Goal: Task Accomplishment & Management: Use online tool/utility

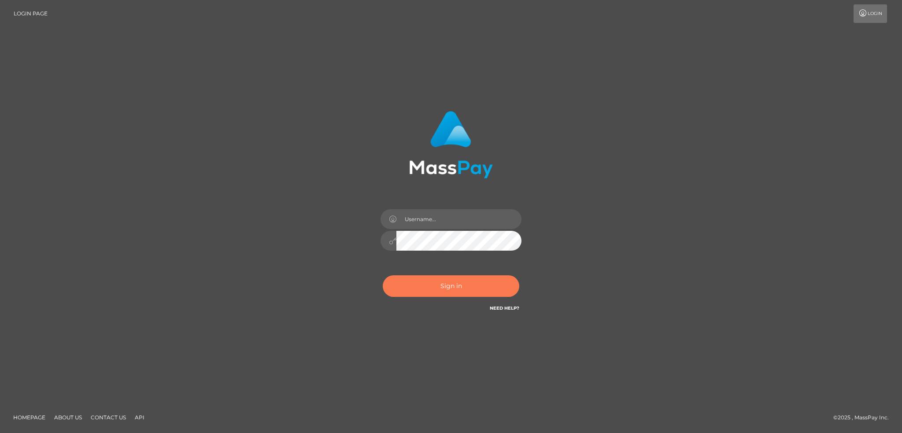
drag, startPoint x: 434, startPoint y: 282, endPoint x: 431, endPoint y: 255, distance: 27.9
click at [434, 282] on button "Sign in" at bounding box center [451, 286] width 137 height 22
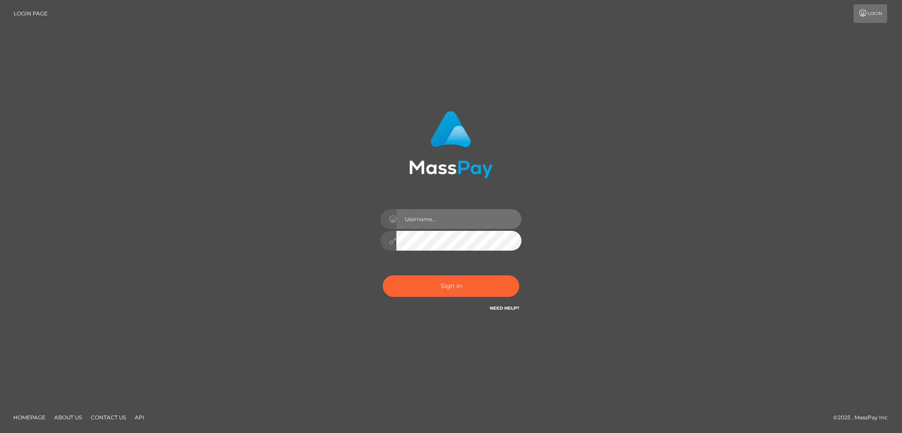
type input "alexstef"
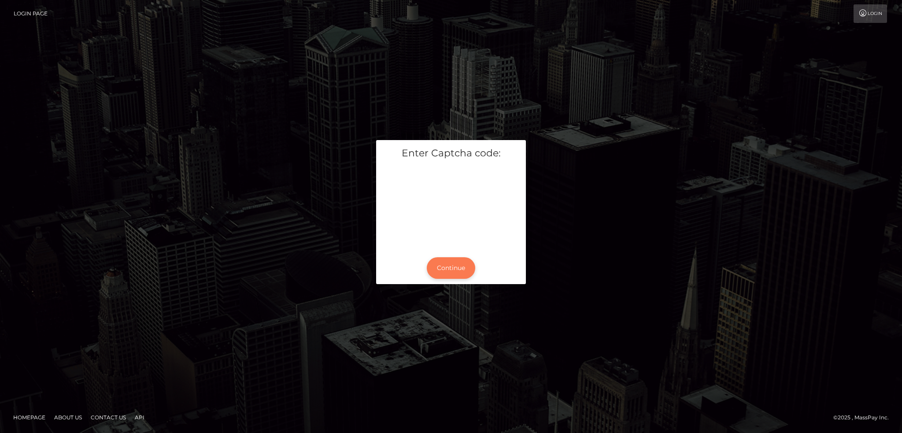
click at [449, 270] on button "Continue" at bounding box center [451, 268] width 48 height 22
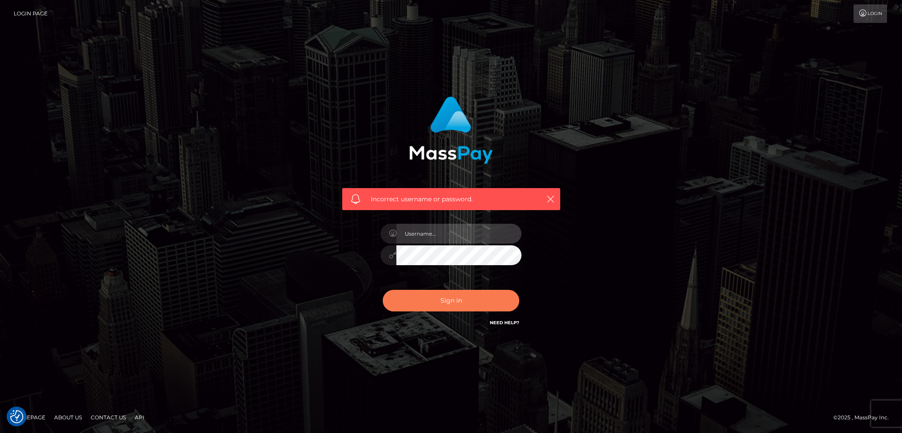
type input "alexstef"
click at [443, 296] on button "Sign in" at bounding box center [451, 301] width 137 height 22
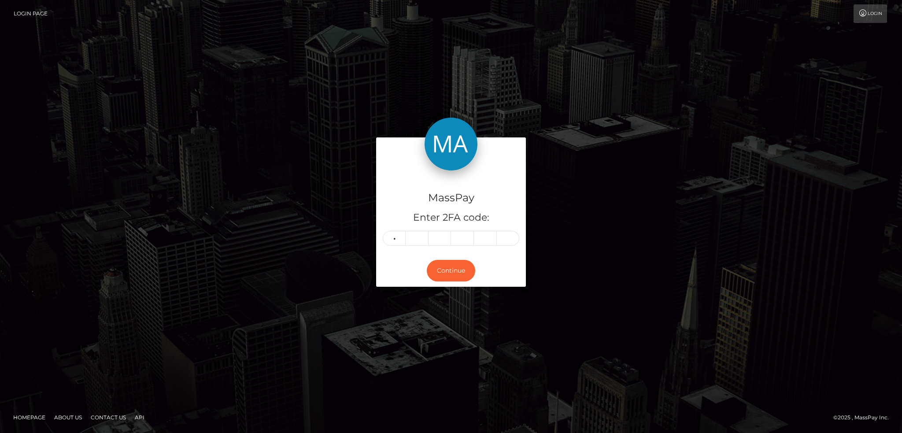
type input "0"
type input "7"
type input "9"
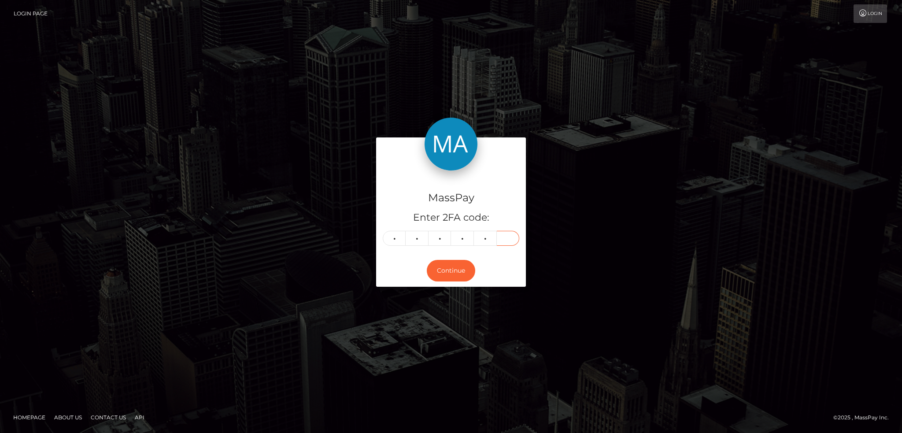
type input "7"
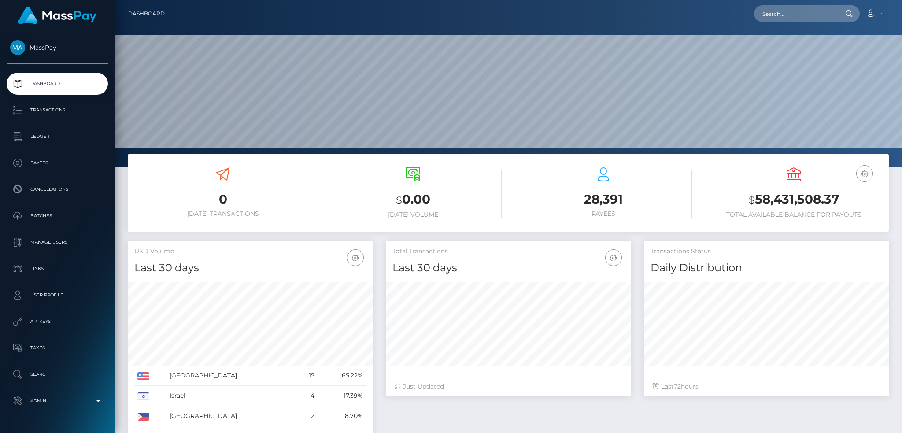
scroll to position [156, 244]
click at [771, 13] on input "text" at bounding box center [795, 13] width 83 height 17
paste input "poact_vGqHNKabiJQw"
type input "poact_vGqHNKabiJQw"
click at [785, 43] on link "Munger Intelligence Inc" at bounding box center [808, 45] width 109 height 16
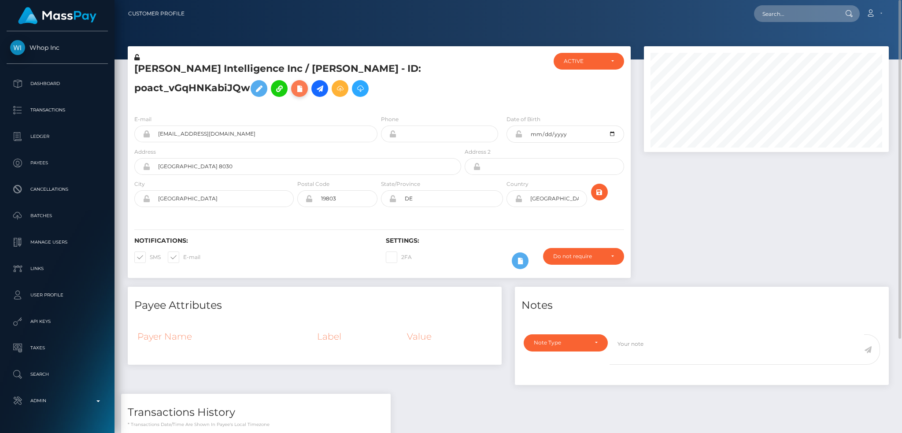
click at [296, 86] on icon at bounding box center [299, 88] width 11 height 11
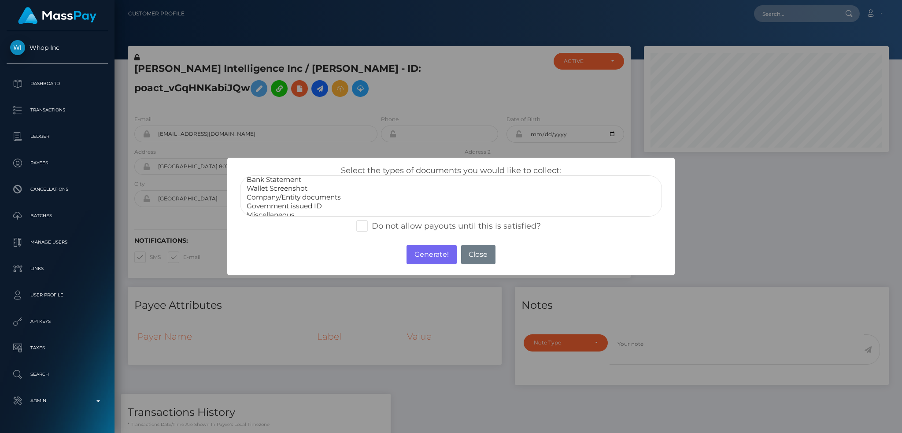
scroll to position [18, 0]
select select "Government issued ID"
click at [326, 200] on option "Government issued ID" at bounding box center [451, 200] width 411 height 9
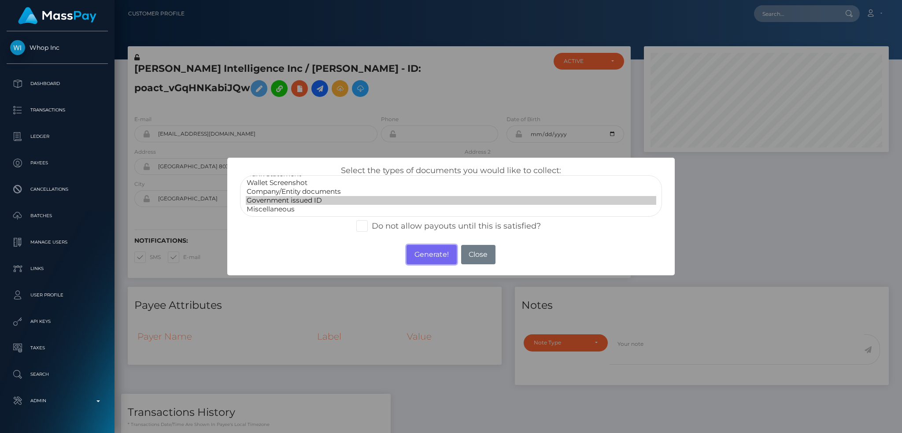
click at [429, 255] on button "Generate!" at bounding box center [432, 254] width 50 height 19
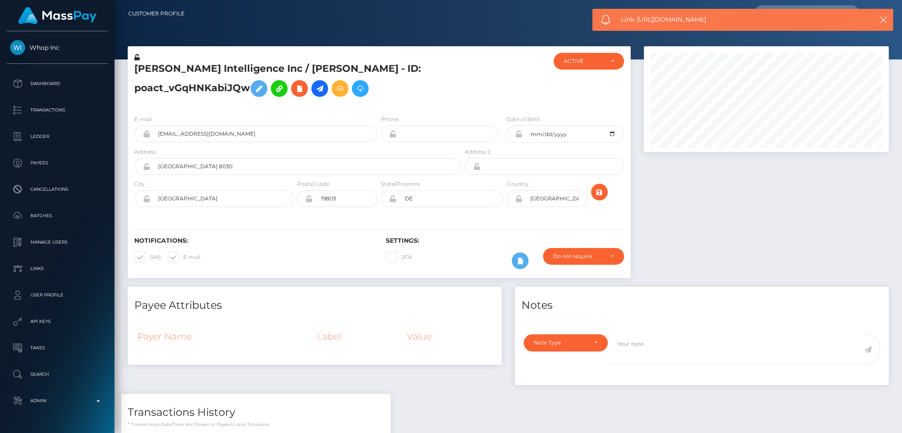
click at [681, 13] on div "Link: [URL][DOMAIN_NAME]" at bounding box center [742, 20] width 301 height 22
copy span "Link: [URL][DOMAIN_NAME]"
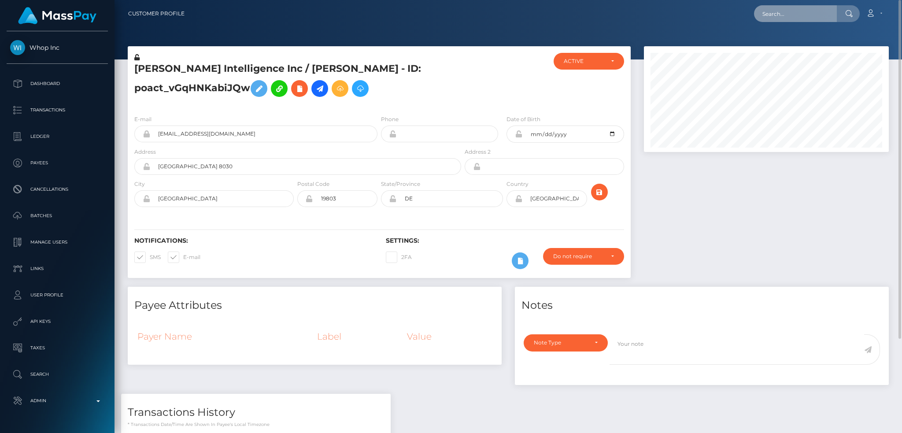
click at [793, 18] on input "text" at bounding box center [795, 13] width 83 height 17
paste input "stac_ax2es2l6zAIRX"
click at [806, 19] on input "stac_ax2es2l6zAIRX" at bounding box center [795, 13] width 83 height 17
paste input "poact_P2Tl6TDwP2vT"
type input "poact_P2Tl6TDwP2vT"
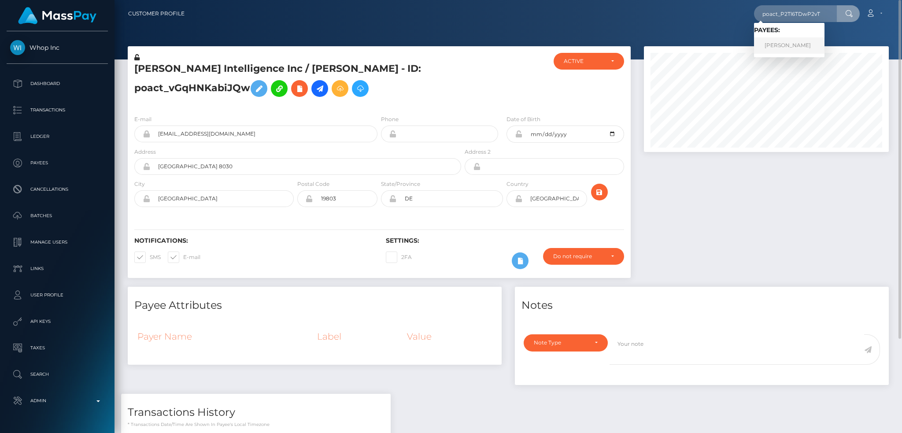
click at [783, 47] on link "bhagvan Sharma" at bounding box center [789, 45] width 70 height 16
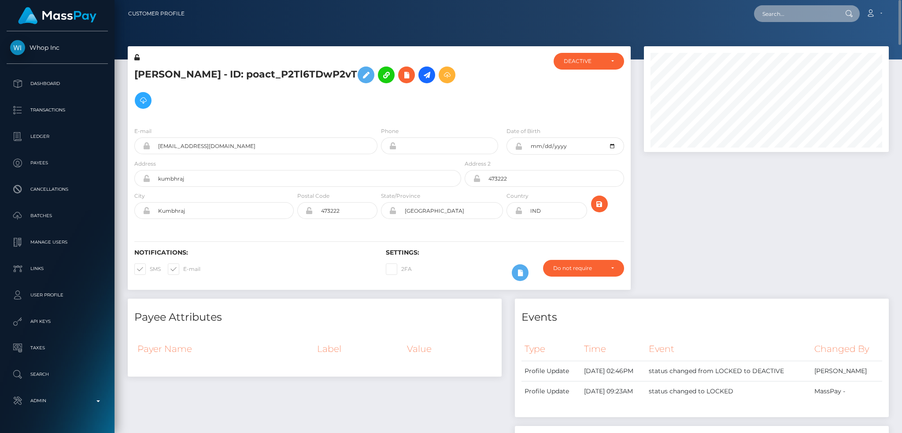
click at [796, 9] on input "text" at bounding box center [795, 13] width 83 height 17
paste input "poact_TcmBj2GQdPJ4"
type input "poact_TcmBj2GQdPJ4"
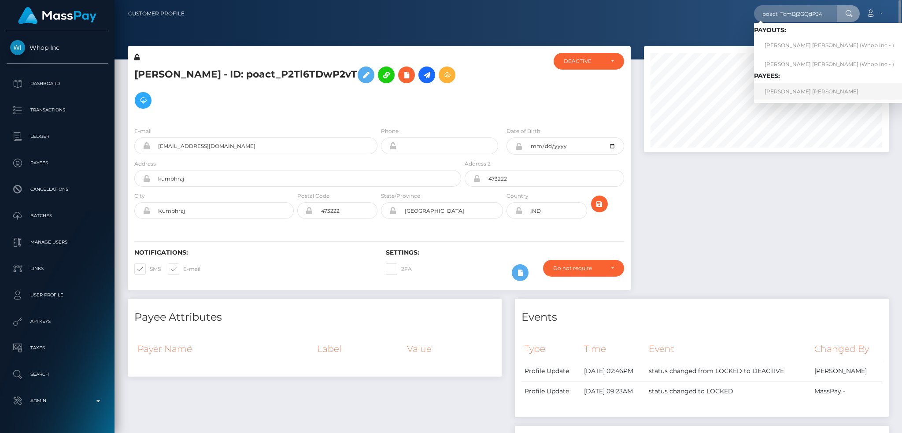
click at [797, 90] on link "MICHAEL WILLIAM MCDOUGALL" at bounding box center [829, 91] width 151 height 16
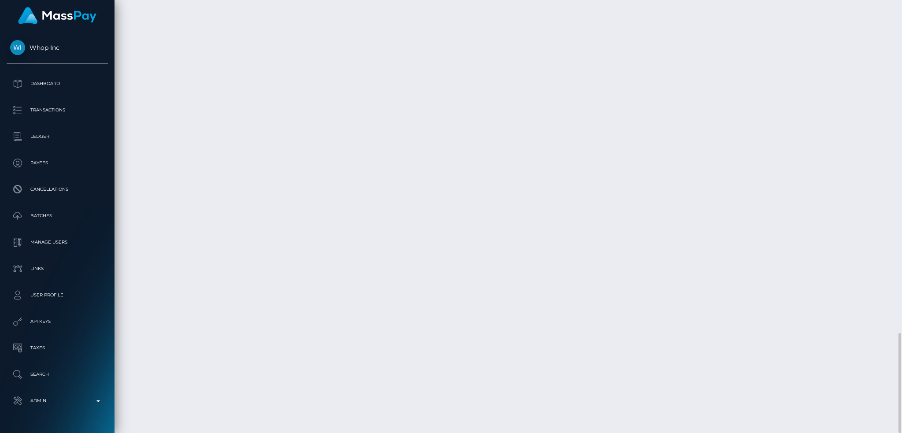
scroll to position [106, 244]
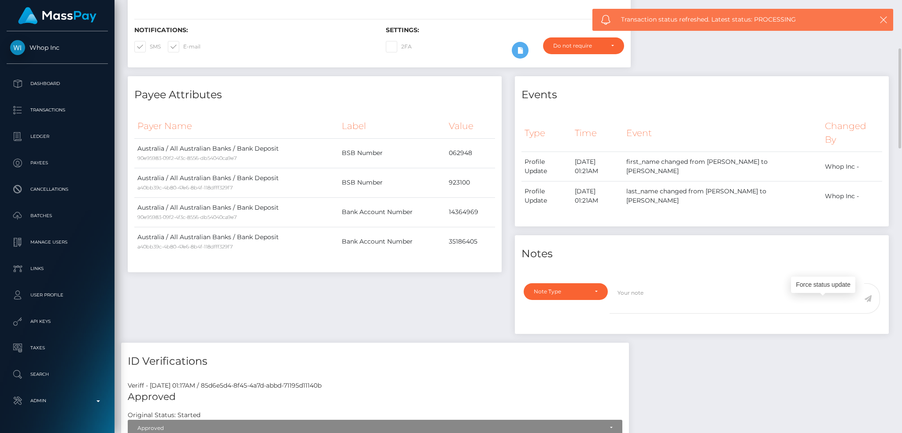
scroll to position [0, 0]
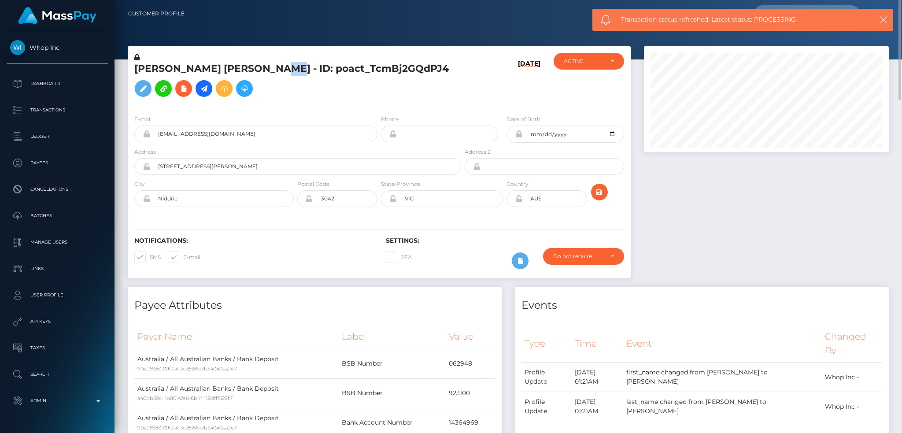
drag, startPoint x: 300, startPoint y: 71, endPoint x: 292, endPoint y: 71, distance: 7.5
click at [292, 71] on h5 "MICHAEL WILLIAM MCDOUGALL - ID: poact_TcmBj2GQdPJ4" at bounding box center [295, 81] width 322 height 39
click at [288, 71] on h5 "MICHAEL WILLIAM MCDOUGALL - ID: poact_TcmBj2GQdPJ4" at bounding box center [295, 81] width 322 height 39
drag, startPoint x: 297, startPoint y: 69, endPoint x: 135, endPoint y: 71, distance: 162.1
click at [135, 71] on h5 "MICHAEL WILLIAM MCDOUGALL - ID: poact_TcmBj2GQdPJ4" at bounding box center [295, 81] width 322 height 39
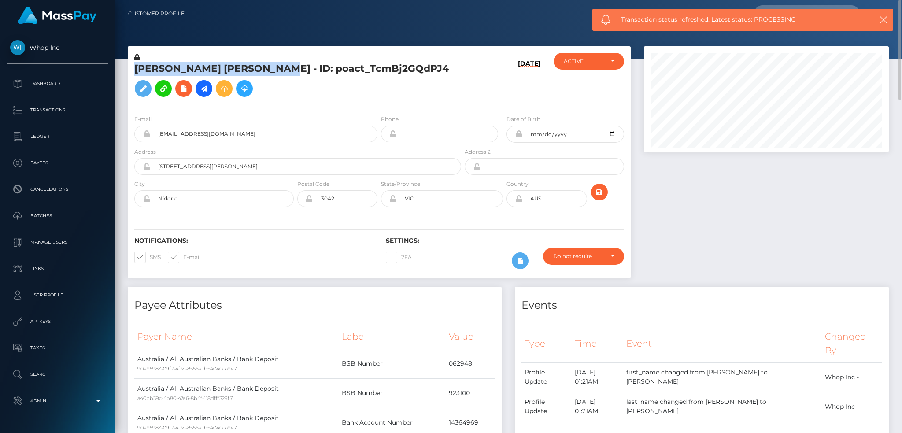
copy h5 "MICHAEL WILLIAM MCDOUGALL"
click at [887, 22] on icon "button" at bounding box center [883, 19] width 9 height 9
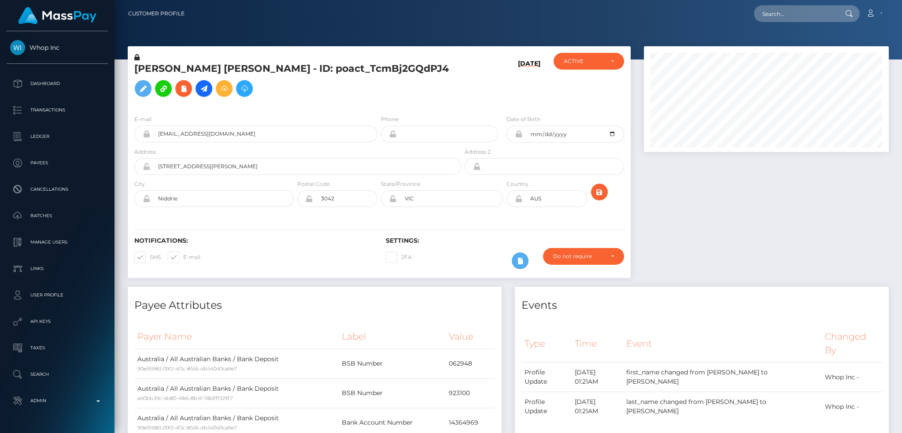
click at [806, 14] on body "Whop Inc Dashboard Transactions Ledger Payees" at bounding box center [451, 216] width 902 height 433
click at [806, 14] on input "text" at bounding box center [795, 13] width 83 height 17
click at [799, 16] on input "text" at bounding box center [795, 13] width 83 height 17
paste input "MICHAEL WILLIAM MCDOUGALL"
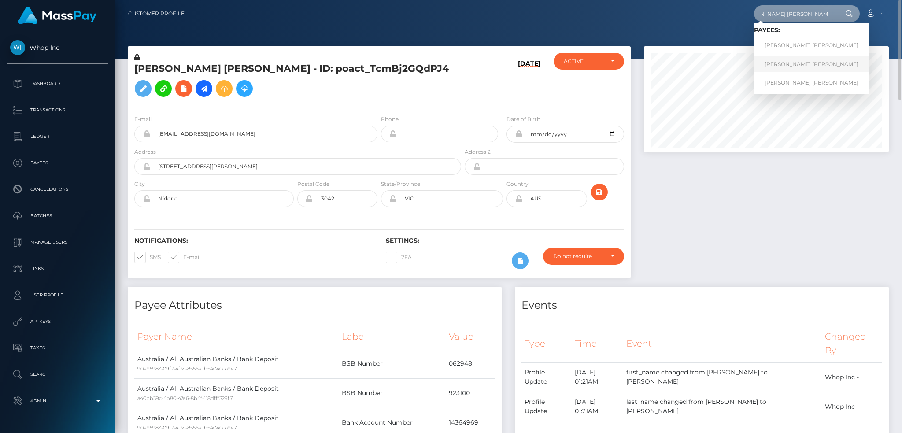
type input "MICHAEL WILLIAM MCDOUGALL"
click at [801, 70] on link "MICHAEL WILLIAM MCDOUGALL" at bounding box center [811, 64] width 115 height 16
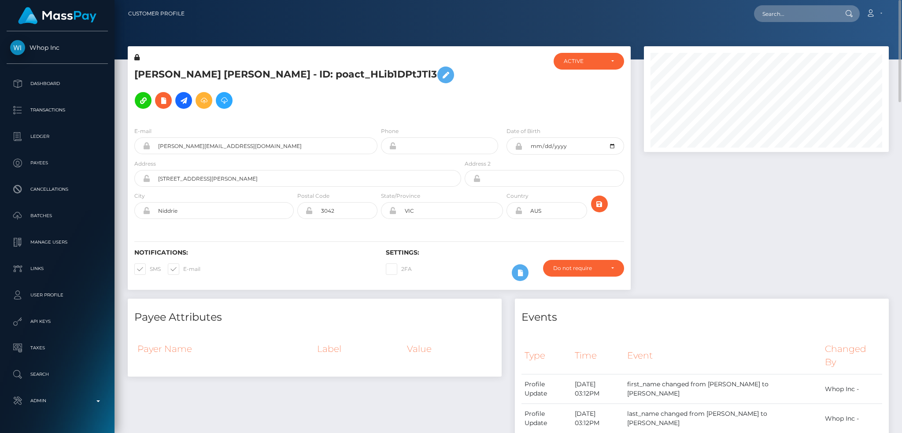
scroll to position [106, 244]
click at [779, 19] on input "text" at bounding box center [795, 13] width 83 height 17
paste input "[PERSON_NAME] [PERSON_NAME]"
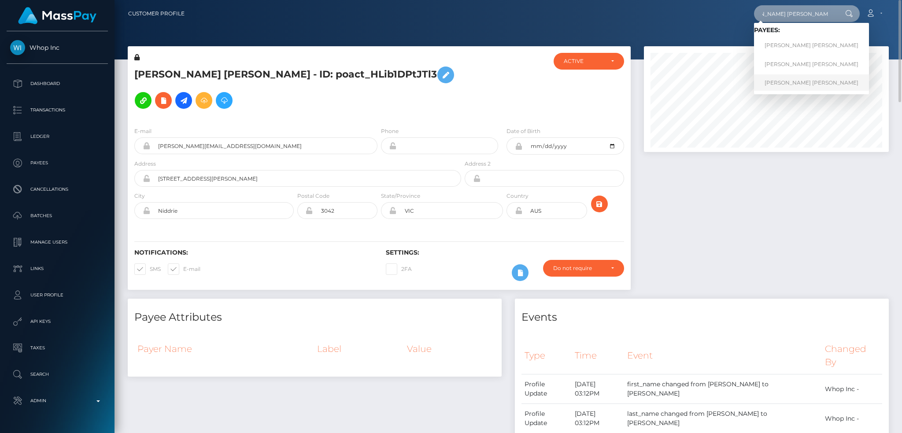
type input "[PERSON_NAME] [PERSON_NAME]"
click at [795, 82] on link "[PERSON_NAME] [PERSON_NAME]" at bounding box center [811, 82] width 115 height 16
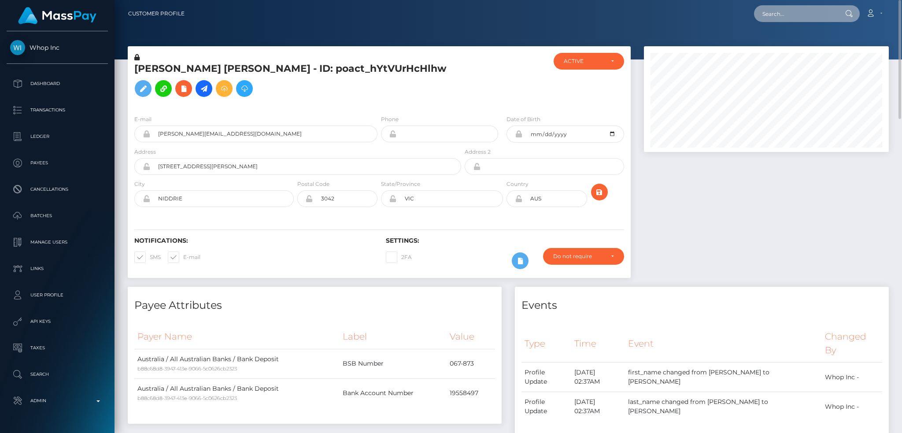
click at [792, 15] on input "text" at bounding box center [795, 13] width 83 height 17
paste input "rctNt3vK5P76cKy"
click at [815, 13] on input "rctNt3vK5P76cKy" at bounding box center [795, 13] width 83 height 17
paste input "819272591788224512_2"
type input "819272591788224512_2"
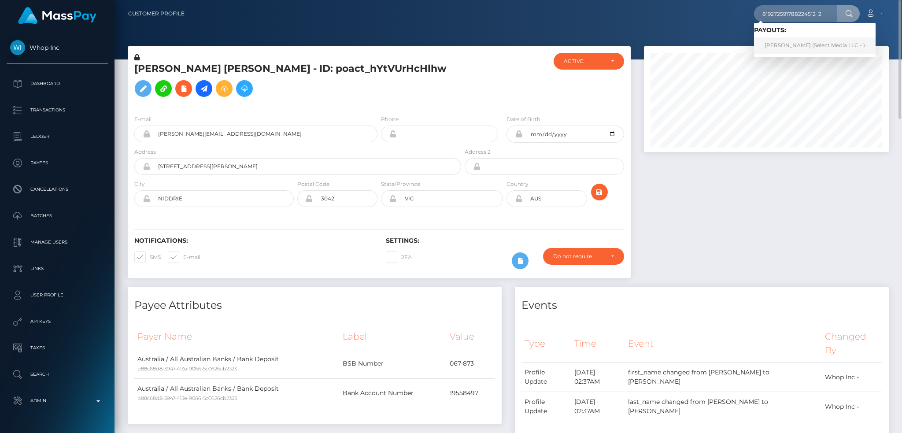
click at [790, 49] on link "Steven Vasquez Jr (Select Media LLC - )" at bounding box center [815, 45] width 122 height 16
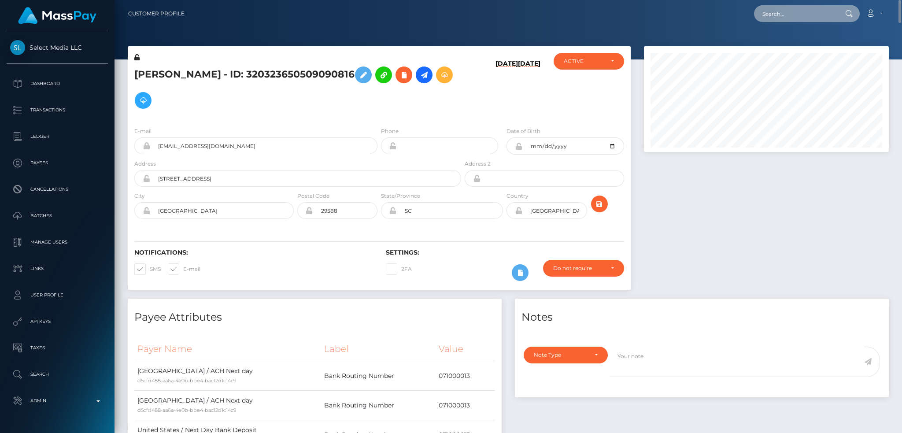
click at [781, 20] on input "text" at bounding box center [795, 13] width 83 height 17
paste input "819759403719745536"
type input "819759403719745536"
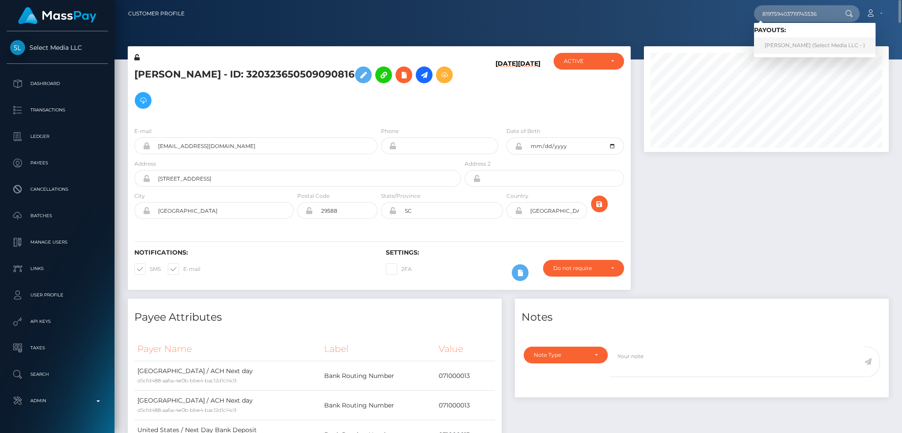
click at [781, 46] on link "Alexandra Stembridge (Select Media LLC - )" at bounding box center [815, 45] width 122 height 16
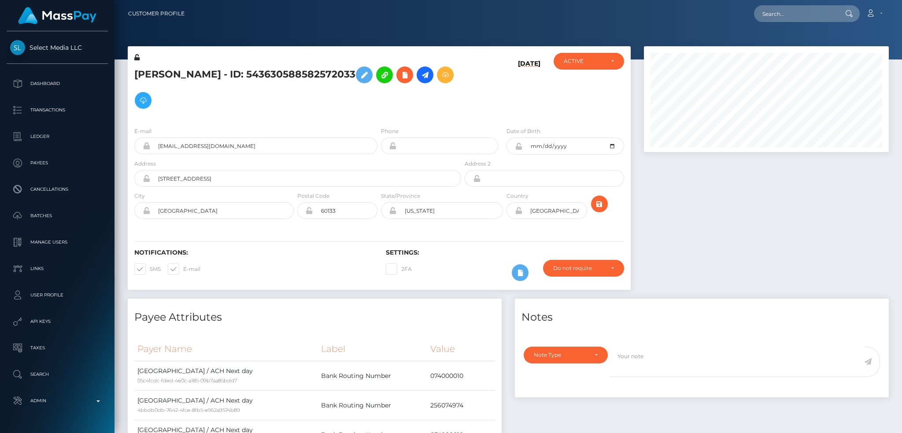
scroll to position [106, 244]
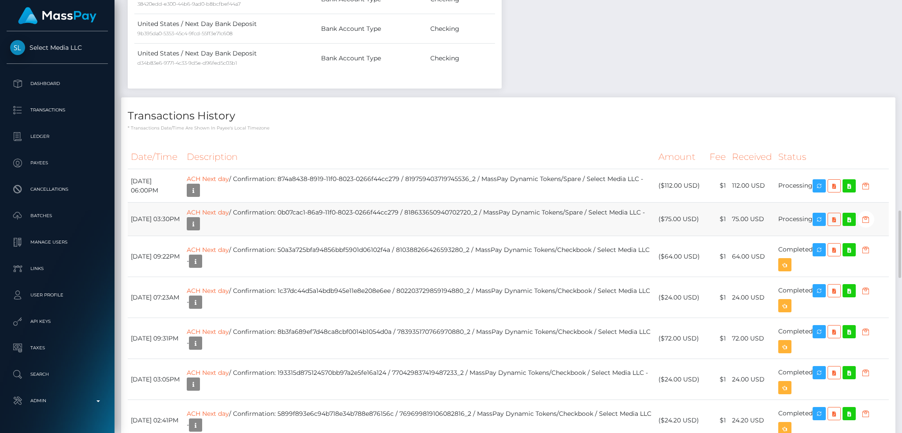
click at [368, 214] on td "ACH Next day / Confirmation: 0b07cac1-86a9-11f0-8023-0266f44cc279 / 81863365094…" at bounding box center [420, 219] width 472 height 33
drag, startPoint x: 432, startPoint y: 212, endPoint x: 312, endPoint y: 212, distance: 119.8
click at [312, 212] on td "ACH Next day / Confirmation: 0b07cac1-86a9-11f0-8023-0266f44cc279 / 81863365094…" at bounding box center [420, 219] width 472 height 33
copy td "0b07cac1-86a9-11f0-8023-0266f44cc279"
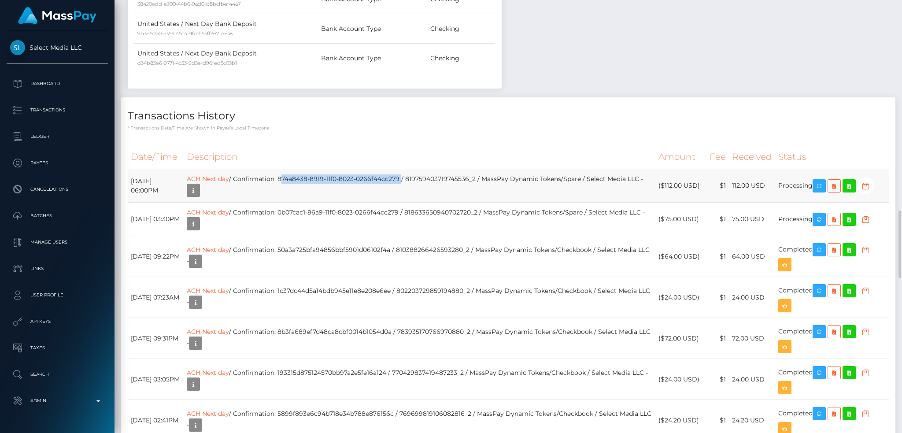
drag, startPoint x: 434, startPoint y: 178, endPoint x: 313, endPoint y: 178, distance: 120.7
click at [313, 178] on td "ACH Next day / Confirmation: 874a8438-8919-11f0-8023-0266f44cc279 / 81975940371…" at bounding box center [420, 185] width 472 height 33
copy td "874a8438-8919-11f0-8023-0266f44cc279"
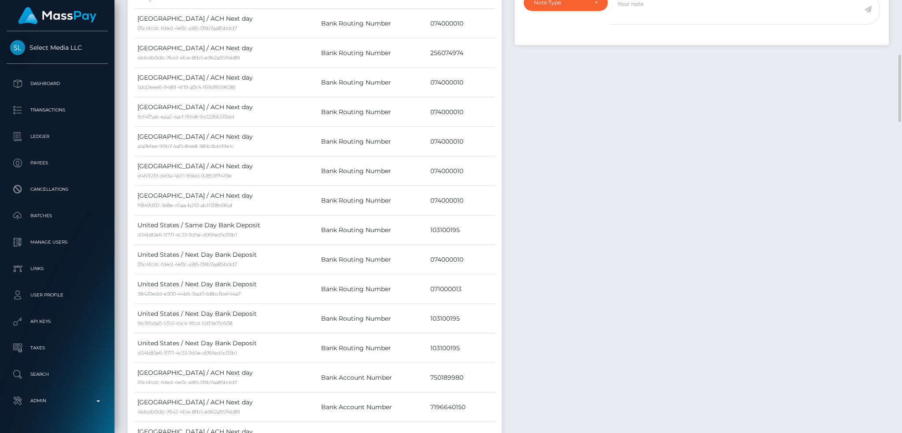
scroll to position [0, 0]
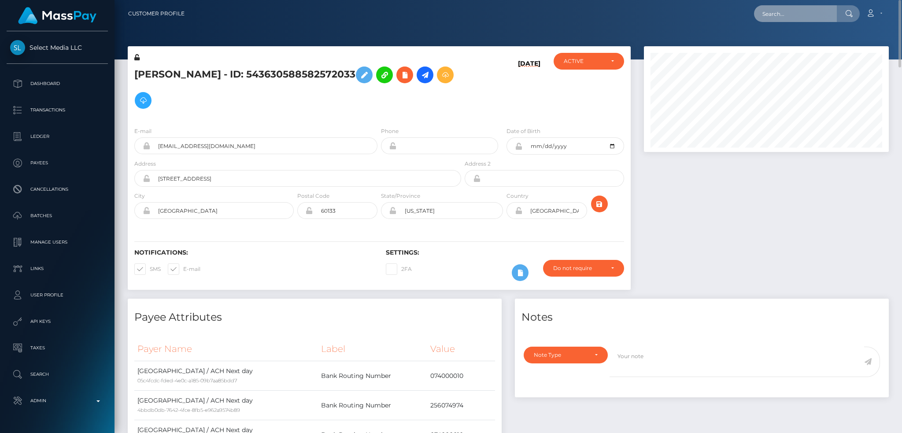
click at [777, 17] on input "text" at bounding box center [795, 13] width 83 height 17
paste input "cb5e40f6-09f2-11f0-b24e-02f0d179f5a1"
type input "cb5e40f6-09f2-11f0-b24e-02f0d179f5a1"
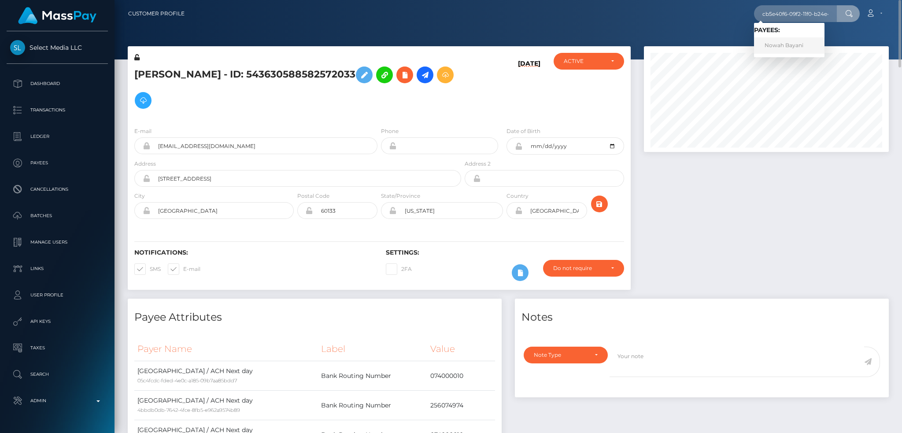
click at [783, 42] on link "Nowah Bayani" at bounding box center [789, 45] width 70 height 16
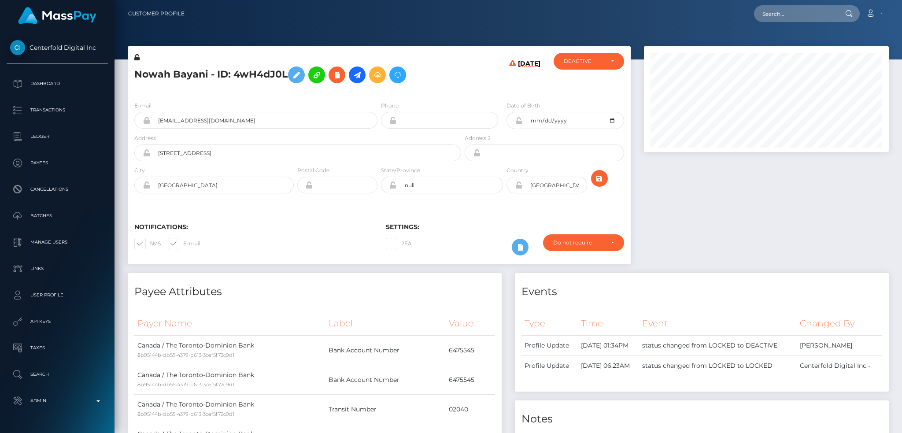
click at [340, 80] on icon at bounding box center [337, 75] width 11 height 11
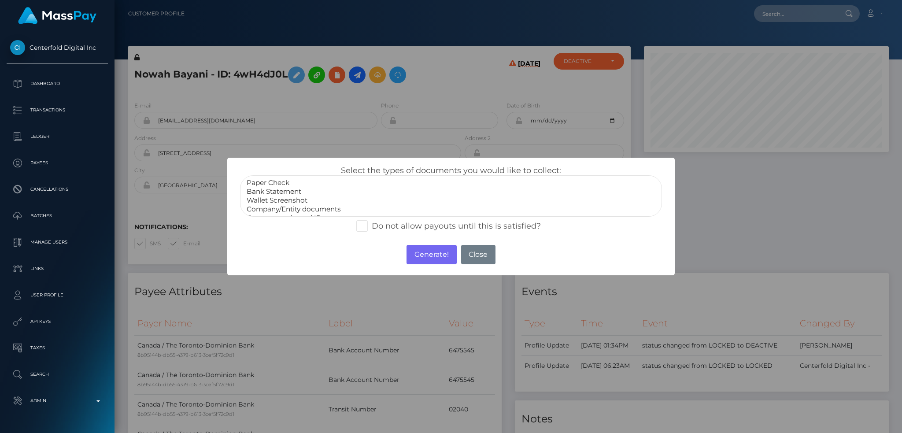
select select "Bank Statement"
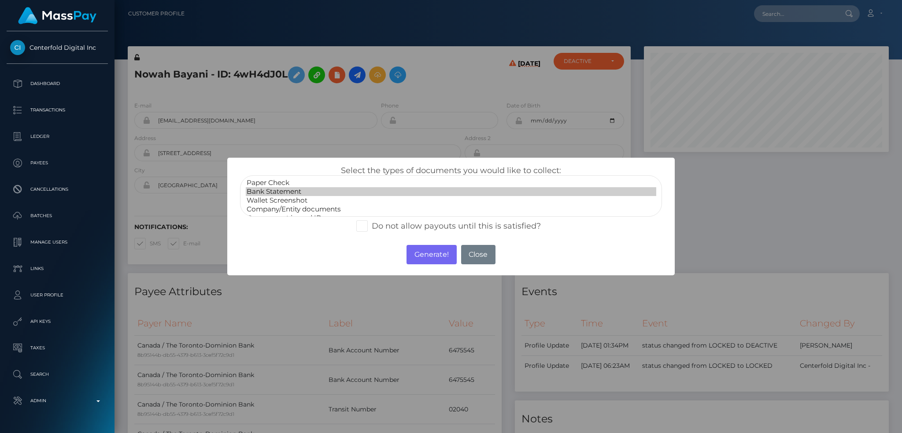
click at [302, 191] on option "Bank Statement" at bounding box center [451, 191] width 411 height 9
drag, startPoint x: 431, startPoint y: 247, endPoint x: 640, endPoint y: 50, distance: 286.7
click at [433, 250] on button "Generate!" at bounding box center [432, 254] width 50 height 19
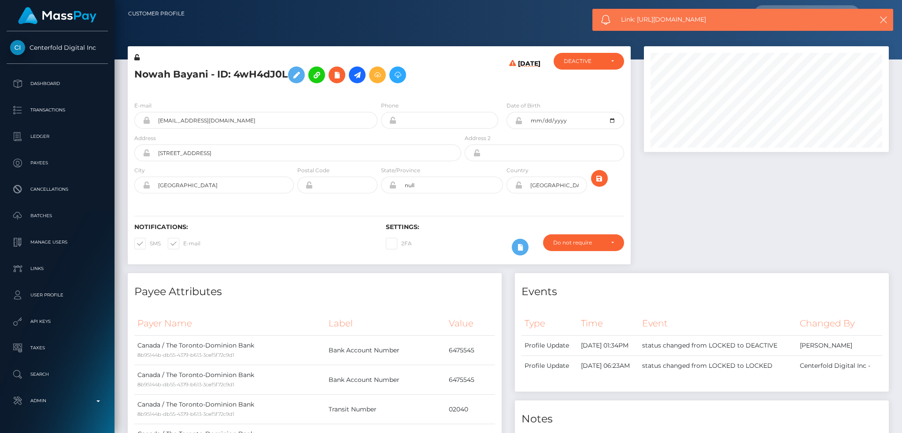
click at [639, 20] on span "Link: [URL][DOMAIN_NAME]" at bounding box center [738, 19] width 234 height 9
copy span "Link: [URL][DOMAIN_NAME]"
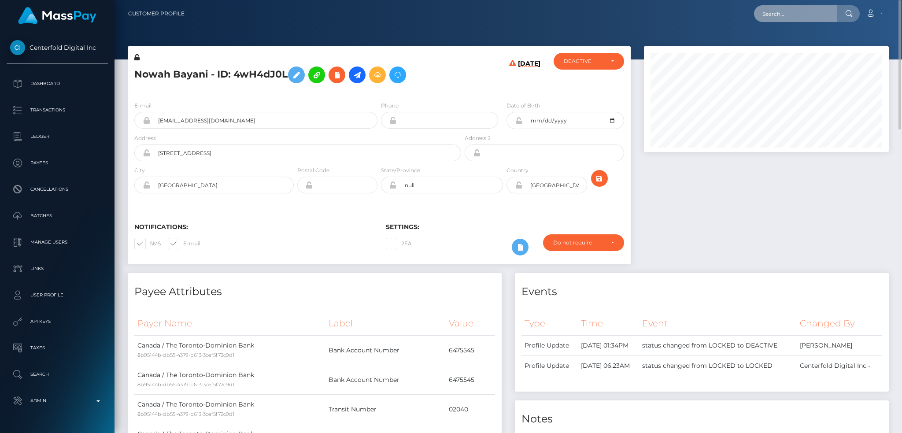
click at [784, 11] on input "text" at bounding box center [795, 13] width 83 height 17
paste input "[EMAIL_ADDRESS][DOMAIN_NAME]"
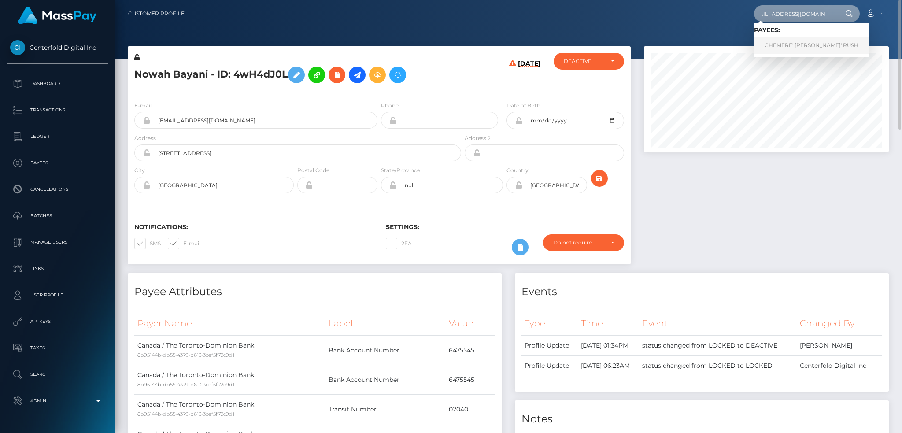
type input "[EMAIL_ADDRESS][DOMAIN_NAME]"
click at [781, 44] on link "CHEMERE' SHANTE' RUSH" at bounding box center [811, 45] width 115 height 16
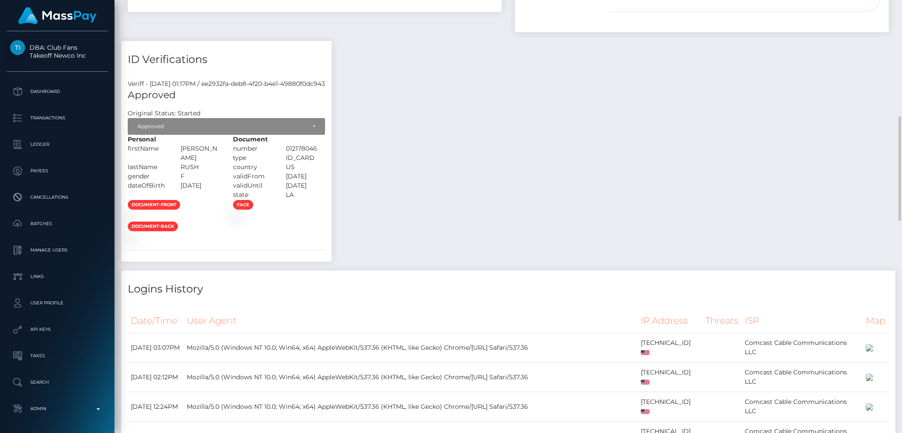
scroll to position [12, 0]
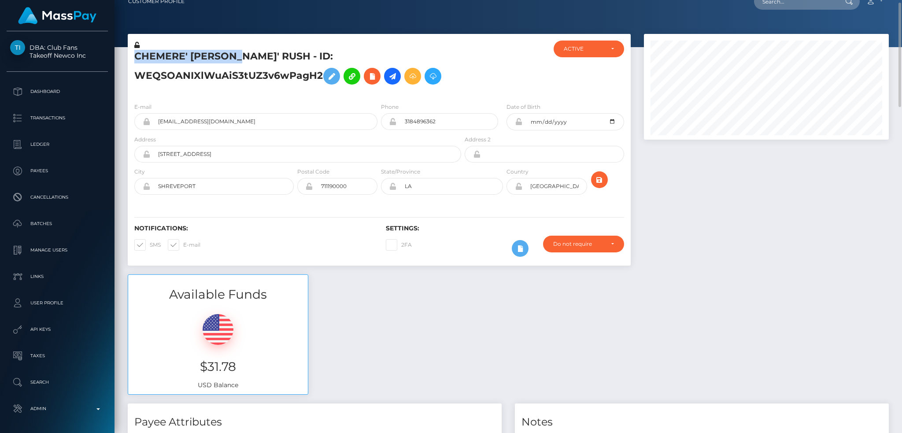
drag, startPoint x: 235, startPoint y: 55, endPoint x: 133, endPoint y: 56, distance: 101.8
click at [133, 56] on div "CHEMERE' [PERSON_NAME]' RUSH - ID: WEQSOANIXlWuAiS3tUZ3v6wPagH2" at bounding box center [295, 68] width 335 height 55
copy h5 "CHEMERE' [PERSON_NAME]'"
click at [255, 109] on div "E-mail [EMAIL_ADDRESS][DOMAIN_NAME]" at bounding box center [255, 116] width 243 height 28
click at [259, 121] on input "chemererush422@gmail.com" at bounding box center [263, 121] width 227 height 17
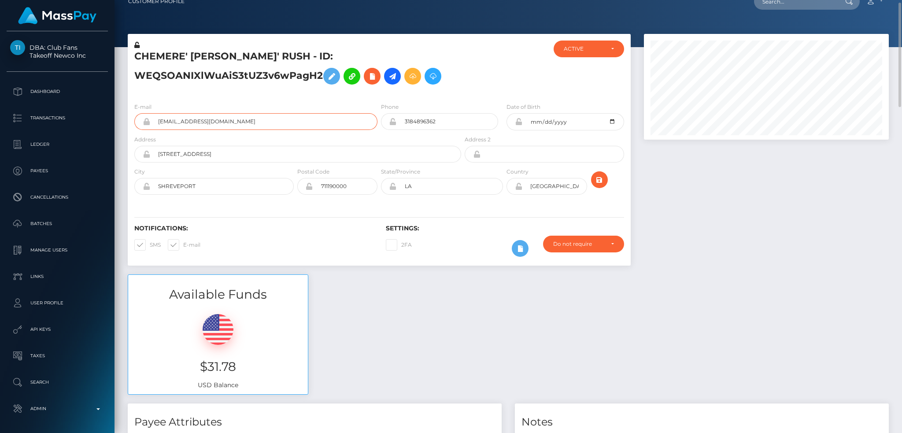
click at [261, 121] on input "chemererush422@gmail.com" at bounding box center [263, 121] width 227 height 17
click at [333, 72] on icon at bounding box center [331, 76] width 11 height 11
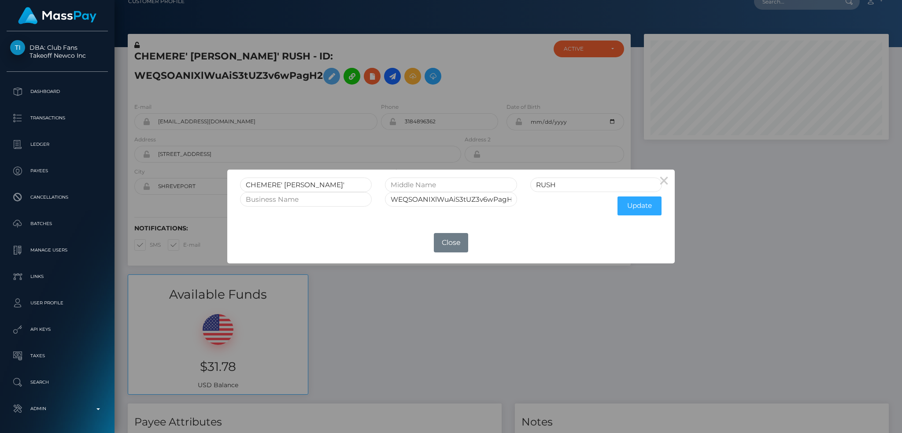
click at [644, 173] on div "CHEMERE' SHANTE' RUSH WEQSOANIXlWuAiS3tUZ3v6wPagH2 Update" at bounding box center [450, 196] width 447 height 52
click at [671, 181] on button "×" at bounding box center [664, 180] width 21 height 21
drag, startPoint x: 671, startPoint y: 181, endPoint x: 598, endPoint y: 97, distance: 111.8
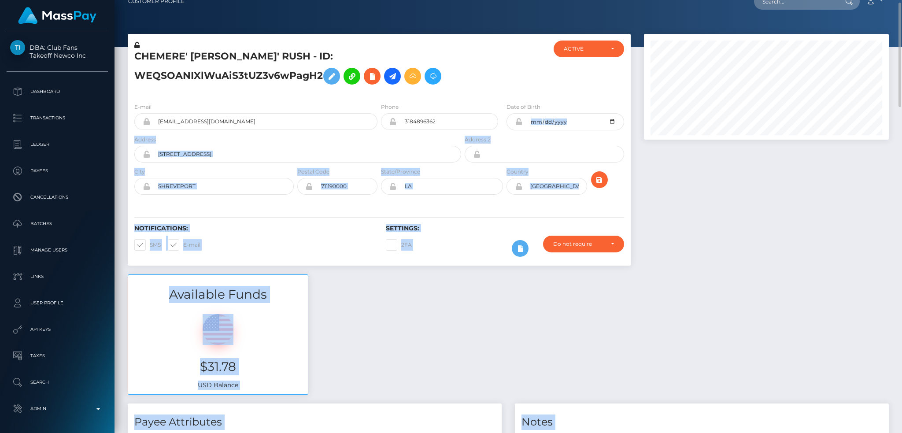
click at [693, 191] on div at bounding box center [766, 154] width 258 height 241
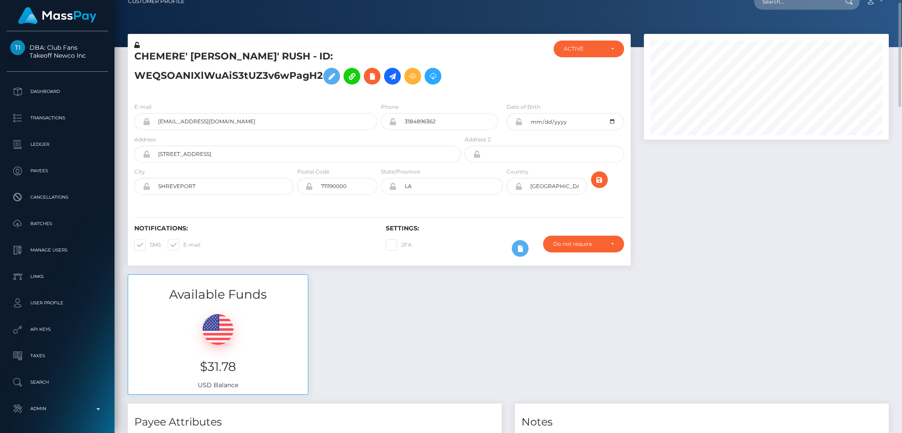
scroll to position [0, 0]
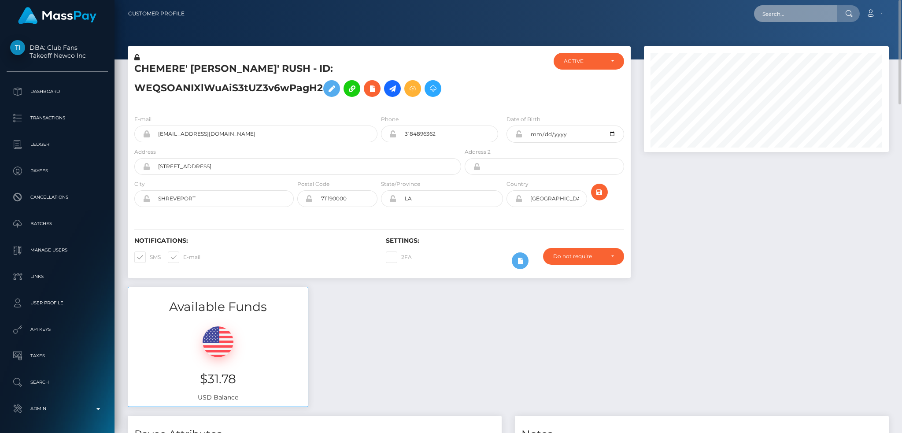
click at [797, 16] on input "text" at bounding box center [795, 13] width 83 height 17
paste input "[EMAIL_ADDRESS][DOMAIN_NAME]"
type input "[EMAIL_ADDRESS][DOMAIN_NAME]"
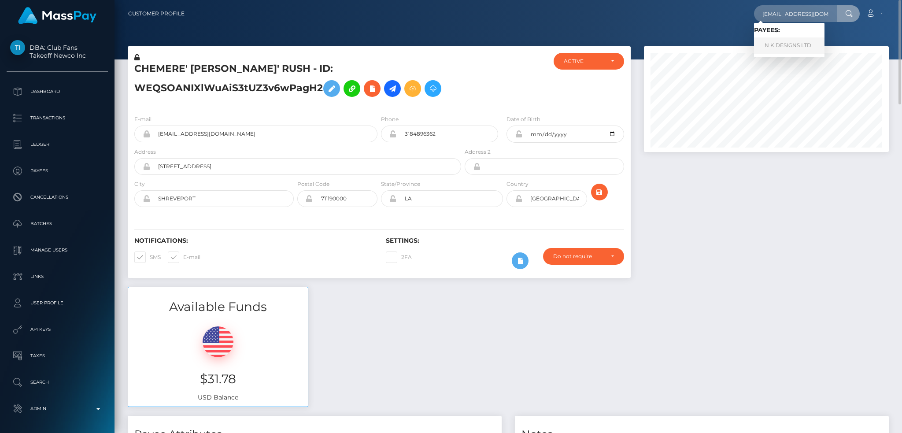
click at [770, 48] on link "N K DESIGNS LTD" at bounding box center [789, 45] width 70 height 16
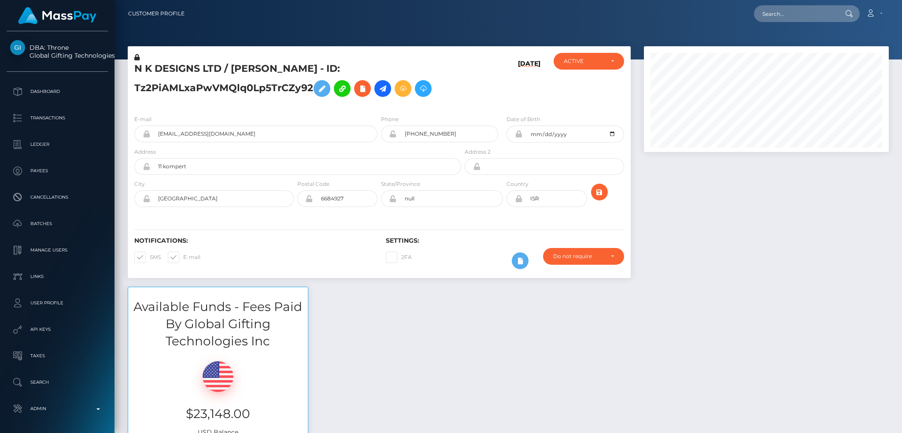
scroll to position [106, 244]
click at [786, 20] on input "text" at bounding box center [795, 13] width 83 height 17
paste input "[EMAIL_ADDRESS][DOMAIN_NAME]"
click at [807, 16] on input "[EMAIL_ADDRESS][DOMAIN_NAME]" at bounding box center [795, 13] width 83 height 17
paste input "1092373"
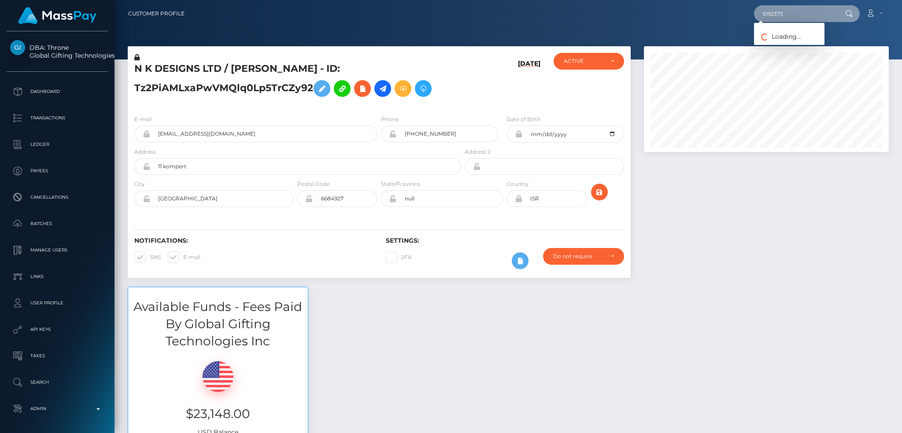
type input "1092373"
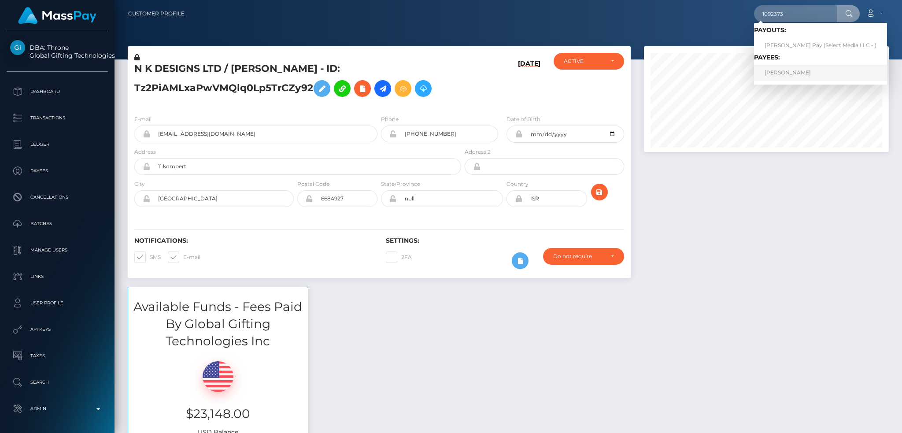
click at [797, 76] on link "[PERSON_NAME]" at bounding box center [820, 73] width 133 height 16
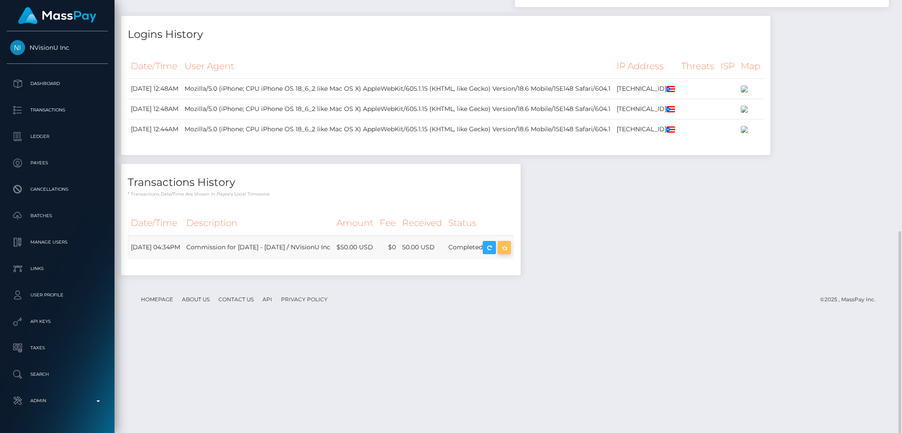
scroll to position [106, 244]
click at [510, 253] on icon "button" at bounding box center [504, 247] width 11 height 11
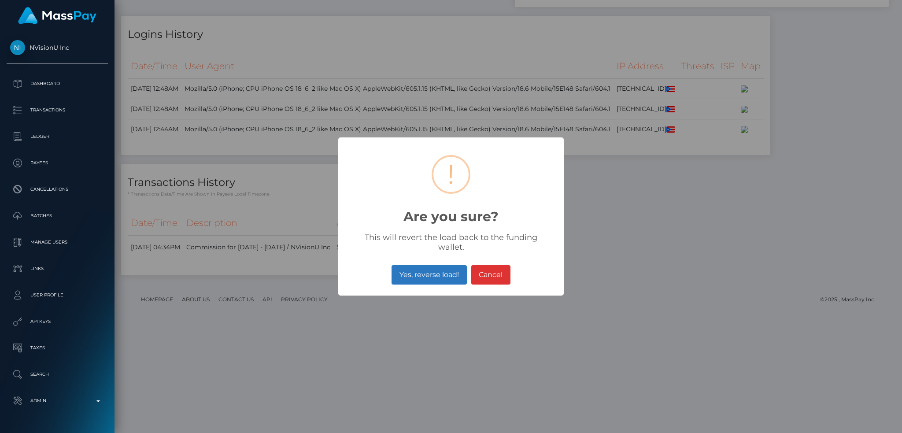
click at [431, 270] on button "Yes, reverse load!" at bounding box center [429, 274] width 75 height 19
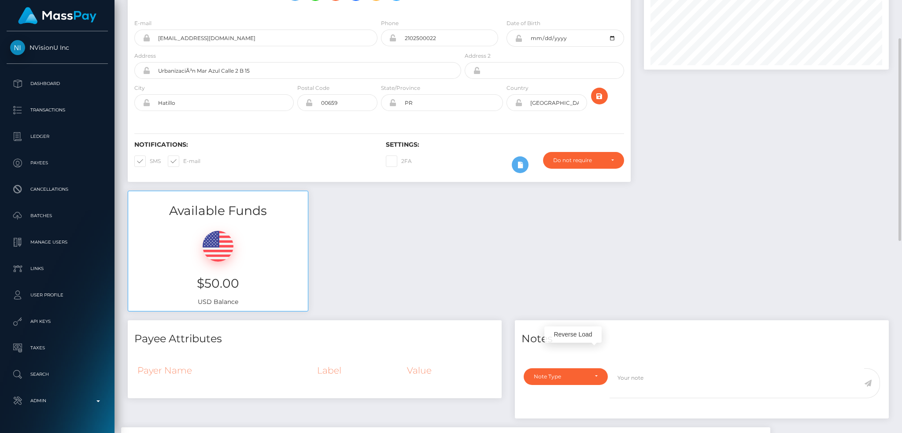
scroll to position [0, 0]
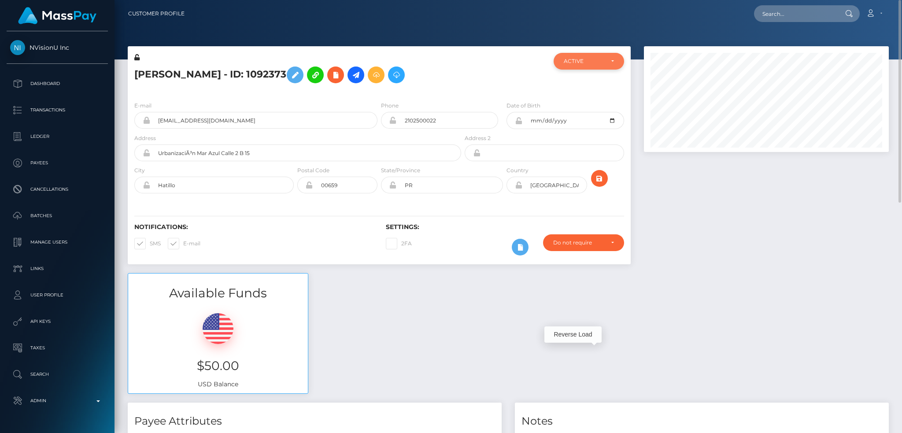
click at [589, 57] on div "ACTIVE" at bounding box center [589, 61] width 70 height 17
click at [583, 119] on span "CLOSED" at bounding box center [575, 122] width 22 height 8
select select "CLOSED"
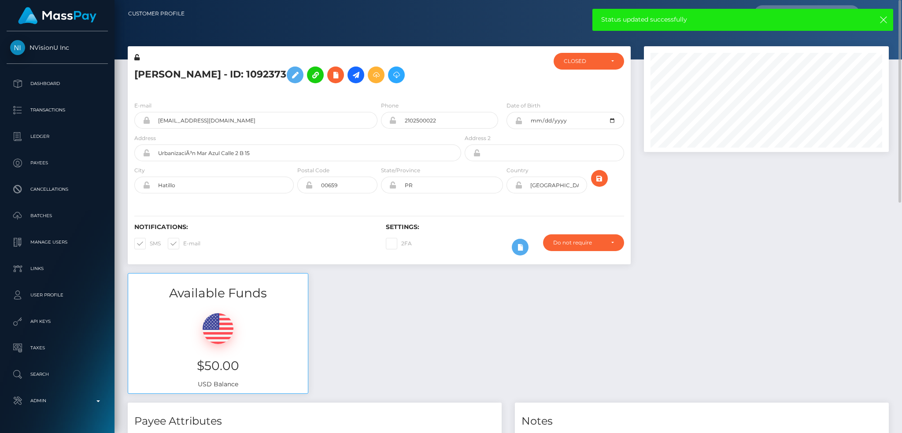
click at [183, 245] on span at bounding box center [183, 243] width 0 height 7
click at [183, 244] on input "E-mail" at bounding box center [186, 241] width 6 height 6
checkbox input "false"
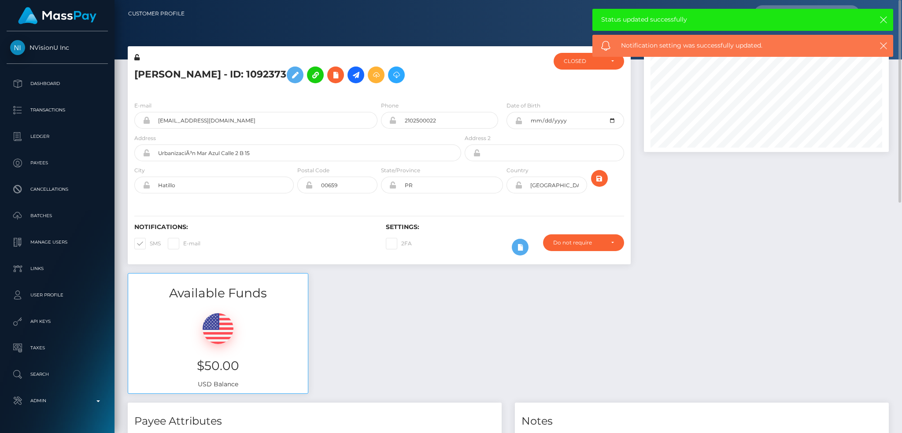
click at [150, 246] on span at bounding box center [150, 243] width 0 height 7
click at [150, 244] on input "SMS" at bounding box center [153, 241] width 6 height 6
checkbox input "false"
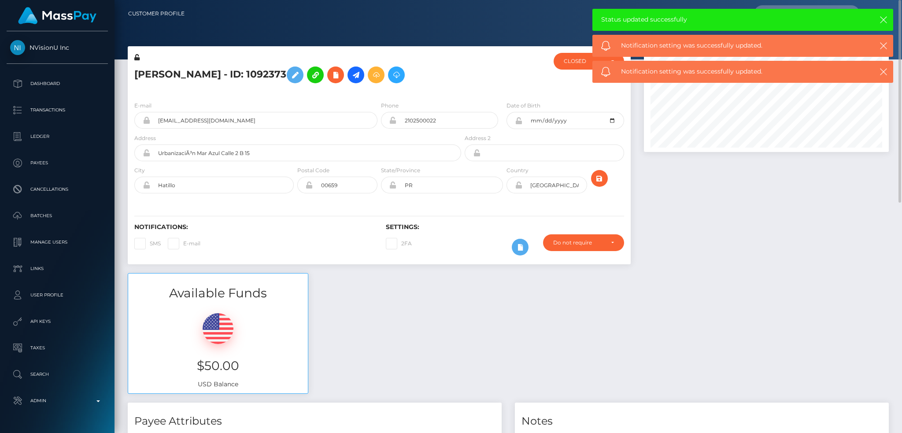
scroll to position [235, 0]
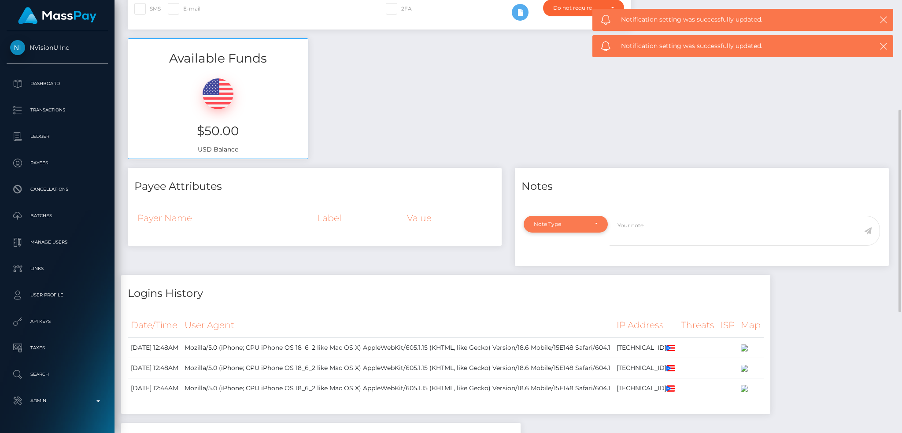
click at [575, 224] on div "Note Type" at bounding box center [561, 224] width 54 height 7
click at [560, 308] on link "General" at bounding box center [566, 303] width 84 height 16
select select "GENERAL"
drag, startPoint x: 644, startPoint y: 241, endPoint x: 651, endPoint y: 235, distance: 9.7
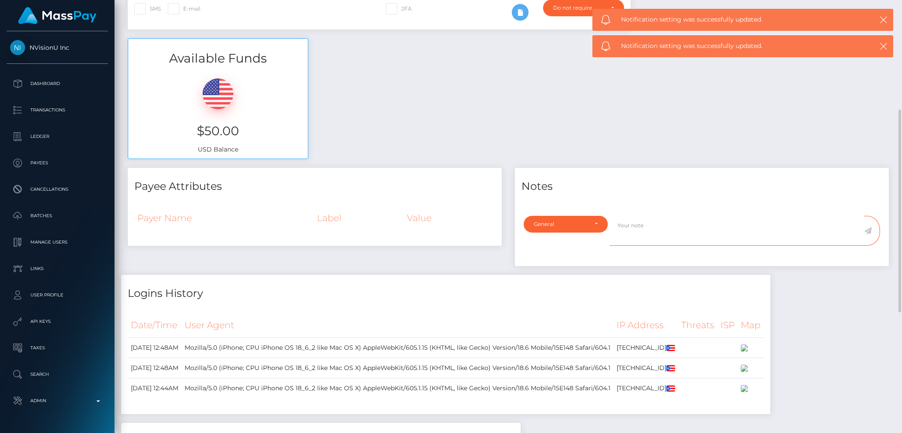
click at [644, 241] on textarea at bounding box center [737, 231] width 255 height 30
paste textarea "Ticket #129522"
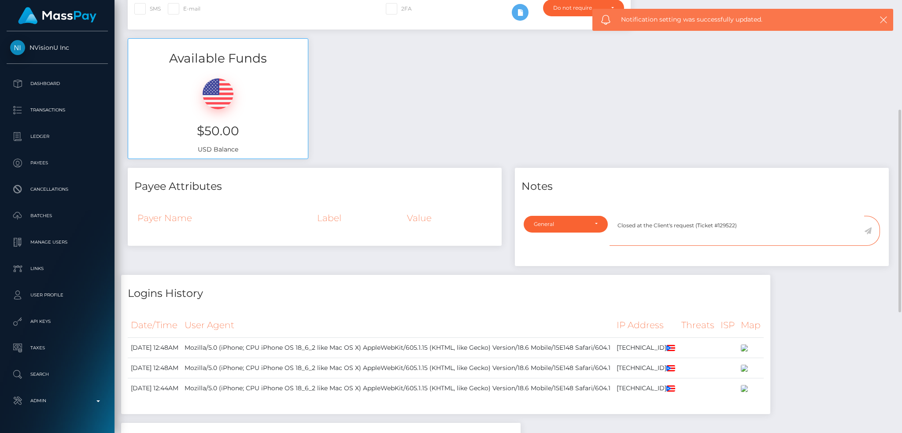
type textarea "Closed at the Client's request (Ticket #129522)"
click at [872, 230] on span at bounding box center [872, 231] width 16 height 30
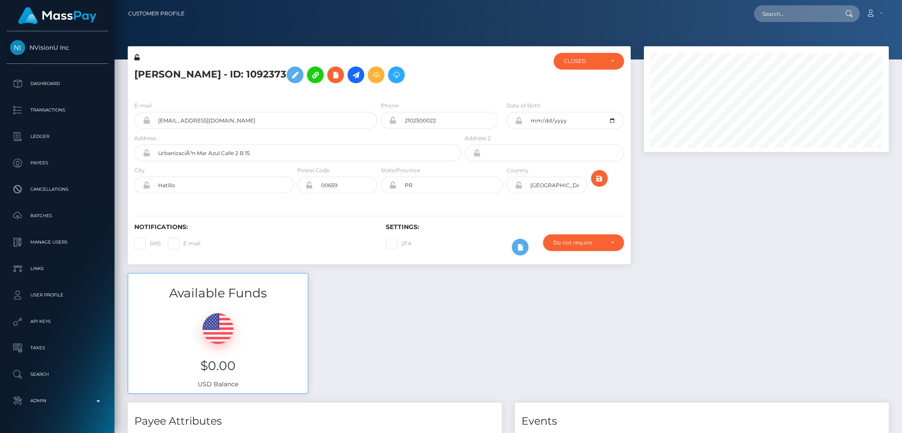
scroll to position [106, 244]
click at [791, 20] on input "text" at bounding box center [795, 13] width 83 height 17
paste input "[EMAIL_ADDRESS][DOMAIN_NAME]"
type input "[EMAIL_ADDRESS][DOMAIN_NAME]"
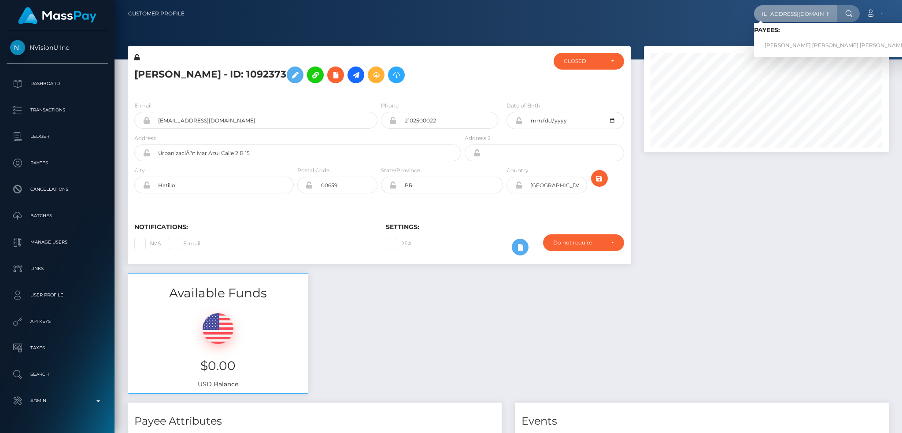
scroll to position [0, 0]
click at [785, 42] on link "EMILY MEGAN NICKOLE SINGLETON" at bounding box center [835, 45] width 163 height 16
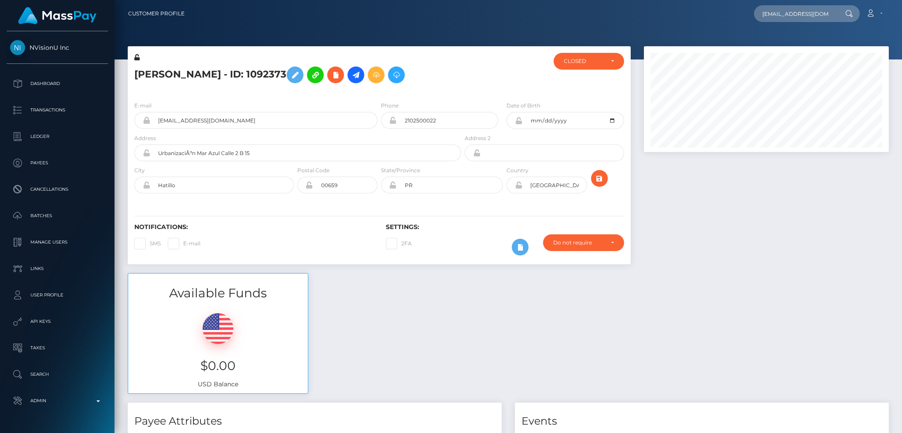
click at [366, 170] on form "E-mail sagm0129@gmail.com Phone 2102500022 Date of Birth Address City" at bounding box center [379, 149] width 490 height 97
click at [635, 47] on div "Miriam Gomez - ID: 1092373 CLOSED CLOSED PR" at bounding box center [379, 159] width 516 height 227
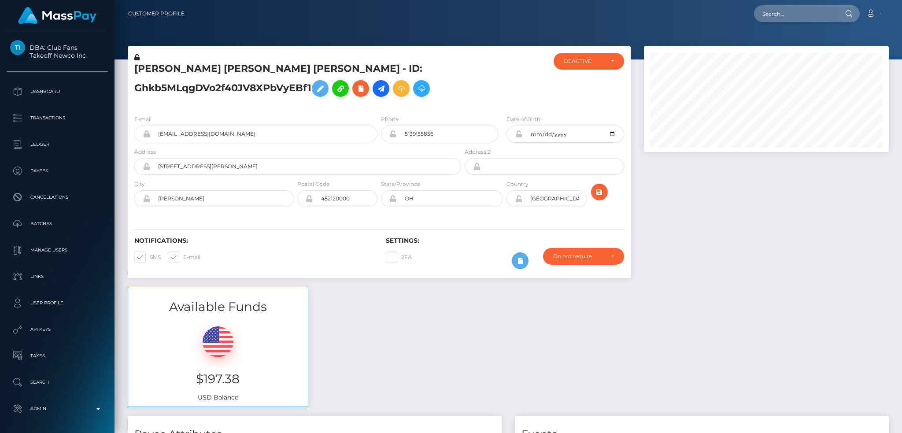
scroll to position [106, 244]
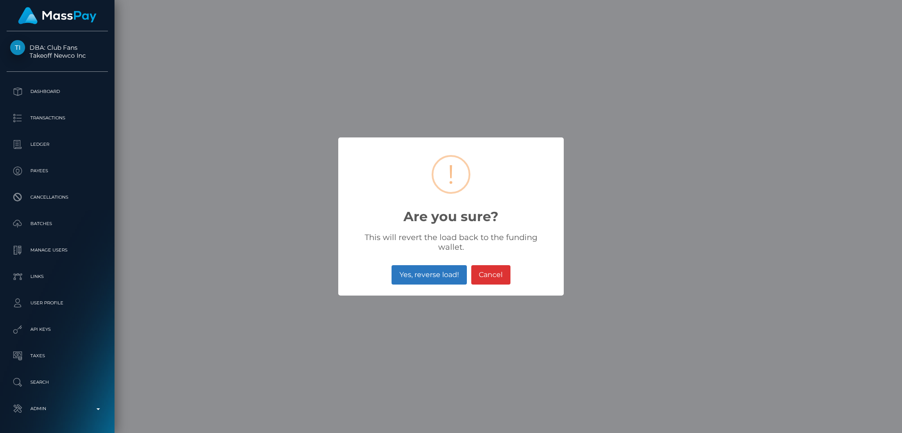
click at [419, 265] on button "Yes, reverse load!" at bounding box center [429, 274] width 75 height 19
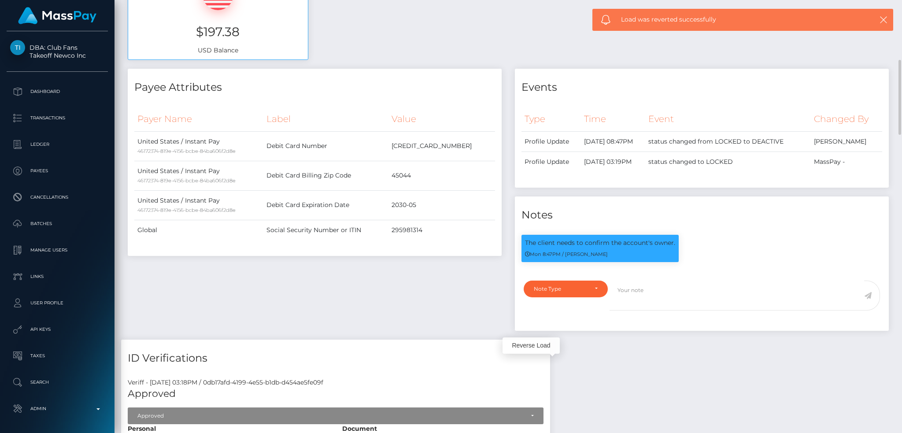
scroll to position [700, 0]
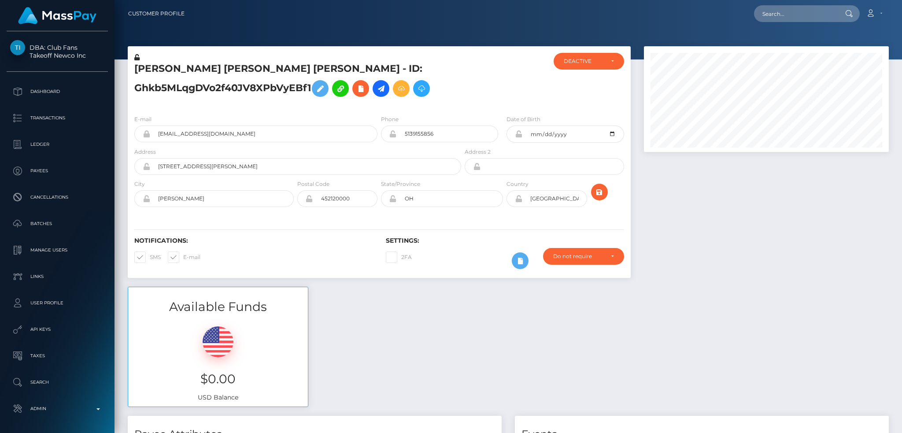
scroll to position [106, 244]
click at [769, 23] on nav "Customer Profile Loading... Loading... Account" at bounding box center [509, 13] width 788 height 27
click at [775, 16] on input "text" at bounding box center [795, 13] width 83 height 17
paste input "[EMAIL_ADDRESS][DOMAIN_NAME]"
type input "[EMAIL_ADDRESS][DOMAIN_NAME]"
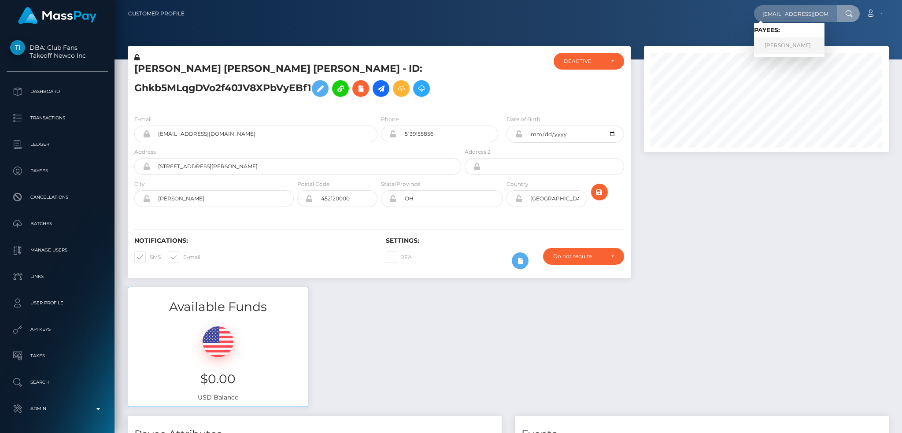
click at [789, 37] on link "[PERSON_NAME]" at bounding box center [789, 45] width 70 height 16
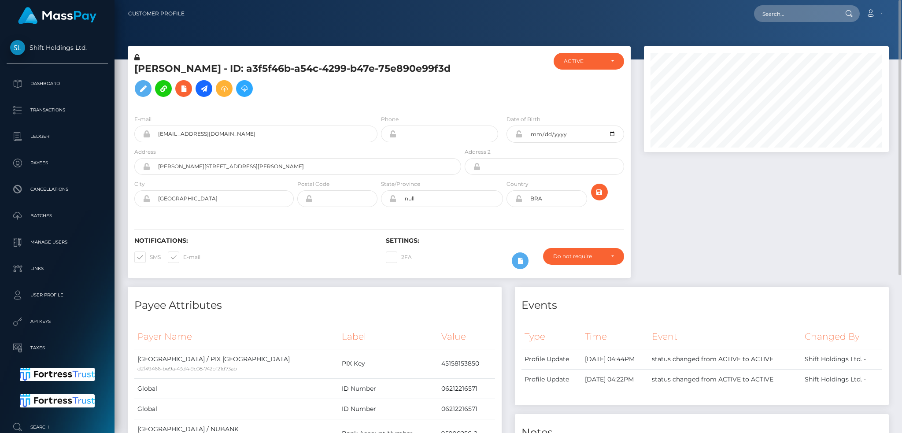
click at [230, 65] on h5 "GUILHERME PESCUMA - ID: a3f5f46b-a54c-4299-b47e-75e890e99f3d" at bounding box center [295, 81] width 322 height 39
copy h5 "GUILHERME PESCUMA - ID: a3f5f46b-a54c-4299-b47e-75e890e99f3d"
click at [261, 134] on input "ofmgp1996@gmail.com" at bounding box center [263, 134] width 227 height 17
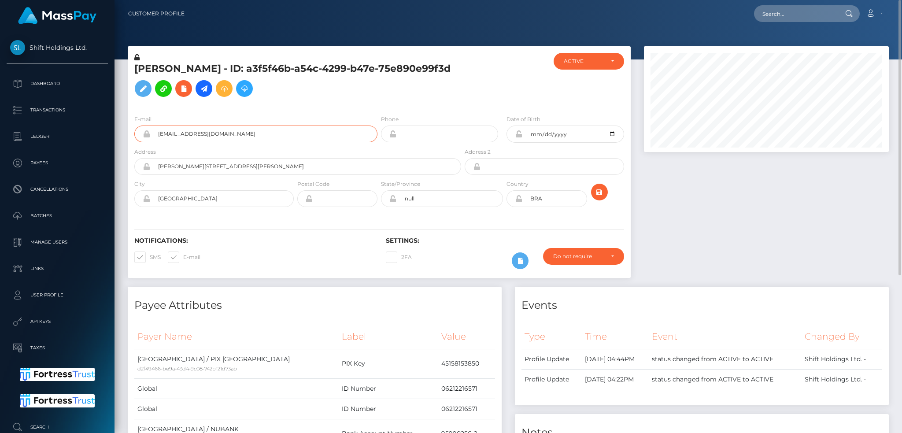
click at [261, 134] on input "ofmgp1996@gmail.com" at bounding box center [263, 134] width 227 height 17
click at [822, 9] on input "text" at bounding box center [795, 13] width 83 height 17
paste input "yuji.aoook@gmail.com"
type input "yuji.aoook@gmail.com"
click at [796, 43] on link "Mokhruza Boboeva" at bounding box center [789, 45] width 70 height 16
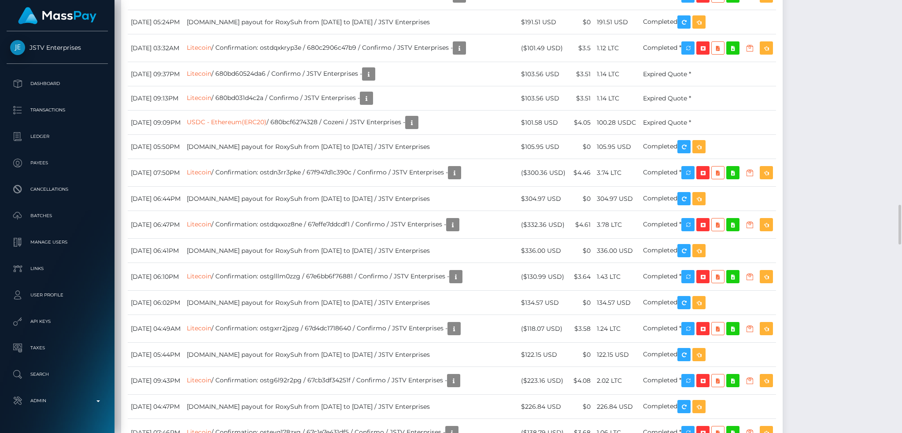
scroll to position [106, 244]
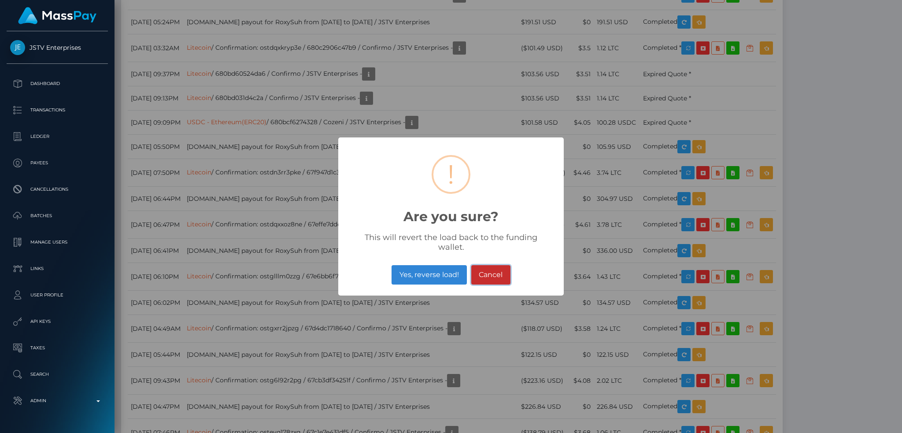
click at [505, 269] on button "Cancel" at bounding box center [490, 274] width 39 height 19
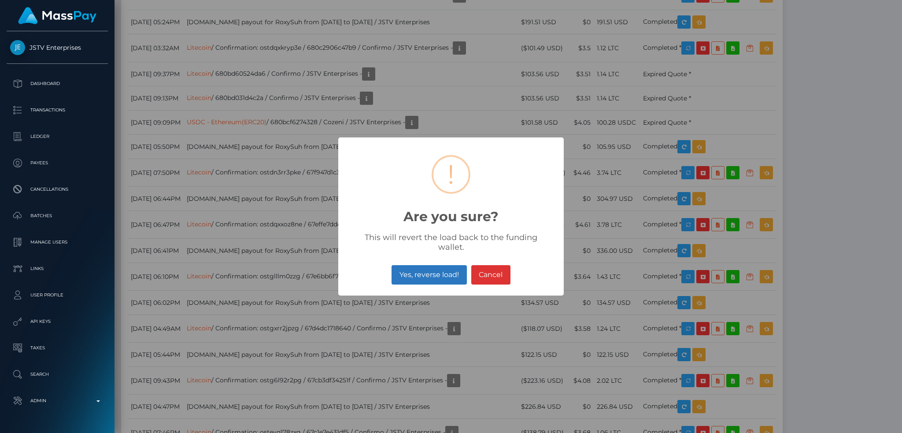
click at [443, 265] on button "Yes, reverse load!" at bounding box center [429, 274] width 75 height 19
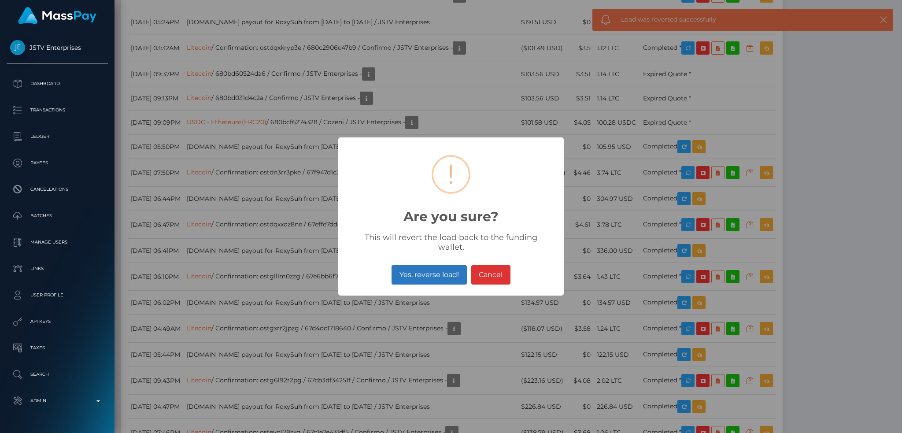
click at [422, 265] on button "Yes, reverse load!" at bounding box center [429, 274] width 75 height 19
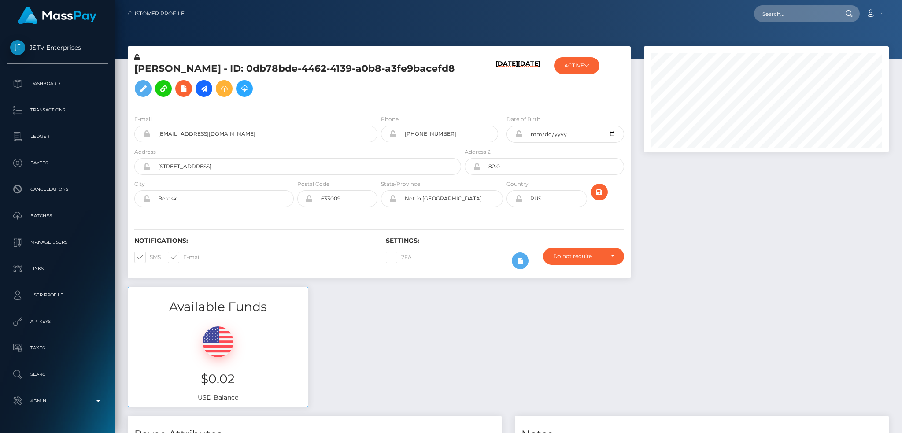
scroll to position [106, 244]
click at [766, 14] on input "text" at bounding box center [795, 13] width 83 height 17
paste input "MSPa725e873d371800"
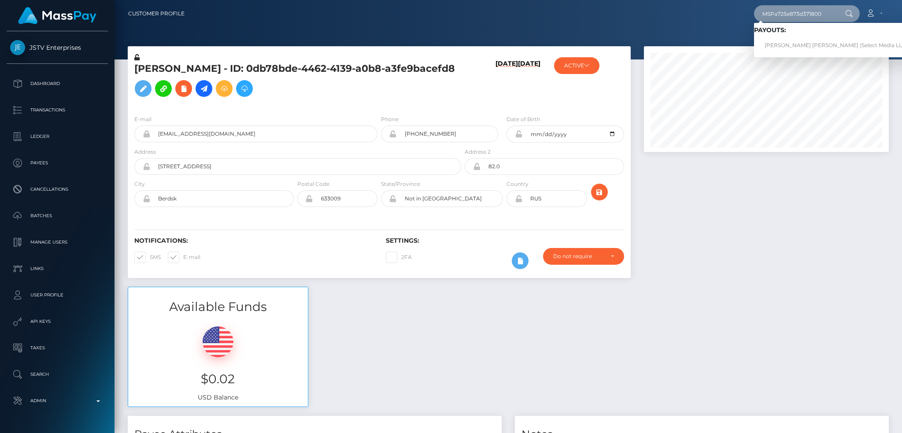
type input "MSPa725e873d371800"
click at [807, 38] on link "Gino Gabriel Bruna Santiago (Select Media LLC - )" at bounding box center [838, 45] width 169 height 16
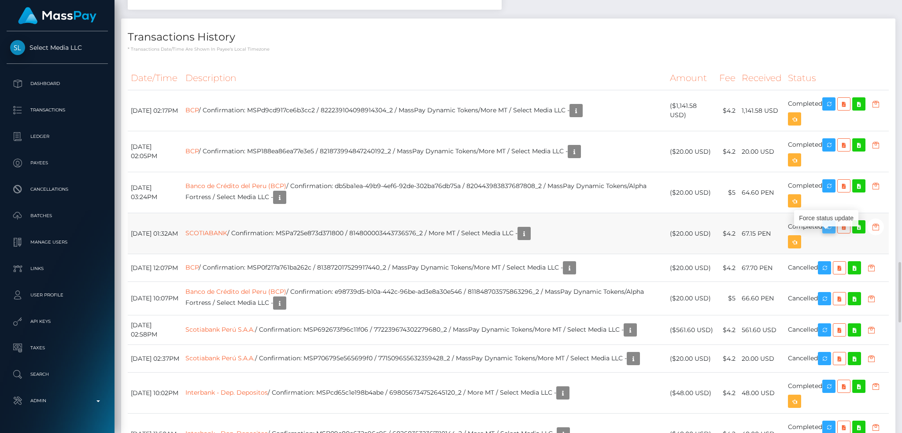
scroll to position [106, 244]
click at [834, 233] on icon "button" at bounding box center [829, 227] width 11 height 11
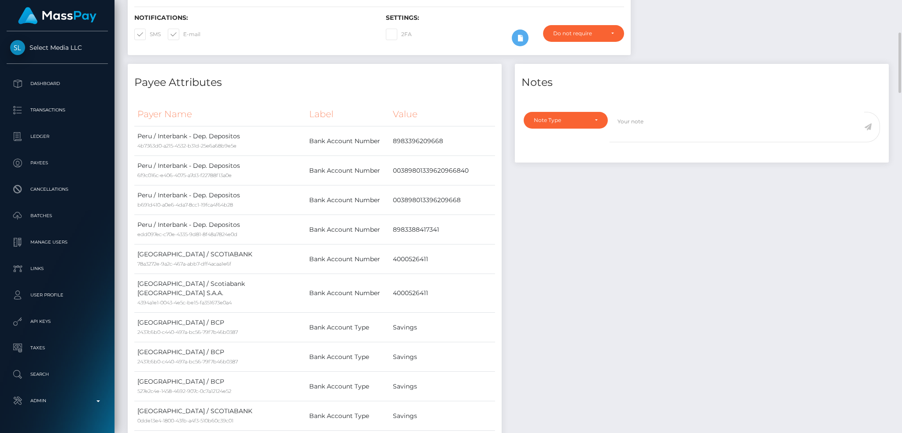
scroll to position [0, 0]
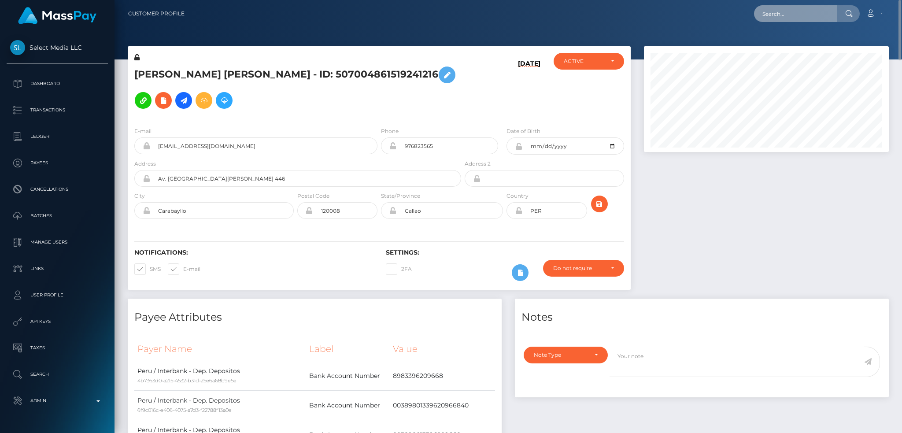
drag, startPoint x: 806, startPoint y: 10, endPoint x: 797, endPoint y: 13, distance: 9.3
click at [806, 10] on input "text" at bounding box center [795, 13] width 83 height 17
paste input "[PERSON_NAME]"
type input "[PERSON_NAME]"
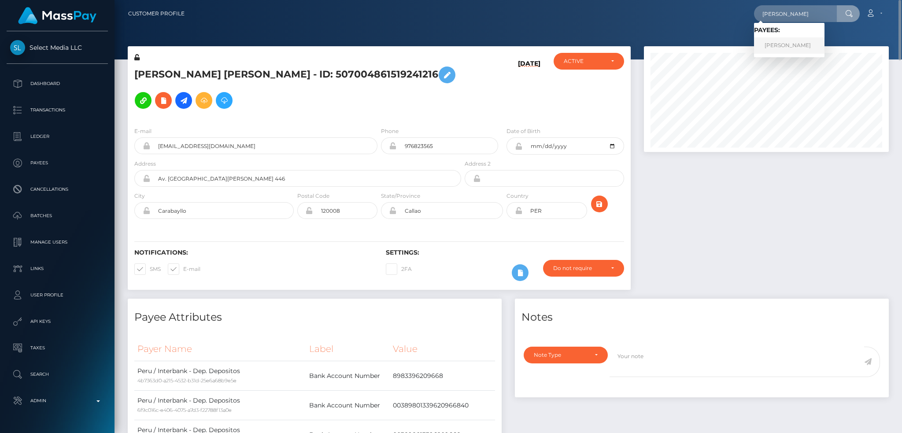
click at [782, 44] on link "[PERSON_NAME]" at bounding box center [789, 45] width 70 height 16
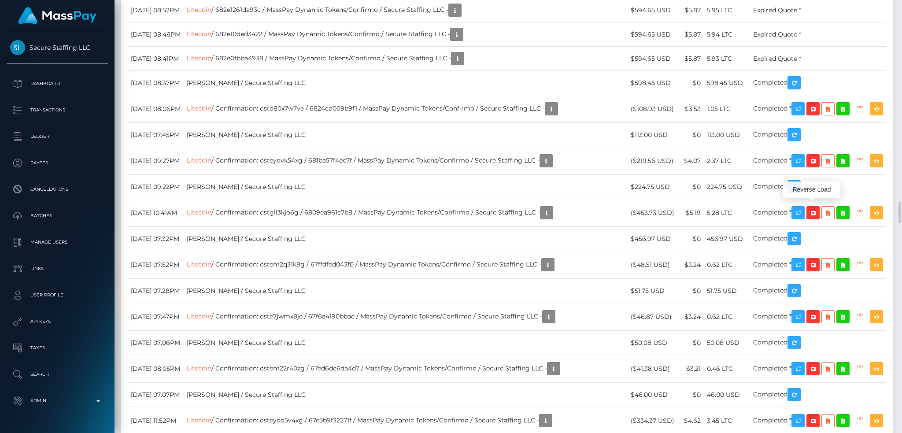
scroll to position [106, 244]
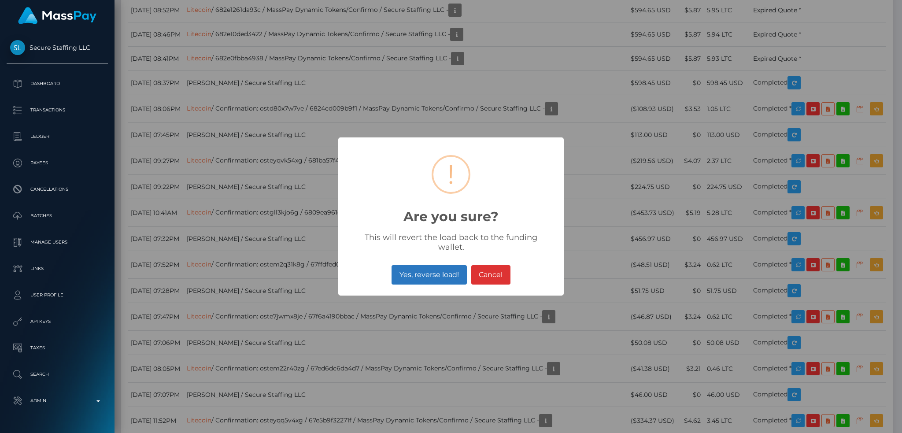
click at [441, 268] on button "Yes, reverse load!" at bounding box center [429, 274] width 75 height 19
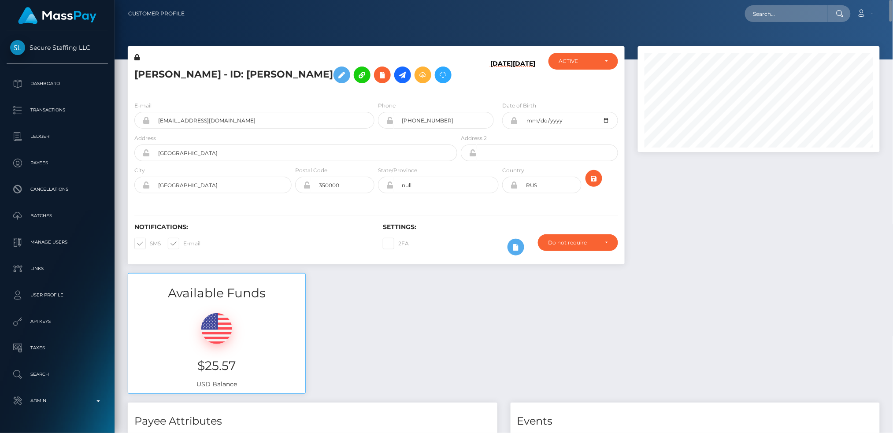
scroll to position [440401, 440265]
drag, startPoint x: 781, startPoint y: 16, endPoint x: 757, endPoint y: 20, distance: 23.7
click at [781, 16] on input "text" at bounding box center [786, 13] width 83 height 17
paste input "314956731698388992"
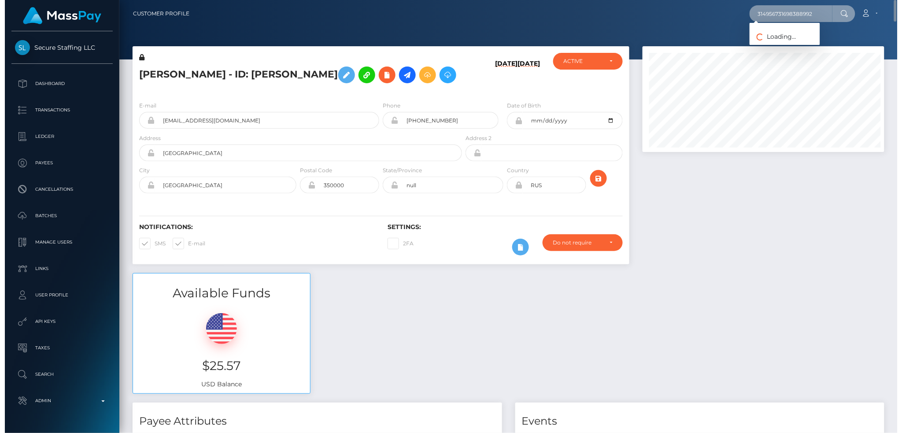
scroll to position [106, 244]
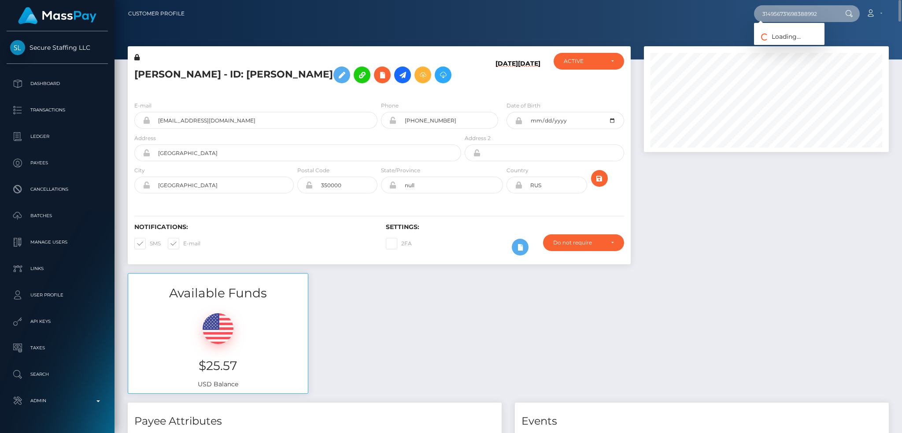
type input "314956731698388992"
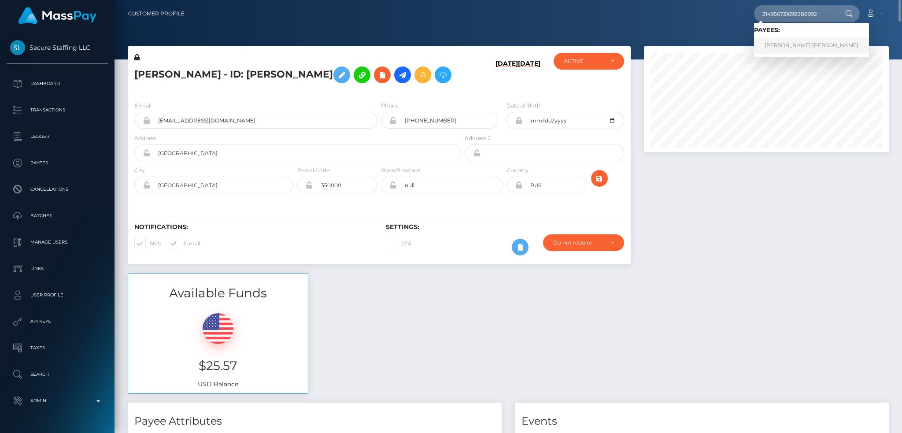
click at [762, 37] on link "[PERSON_NAME] [PERSON_NAME]" at bounding box center [811, 45] width 115 height 16
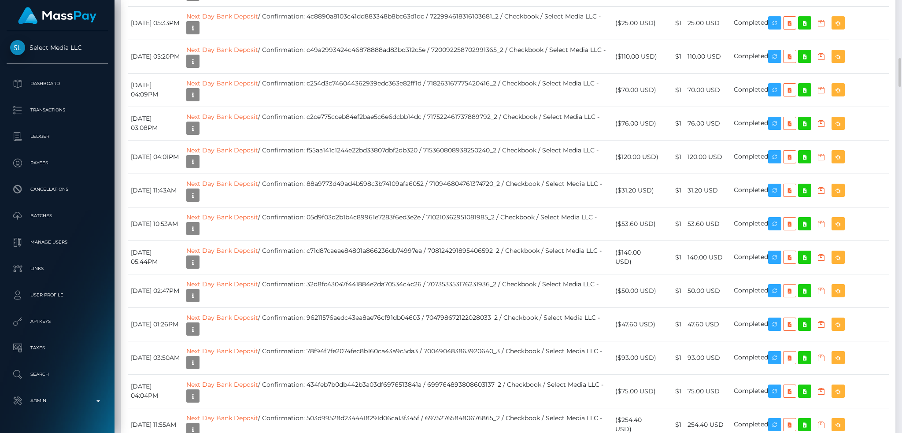
scroll to position [3524, 0]
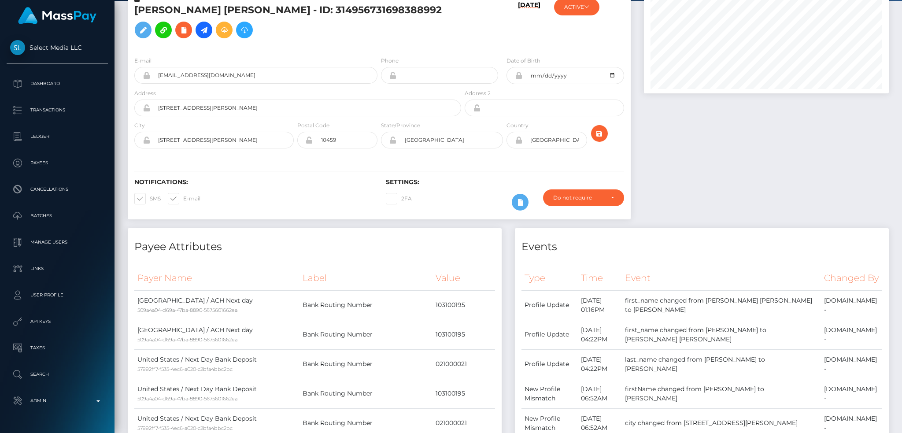
scroll to position [0, 0]
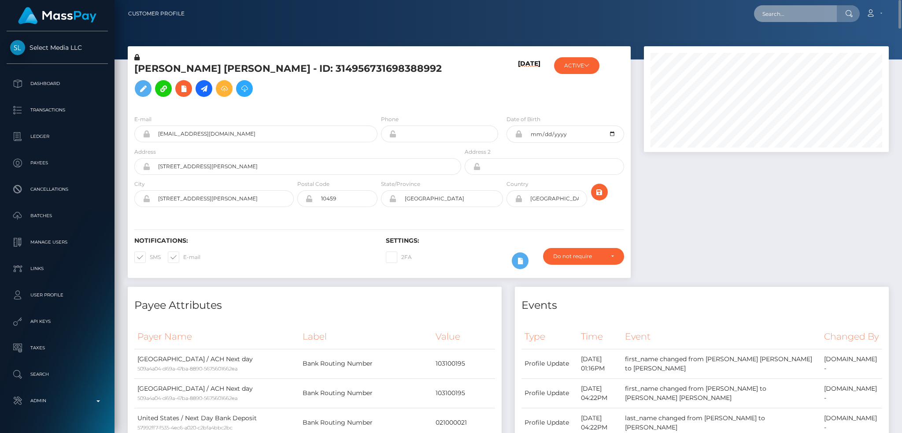
click at [816, 16] on input "text" at bounding box center [795, 13] width 83 height 17
paste input "Yxt4BnmcQIGoC64ZfyS7LA"
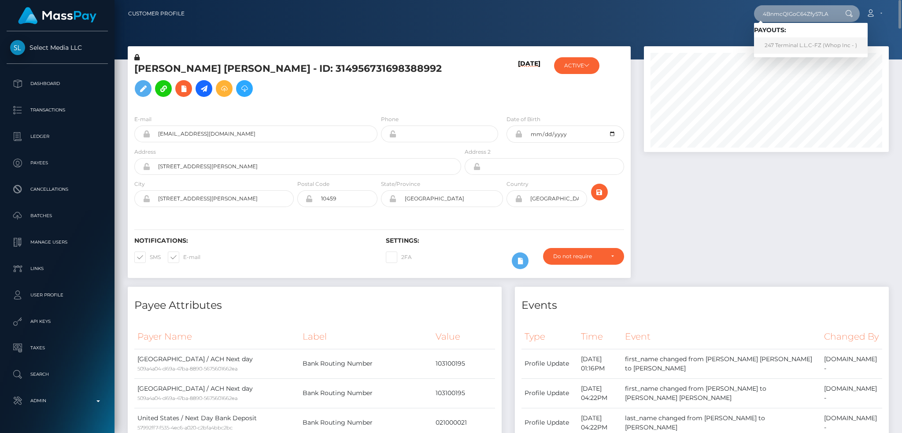
type input "Yxt4BnmcQIGoC64ZfyS7LA"
click at [812, 48] on link "247 Terminal L.L.C-FZ (Whop Inc - )" at bounding box center [811, 45] width 114 height 16
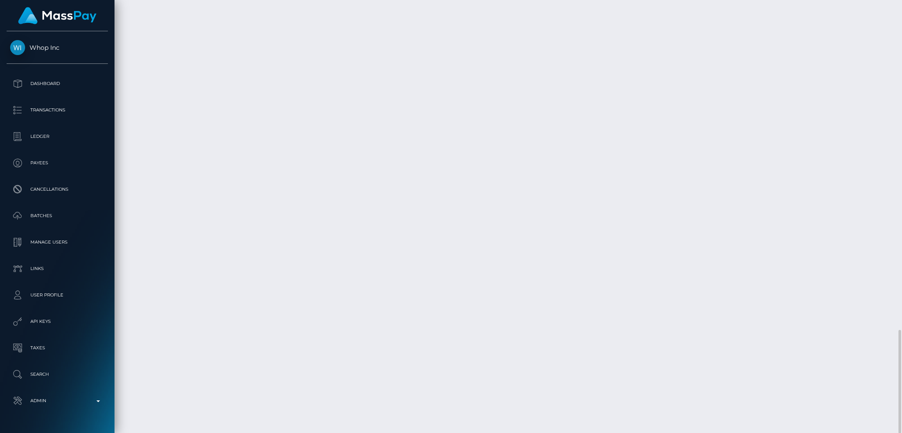
scroll to position [106, 244]
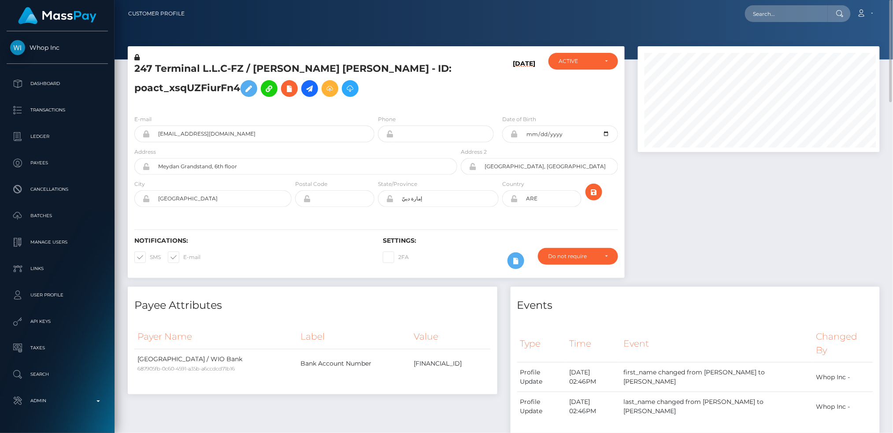
scroll to position [440401, 440265]
click at [776, 14] on input "text" at bounding box center [786, 13] width 83 height 17
paste input "poact_fDpLawVAM8b4"
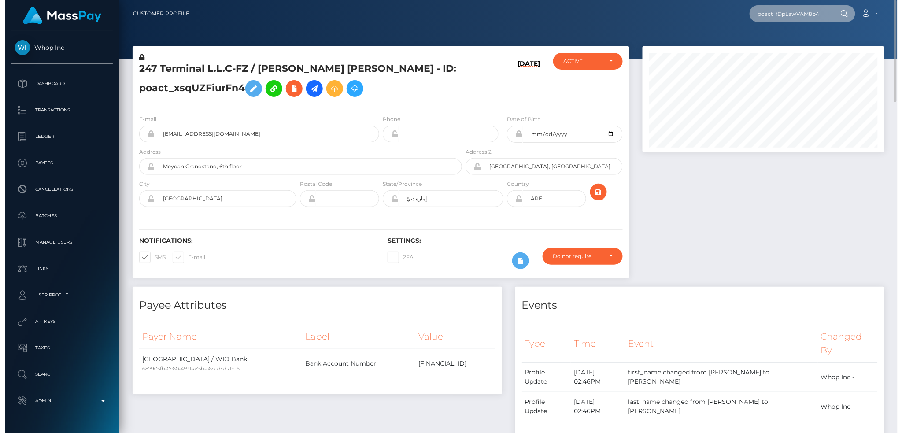
scroll to position [106, 244]
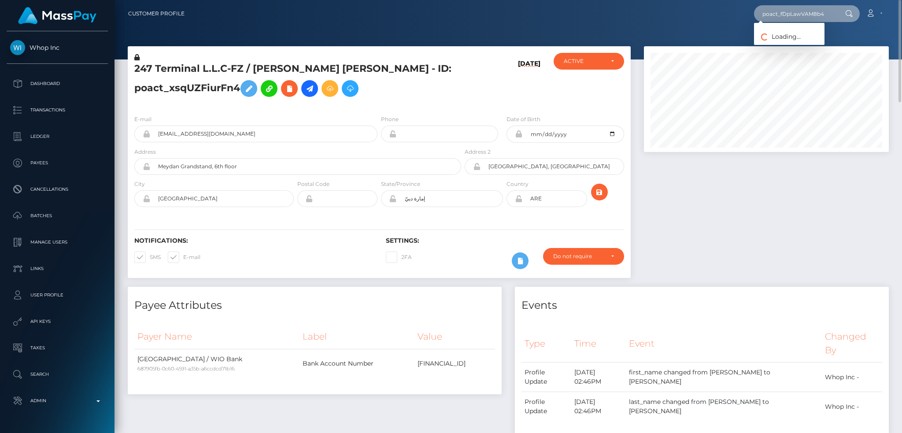
type input "poact_fDpLawVAM8b4"
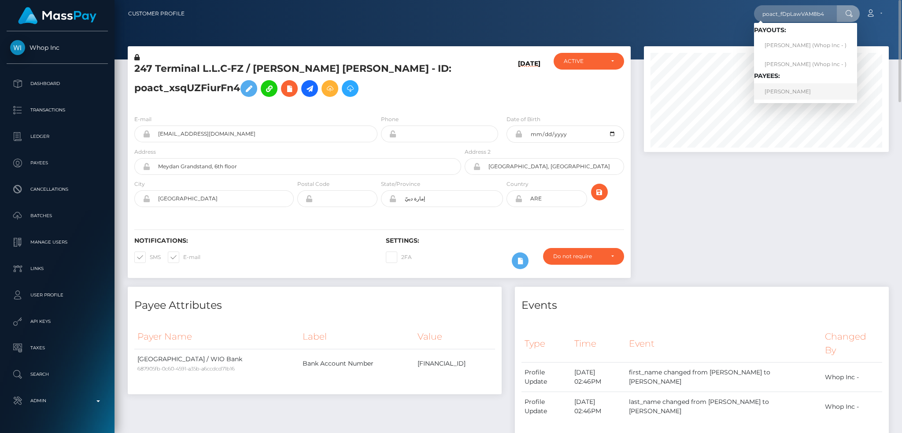
click at [811, 92] on link "KANWAL BASHIR" at bounding box center [805, 91] width 103 height 16
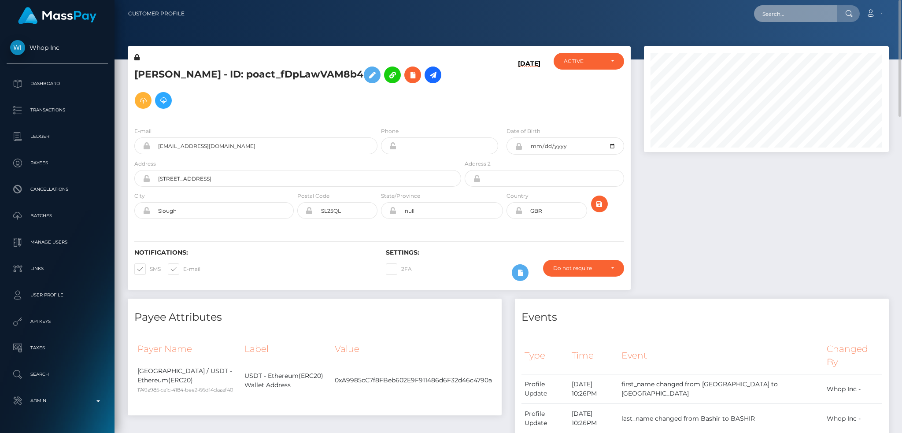
click at [800, 17] on input "text" at bounding box center [795, 13] width 83 height 17
paste input "Leshcheva Nadezhda"
type input "Leshcheva Nadezhda"
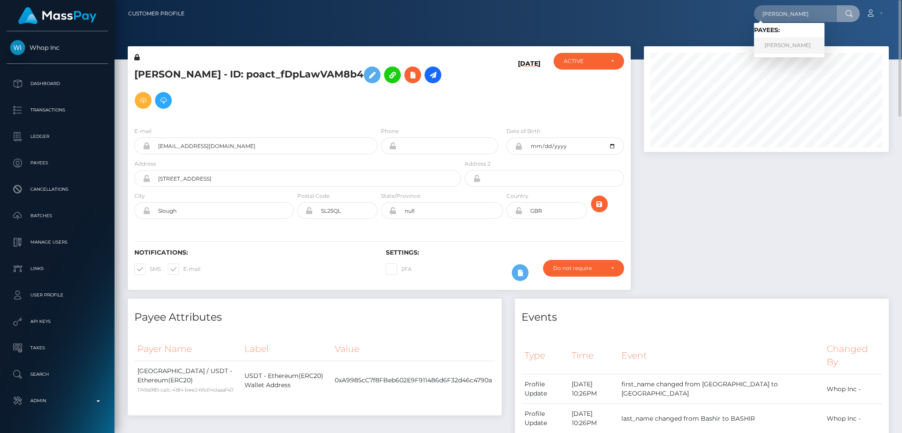
click at [787, 45] on link "NADEZHDA LESHCHEVA" at bounding box center [789, 45] width 70 height 16
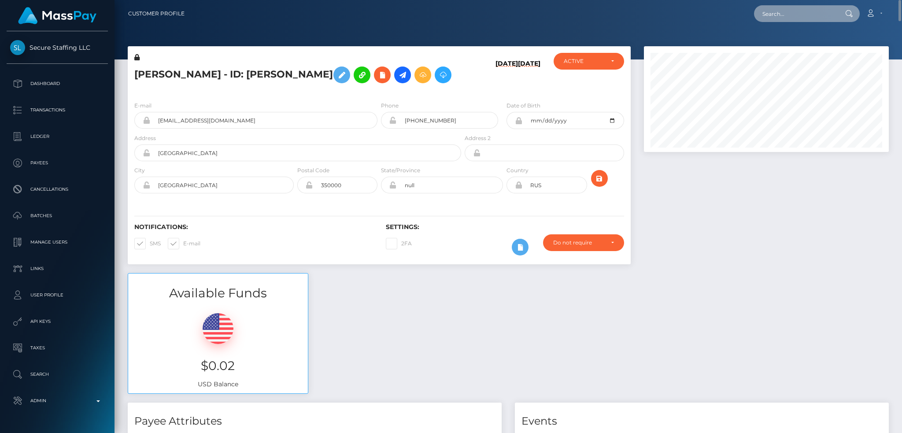
drag, startPoint x: 789, startPoint y: 22, endPoint x: 748, endPoint y: 23, distance: 41.9
click at [790, 22] on input "text" at bounding box center [795, 13] width 83 height 17
paste input "68beae097a23df0a9cc2ec26"
type input "68beae097a23df0a9cc2ec26"
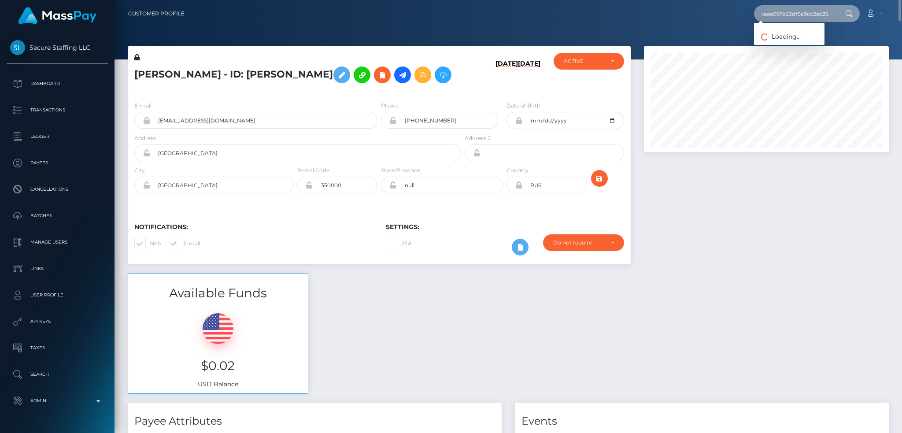
scroll to position [0, 0]
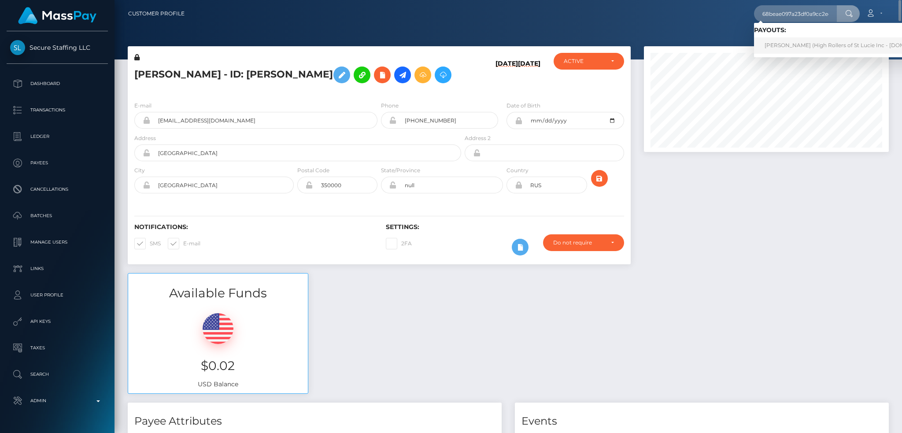
click at [793, 43] on link "[PERSON_NAME] (High Rollers of St Lucie Inc - [DOMAIN_NAME])" at bounding box center [851, 45] width 194 height 16
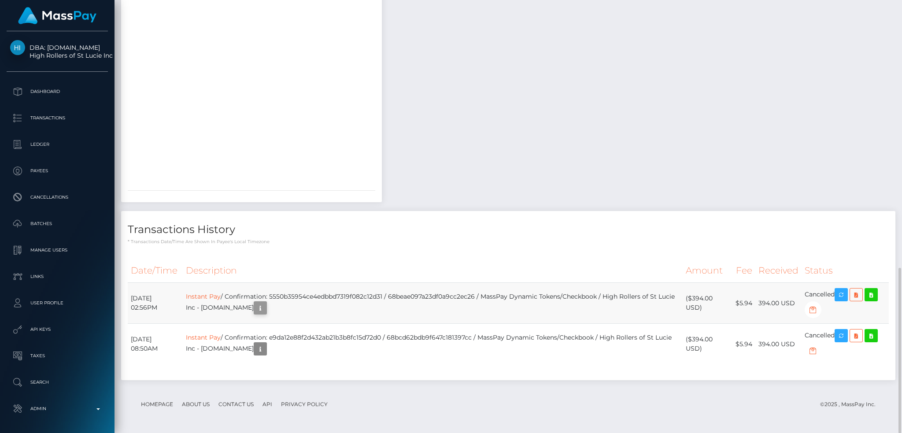
scroll to position [106, 244]
click at [267, 307] on button "button" at bounding box center [260, 307] width 13 height 13
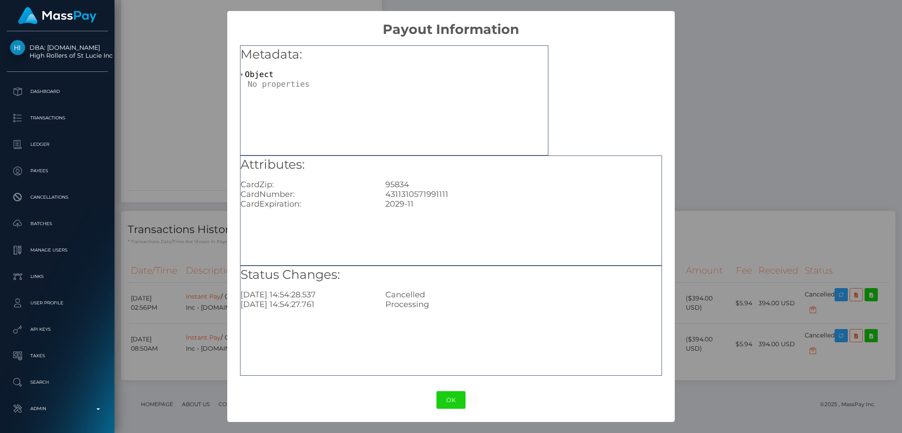
click at [716, 122] on div "× Payout Information Metadata: Object Attributes: CardZip: 95834 CardNumber: 43…" at bounding box center [451, 216] width 902 height 433
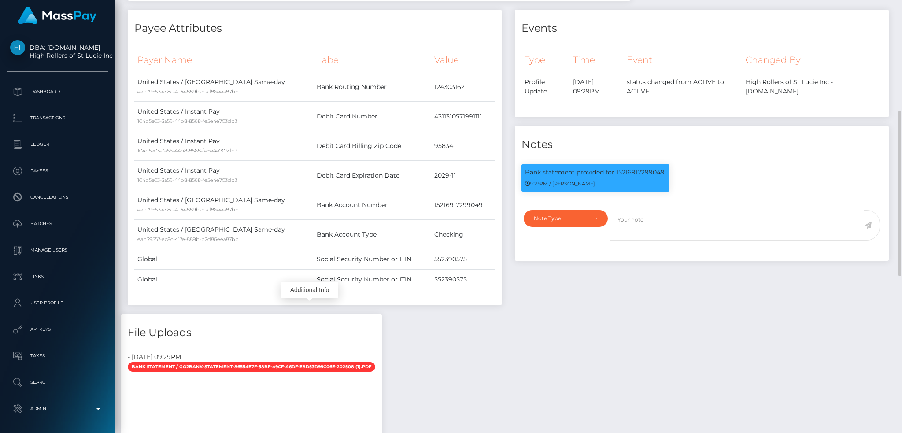
scroll to position [0, 0]
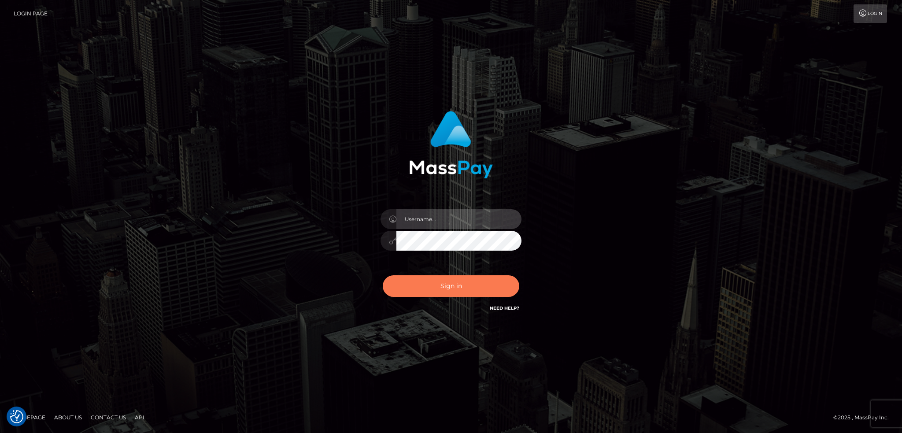
type input "alexstef"
click at [481, 289] on button "Sign in" at bounding box center [451, 286] width 137 height 22
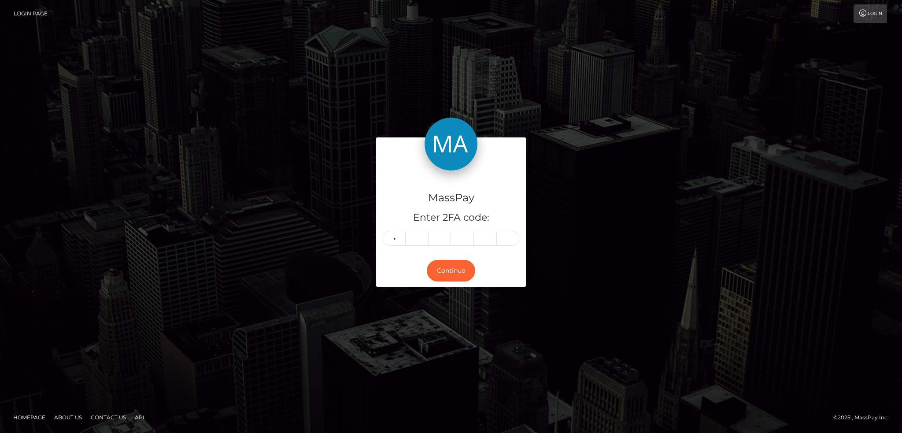
type input "7"
type input "3"
type input "8"
type input "6"
type input "0"
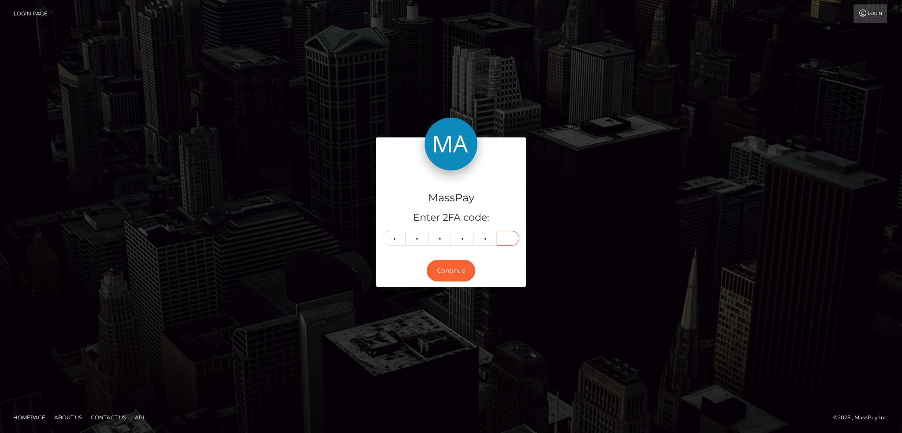
type input "1"
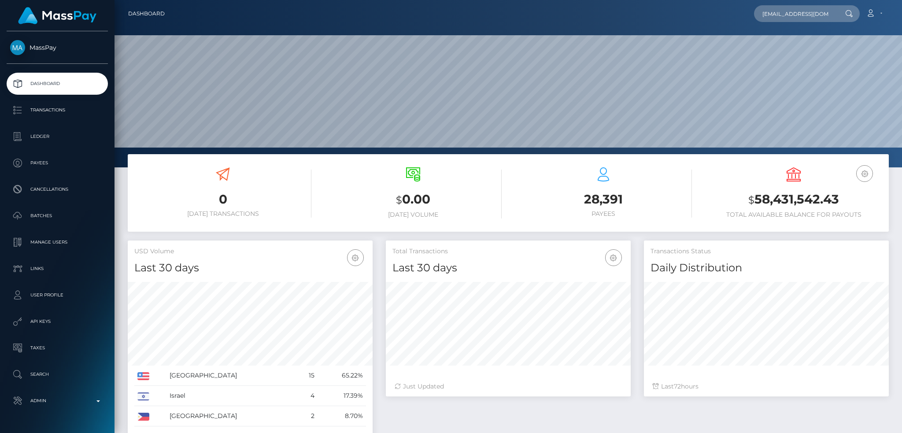
scroll to position [156, 244]
type input "[EMAIL_ADDRESS][DOMAIN_NAME]"
click at [794, 48] on link "[PERSON_NAME]" at bounding box center [789, 45] width 70 height 16
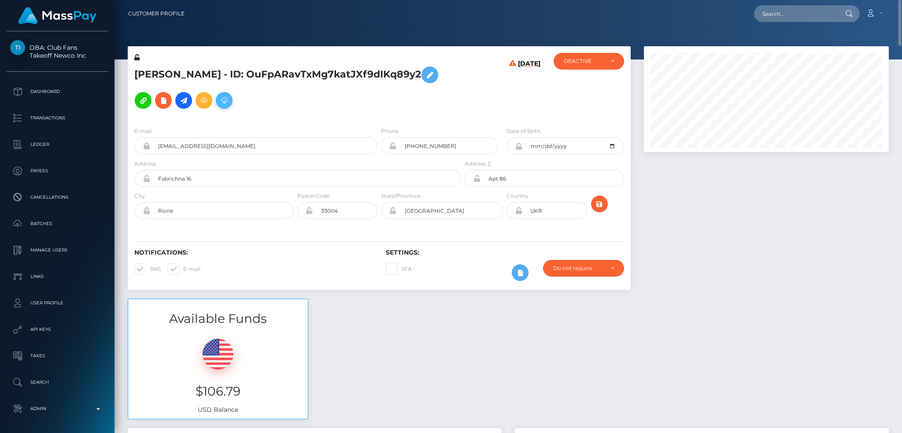
click at [229, 102] on icon at bounding box center [224, 100] width 11 height 11
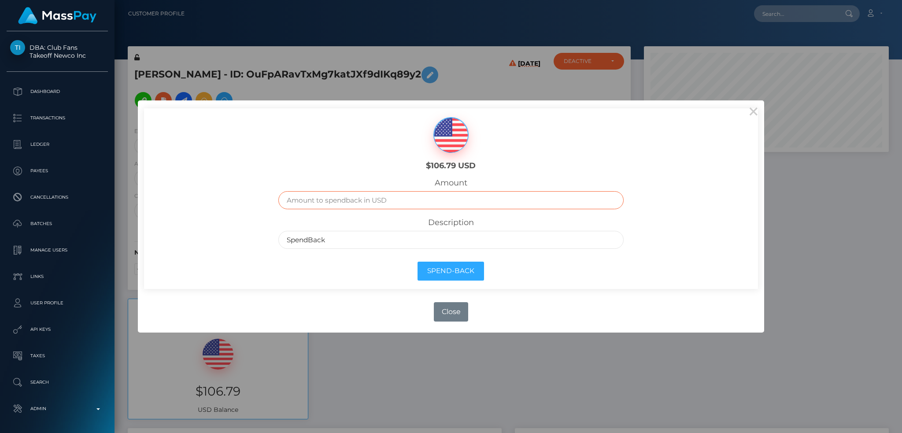
click at [418, 203] on input "text" at bounding box center [450, 200] width 345 height 18
type input "106.79"
drag, startPoint x: 478, startPoint y: 162, endPoint x: 431, endPoint y: 162, distance: 46.7
click at [431, 162] on h6 "$106.79 USD" at bounding box center [450, 166] width 157 height 10
copy h6 "106.79 USD"
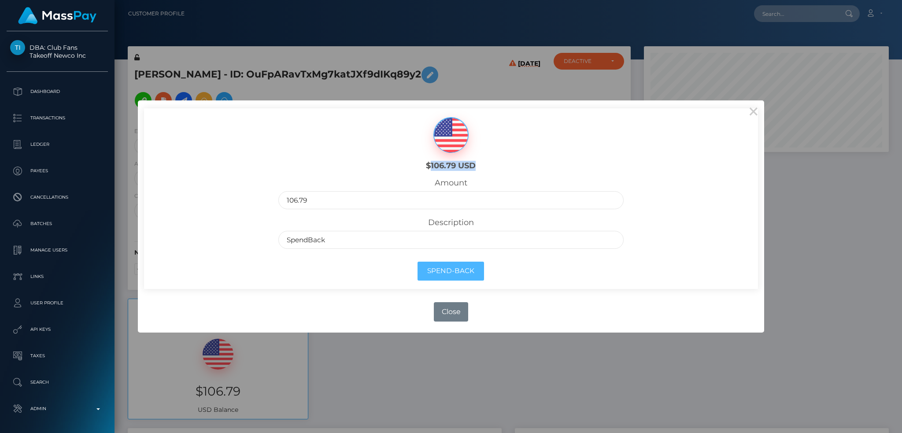
drag, startPoint x: 471, startPoint y: 270, endPoint x: 356, endPoint y: 243, distance: 117.7
click at [470, 270] on button "Spend-Back" at bounding box center [451, 271] width 67 height 19
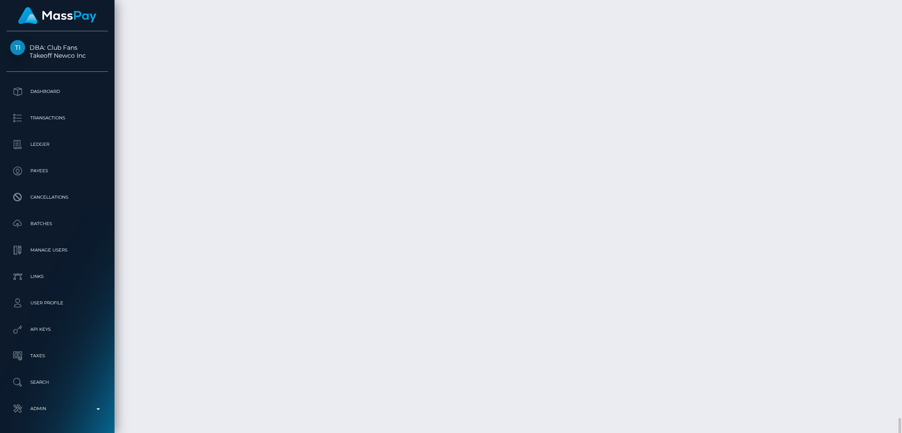
scroll to position [3583, 0]
drag, startPoint x: 361, startPoint y: 123, endPoint x: 318, endPoint y: 123, distance: 42.7
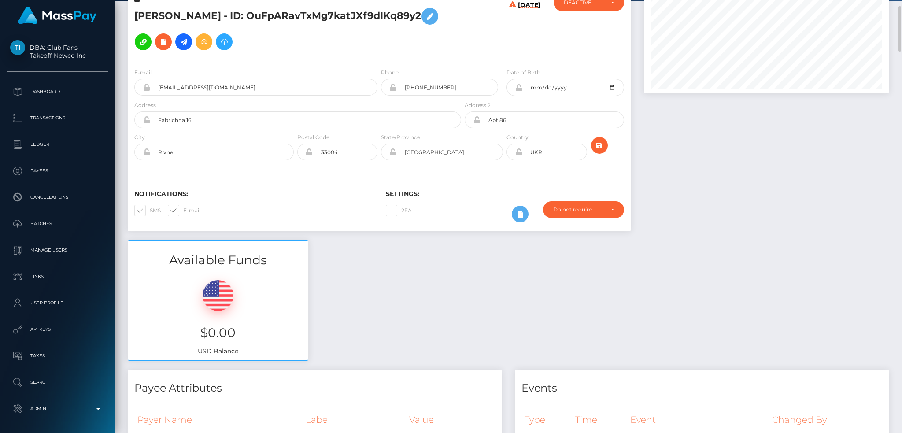
scroll to position [0, 0]
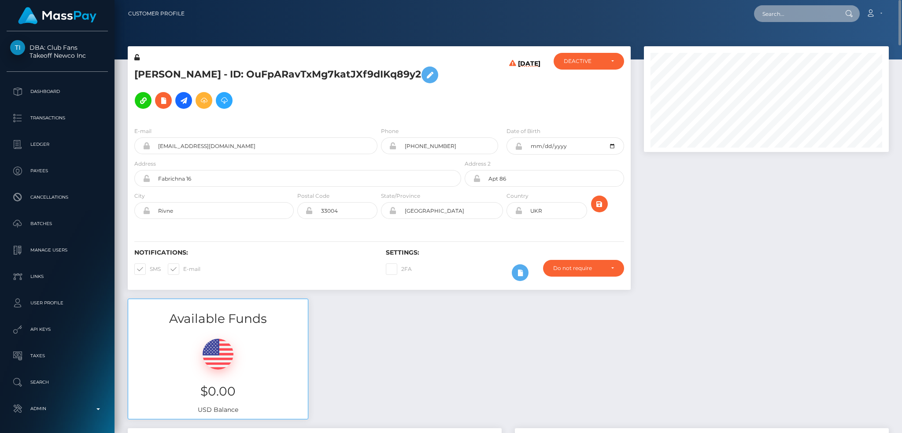
click at [788, 12] on input "text" at bounding box center [795, 13] width 83 height 17
paste input "laurendiane1@gmail.com"
type input "laurendiane1@gmail.com"
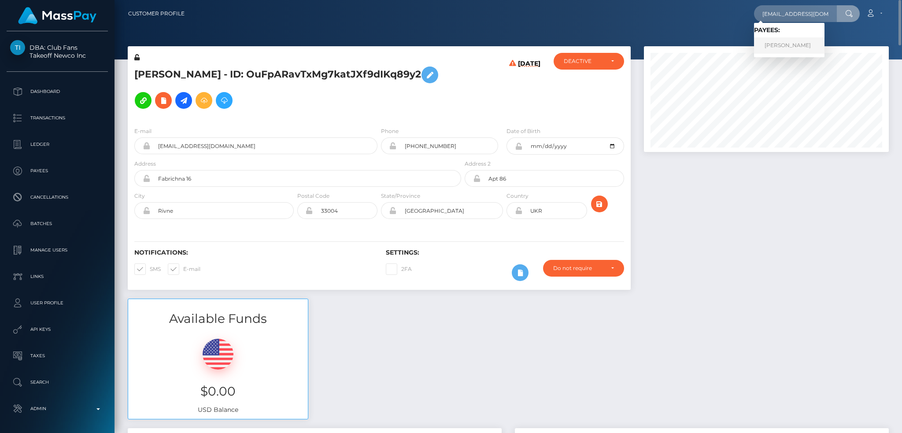
click at [787, 44] on link "Lauren Barley" at bounding box center [789, 45] width 70 height 16
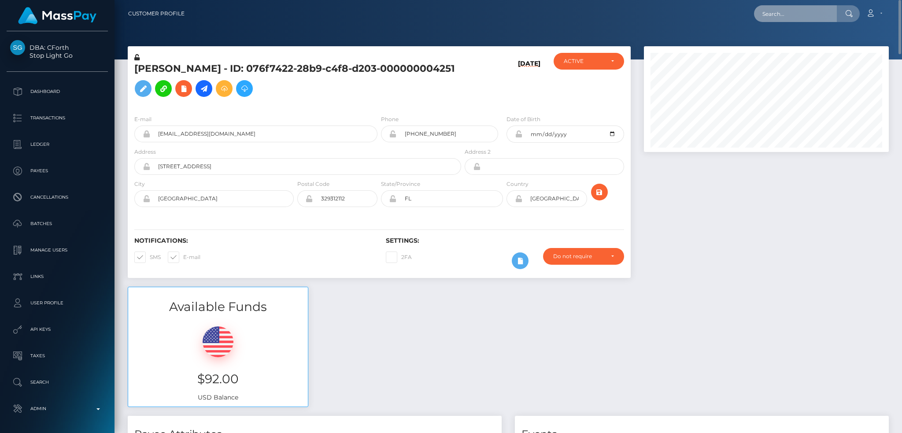
click at [786, 15] on input "text" at bounding box center [795, 13] width 83 height 17
paste input "dc8ab394ee2b4afab38388e71675a072"
type input "dc8ab394ee2b4afab38388e71675a072"
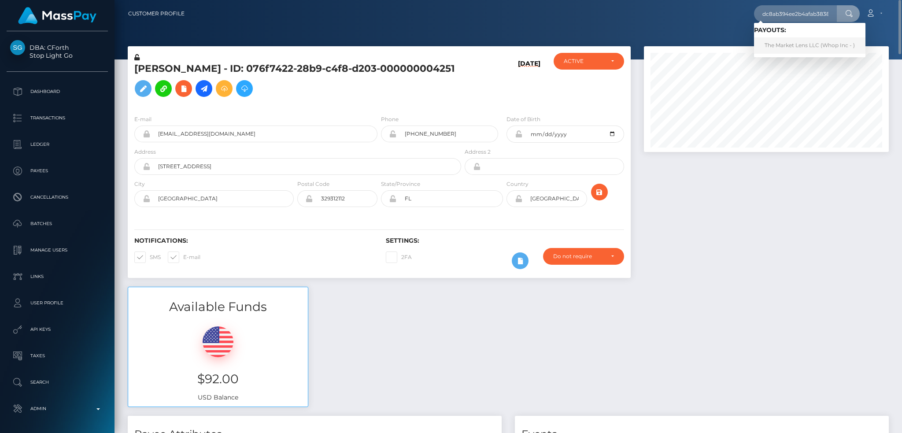
click at [784, 42] on link "The Market Lens LLC (Whop Inc - )" at bounding box center [809, 45] width 111 height 16
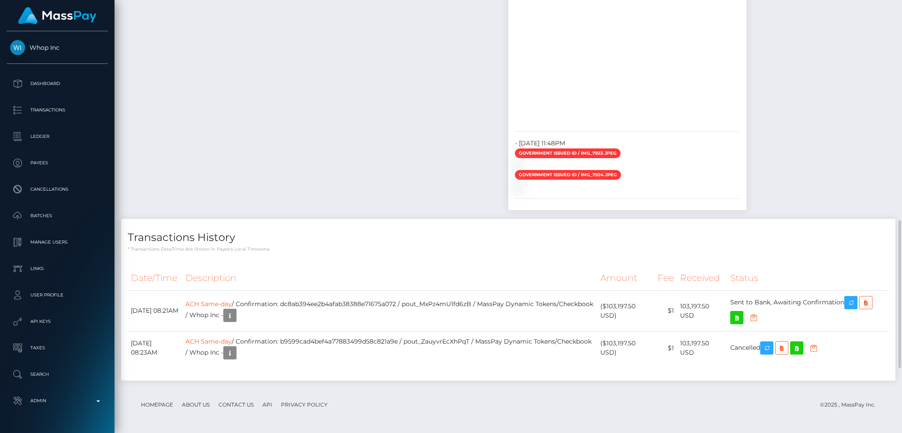
scroll to position [106, 244]
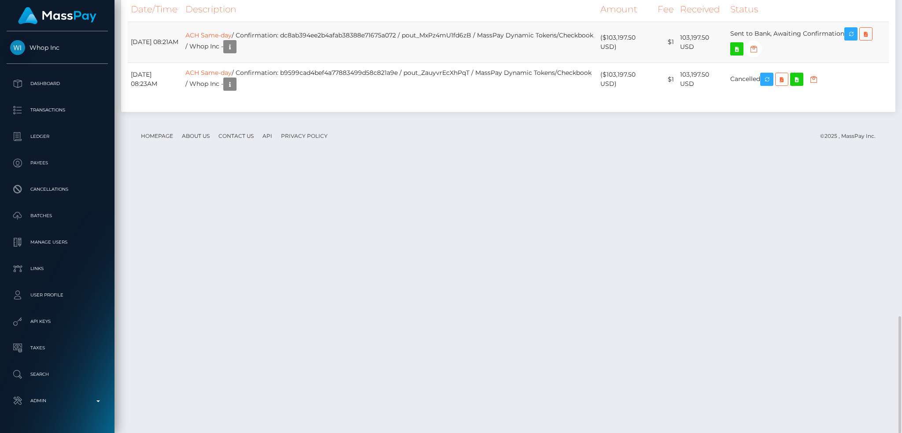
click at [439, 63] on td "ACH Same-day / Confirmation: dc8ab394ee2b4afab38388e71675a072 / pout_MxPz4mU1fd…" at bounding box center [389, 42] width 415 height 41
copy td "pout_MxPz4mU1fd6zB"
click at [235, 52] on icon "button" at bounding box center [230, 46] width 11 height 11
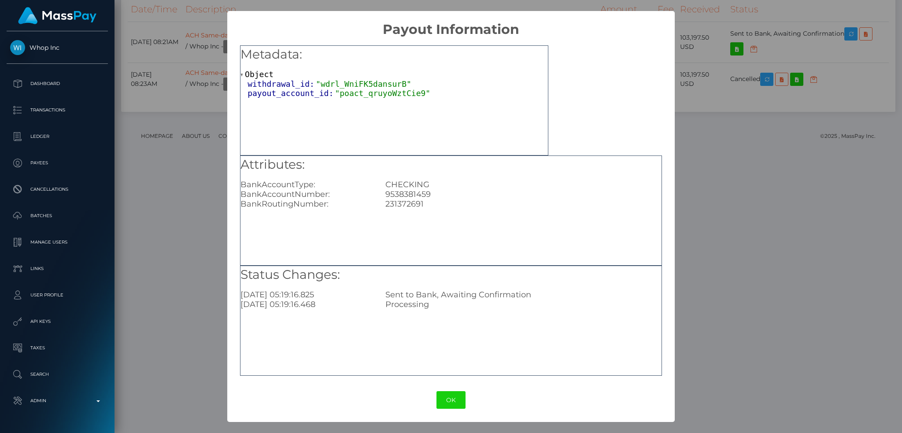
click at [406, 189] on div "9538381459" at bounding box center [523, 194] width 289 height 10
copy div "9538381459"
click at [416, 203] on div "231372691" at bounding box center [523, 204] width 289 height 10
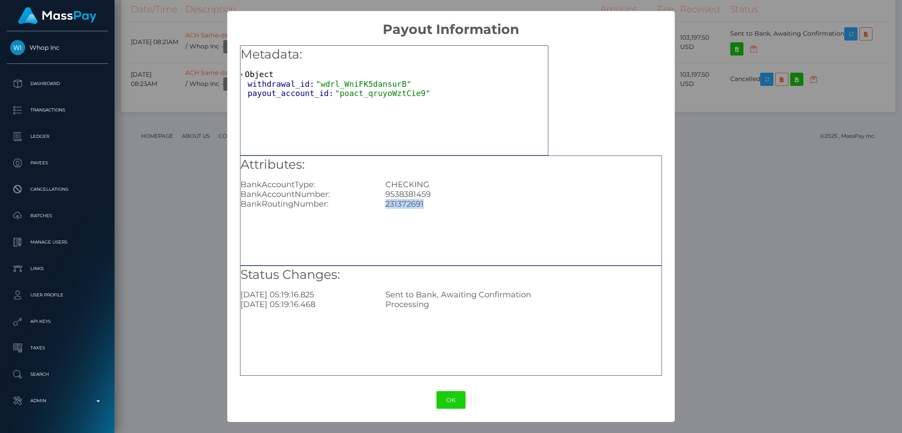
copy div "231372691"
click at [213, 158] on div "× Payout Information Metadata: Object withdrawal_id: "wdrl_WniFK5dansurB" payou…" at bounding box center [451, 216] width 902 height 433
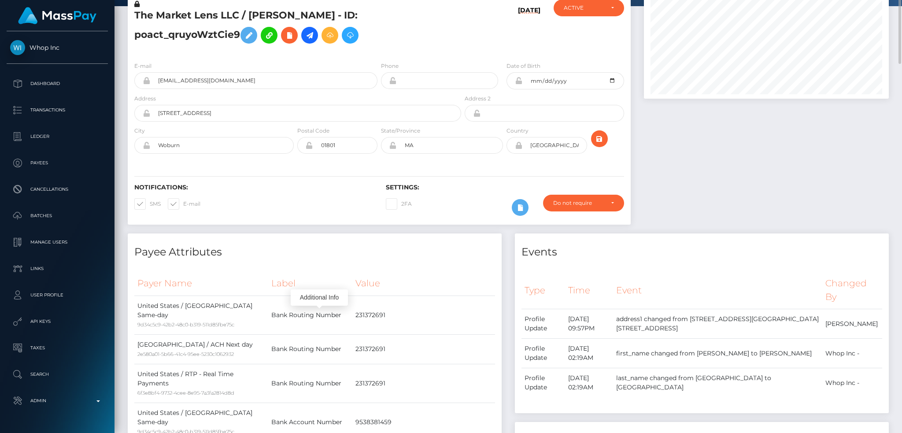
scroll to position [0, 0]
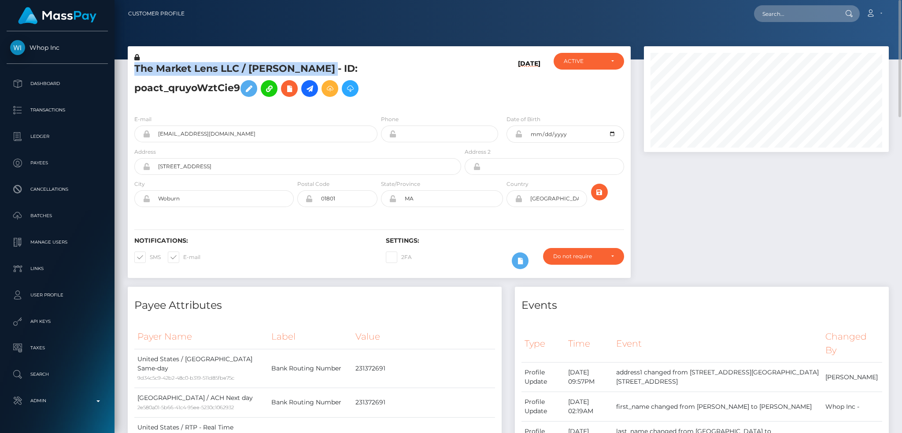
drag, startPoint x: 135, startPoint y: 66, endPoint x: 367, endPoint y: 65, distance: 231.3
click at [367, 65] on h5 "The Market Lens LLC / ANTHONY M COLOMBO - ID: poact_qruyoWztCie9" at bounding box center [295, 81] width 322 height 39
copy h5 "The Market Lens LLC / ANTHONY M COLOMBO"
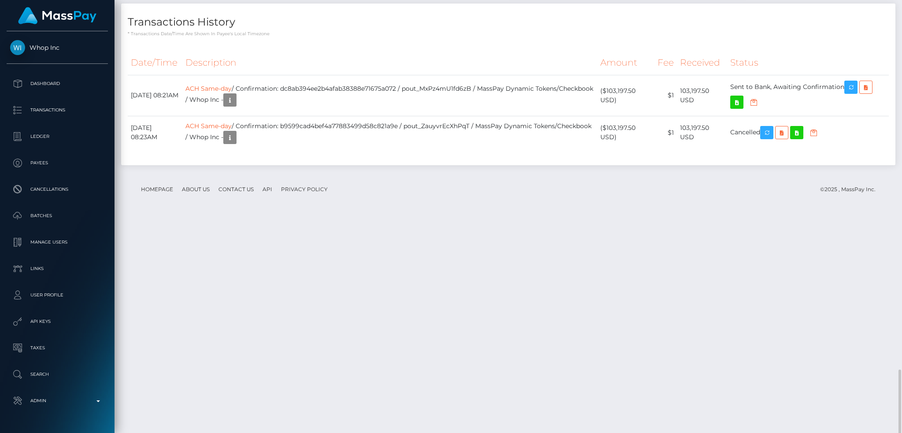
scroll to position [1169, 0]
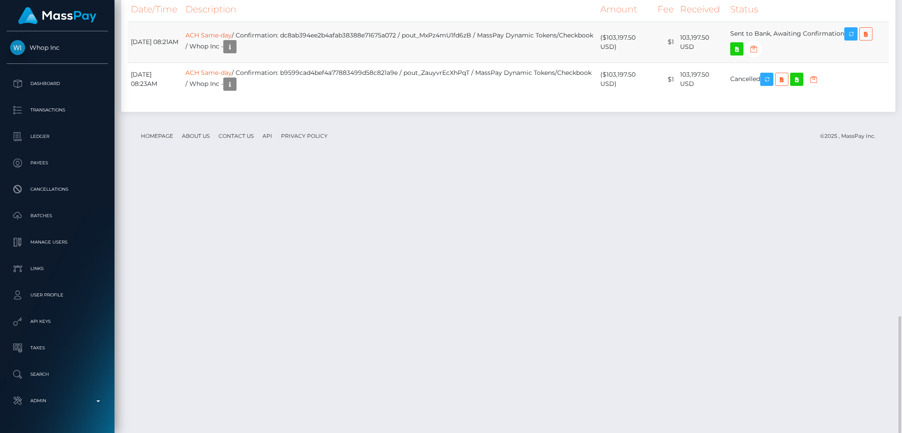
drag, startPoint x: 691, startPoint y: 304, endPoint x: 704, endPoint y: 314, distance: 16.0
click at [704, 63] on td "103,197.50 USD" at bounding box center [702, 42] width 50 height 41
copy td "103,197.50 USD"
click at [459, 63] on td "ACH Same-day / Confirmation: dc8ab394ee2b4afab38388e71675a072 / pout_MxPz4mU1fd…" at bounding box center [389, 42] width 415 height 41
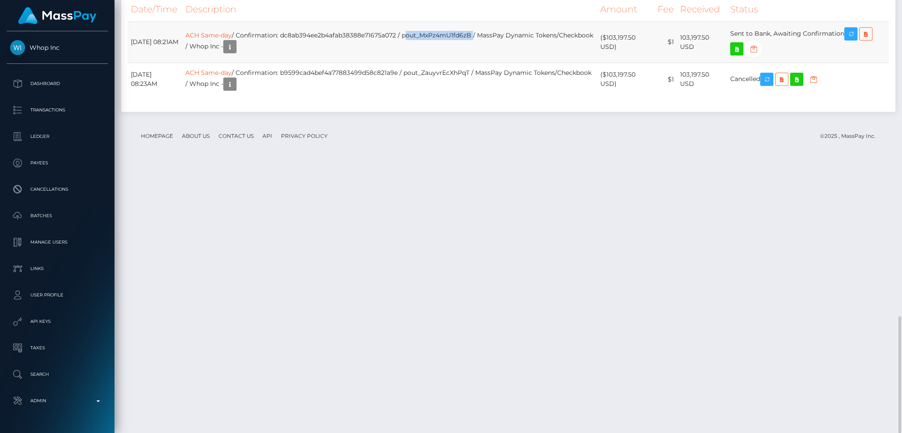
copy td "pout_MxPz4mU1fd6zB"
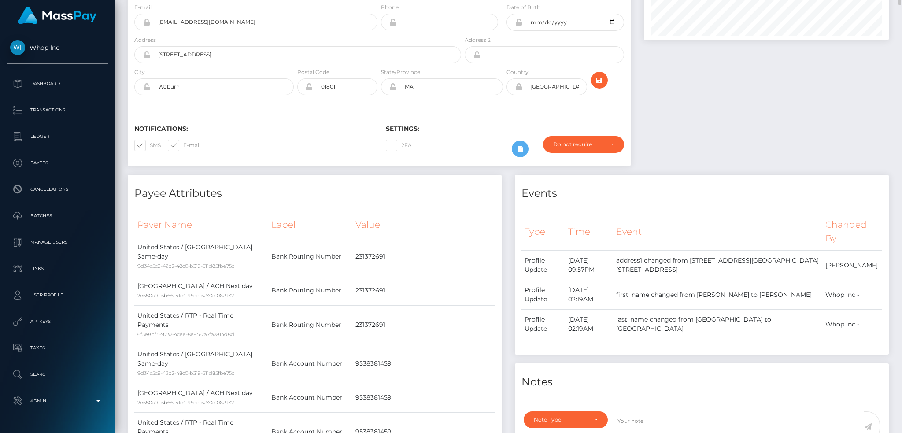
scroll to position [0, 0]
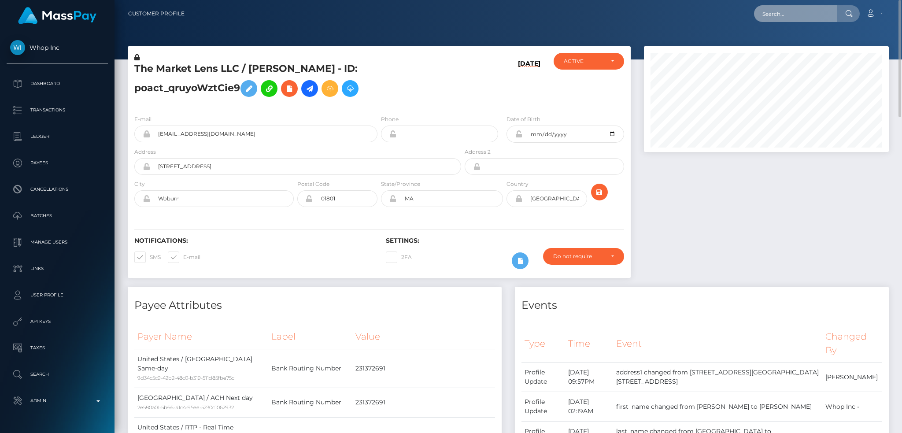
drag, startPoint x: 799, startPoint y: 13, endPoint x: 782, endPoint y: 12, distance: 16.3
click at [799, 12] on input "text" at bounding box center [795, 13] width 83 height 17
paste input "84a5fb07946a4d5897a51e9a458fda95"
type input "84a5fb07946a4d5897a51e9a458fda95"
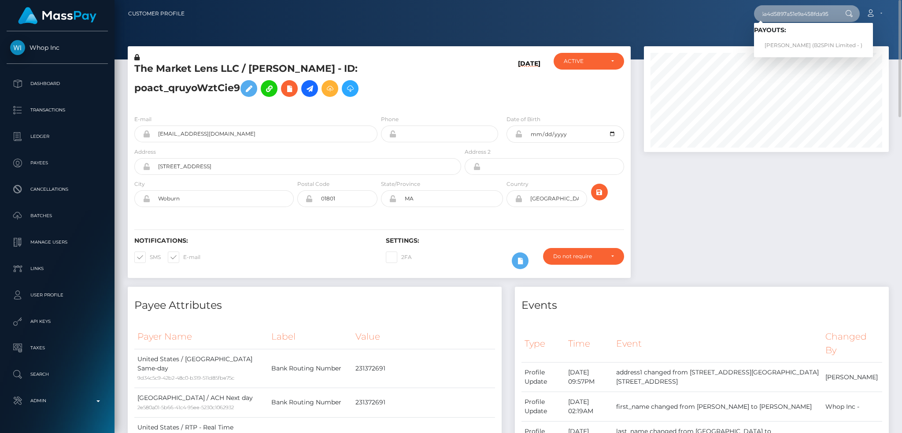
scroll to position [0, 0]
drag, startPoint x: 777, startPoint y: 43, endPoint x: 770, endPoint y: 43, distance: 6.6
click at [777, 43] on link "JAMES RYAN MULSTAY (B2SPIN Limited - )" at bounding box center [813, 45] width 119 height 16
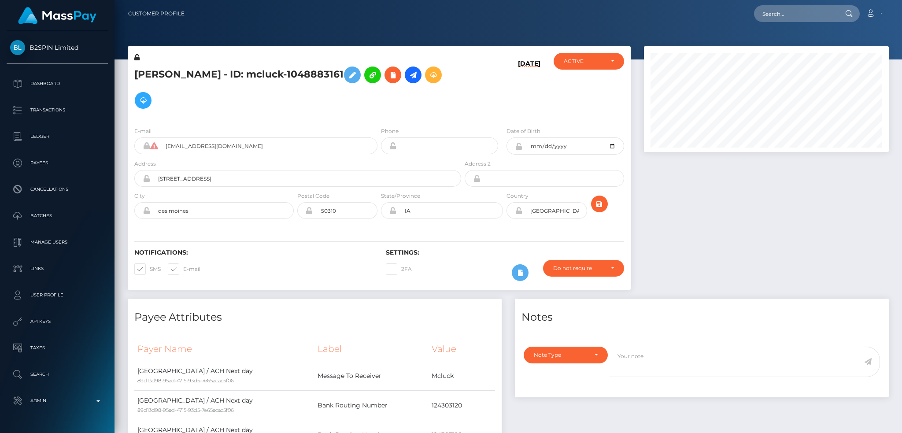
scroll to position [106, 244]
drag, startPoint x: 243, startPoint y: 75, endPoint x: 129, endPoint y: 76, distance: 114.5
click at [129, 74] on div "[PERSON_NAME] - ID: mcluck-1048883161" at bounding box center [295, 86] width 335 height 67
copy h5 "[PERSON_NAME]"
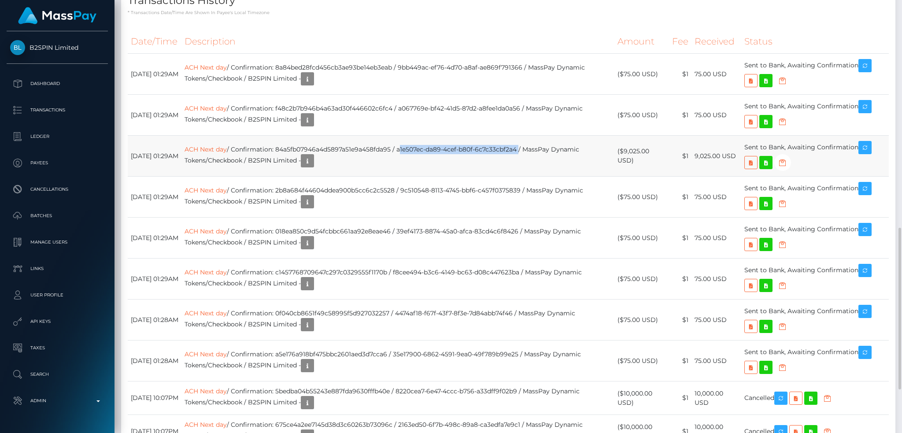
drag, startPoint x: 424, startPoint y: 149, endPoint x: 544, endPoint y: 150, distance: 119.8
click at [544, 150] on td "ACH Next day / Confirmation: 84a5fb07946a4d5897a51e9a458fda95 / a1e507ec-da89-4…" at bounding box center [397, 156] width 433 height 41
copy td "a1e507ec-da89-4cef-b80f-6c7c33cbf2a4"
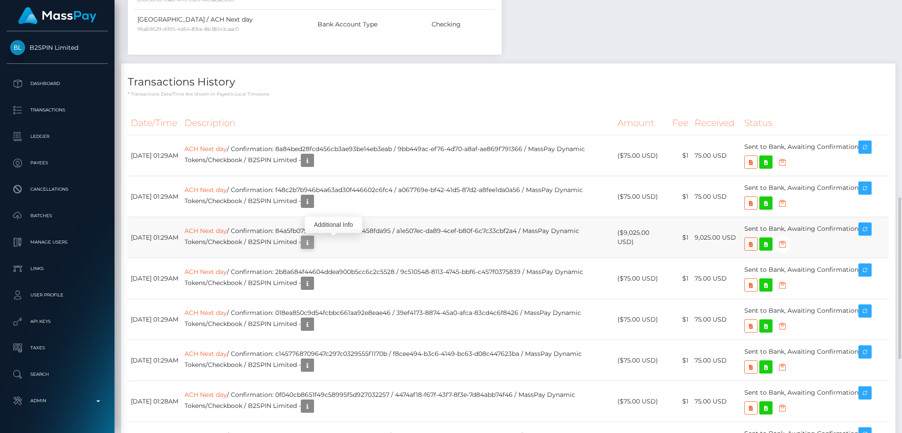
click at [313, 241] on icon "button" at bounding box center [307, 242] width 11 height 11
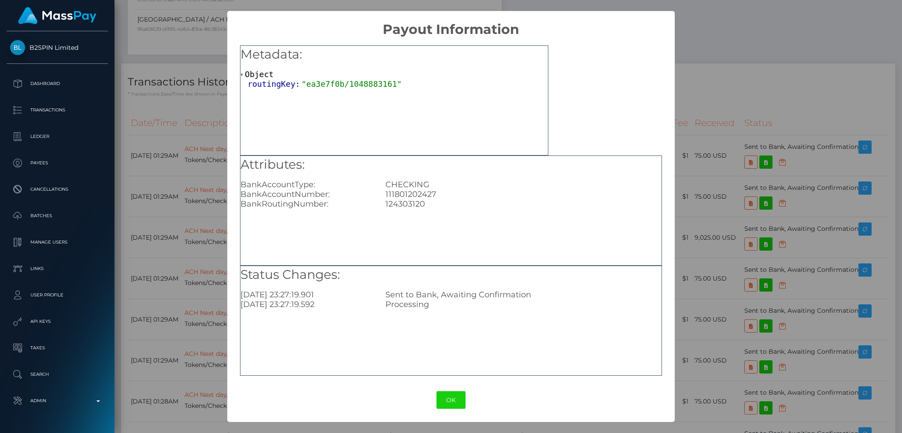
click at [407, 193] on div "111801202427" at bounding box center [523, 194] width 289 height 10
copy div "111801202427"
click at [407, 203] on div "124303120" at bounding box center [523, 204] width 289 height 10
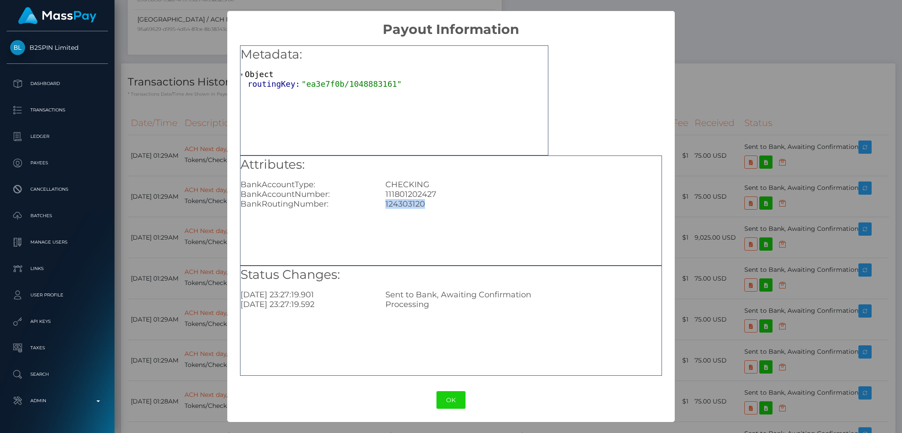
copy div "124303120"
drag, startPoint x: 692, startPoint y: 202, endPoint x: 660, endPoint y: 219, distance: 36.3
click at [692, 203] on div "× Payout Information Metadata: Object routingKey: "ea3e7f0b/1048883161" Attribu…" at bounding box center [451, 216] width 902 height 433
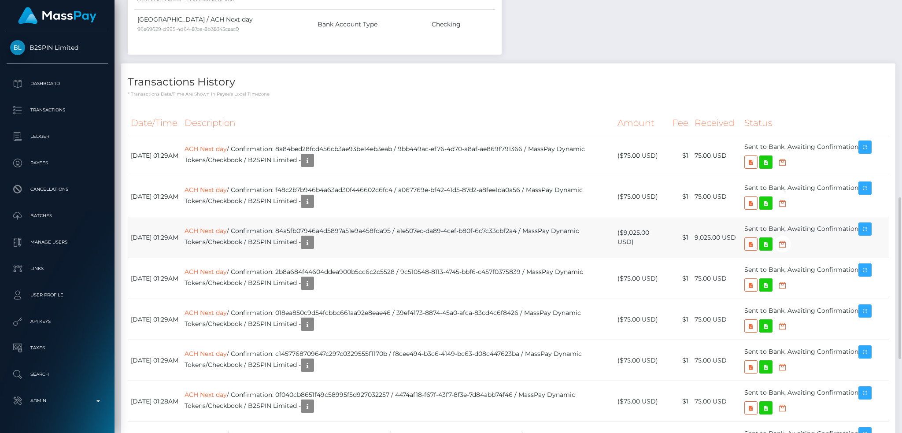
drag, startPoint x: 701, startPoint y: 239, endPoint x: 740, endPoint y: 239, distance: 39.2
click at [740, 239] on td "9,025.00 USD" at bounding box center [716, 237] width 49 height 41
copy td "9,025.00 USD"
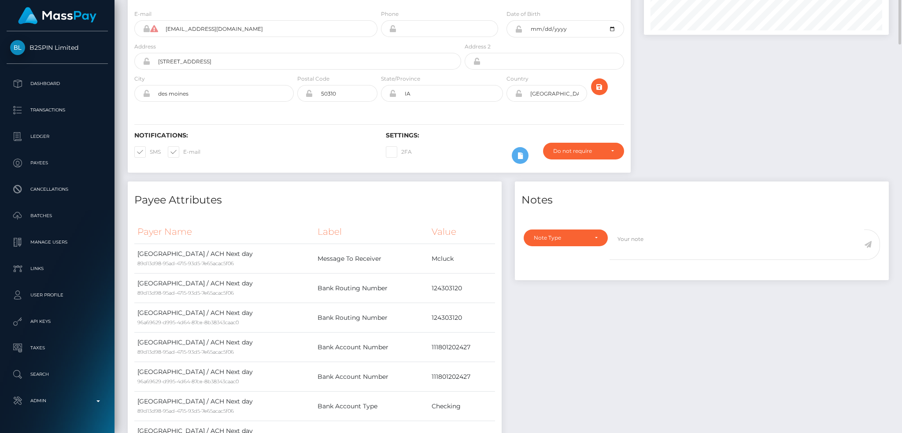
scroll to position [0, 0]
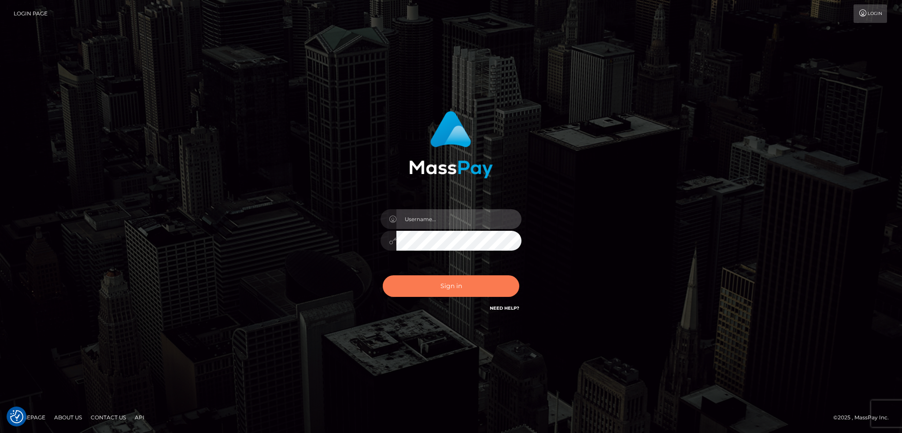
type input "alexstef"
click at [473, 290] on button "Sign in" at bounding box center [451, 286] width 137 height 22
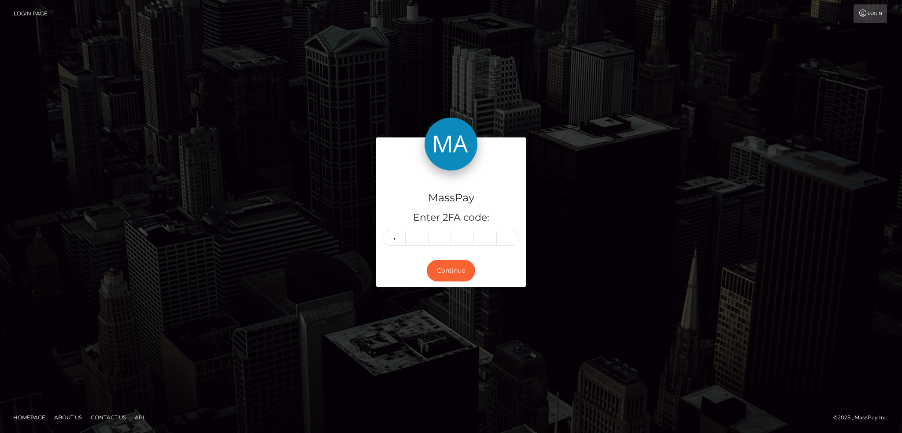
type input "0"
type input "7"
type input "9"
type input "3"
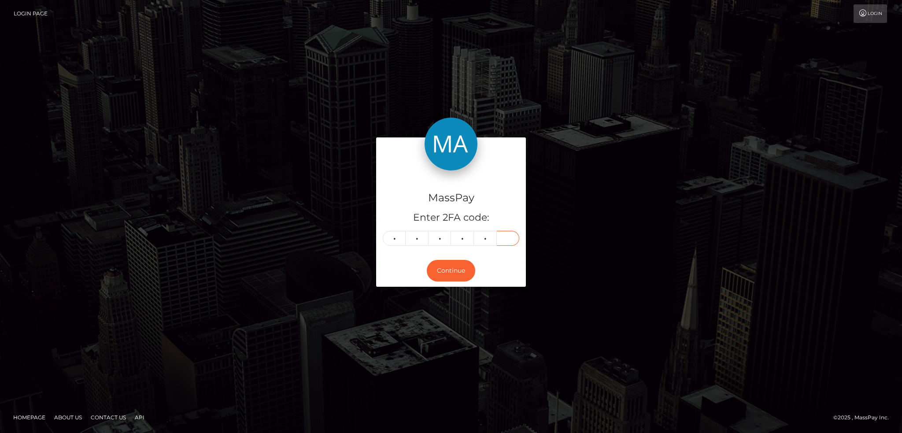
type input "7"
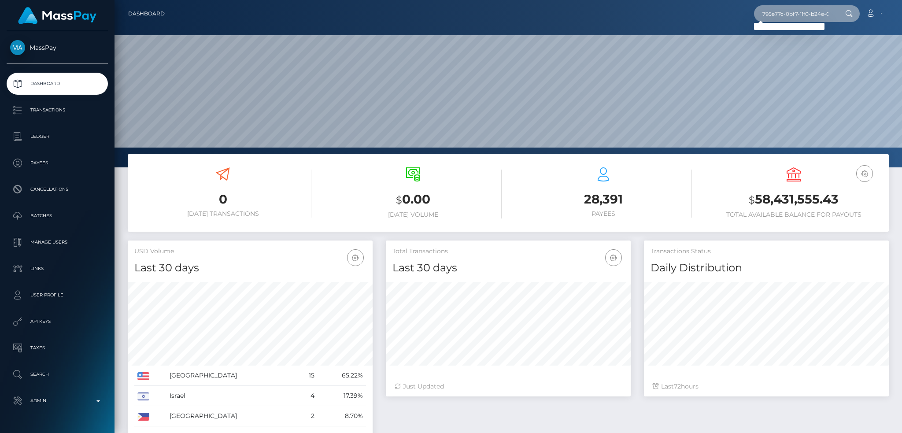
click at [764, 15] on input "795e77c-0bf7-11f0-b24e-02f0d179f5a1" at bounding box center [795, 13] width 83 height 17
paste input "e"
type input "e795e77c-0bf7-11f0-b24e-02f0d179f5a1"
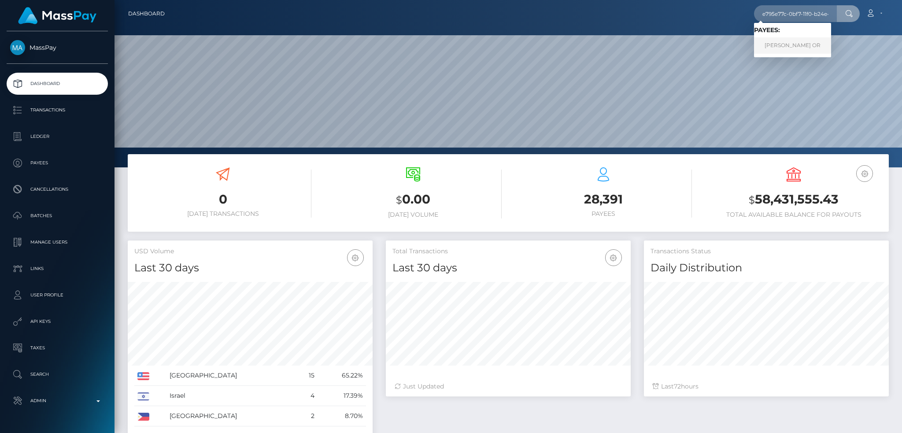
click at [794, 44] on link "JASMIN ELEONORA OR" at bounding box center [792, 45] width 77 height 16
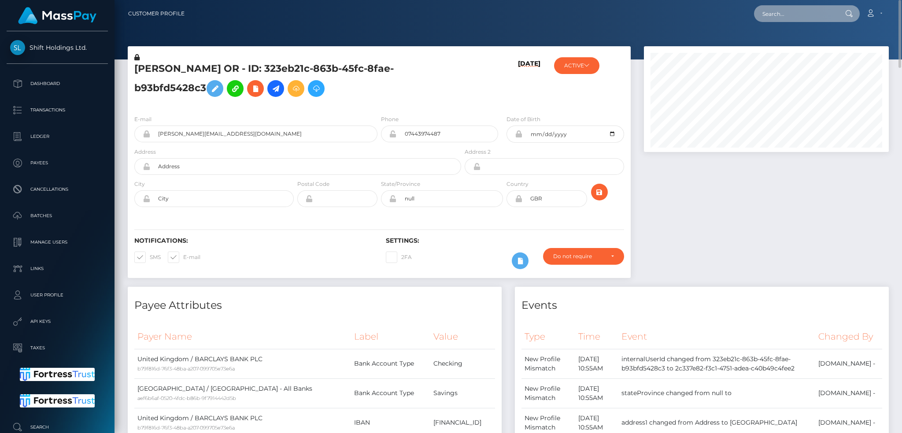
drag, startPoint x: 805, startPoint y: 13, endPoint x: 689, endPoint y: 48, distance: 121.1
click at [804, 13] on input "text" at bounding box center [795, 13] width 83 height 17
paste input "pout_4LIBf8aktHT4o"
type input "pout_4LIBf8aktHT4o"
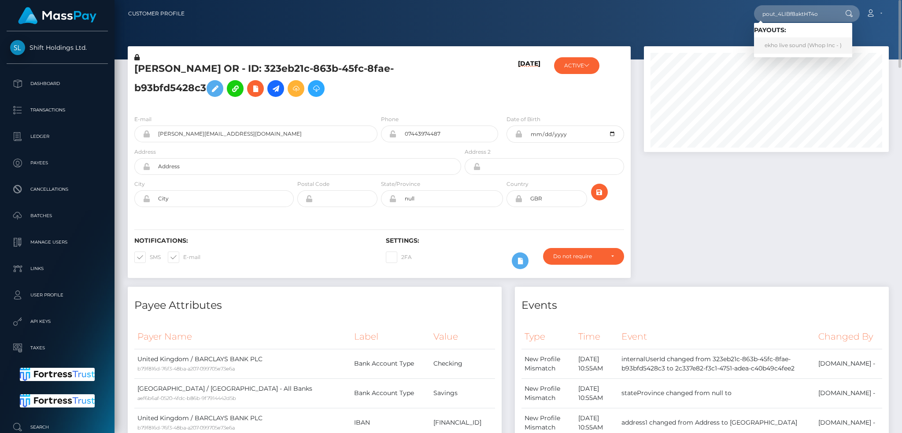
click at [783, 43] on link "ekho live sound (Whop Inc - )" at bounding box center [803, 45] width 98 height 16
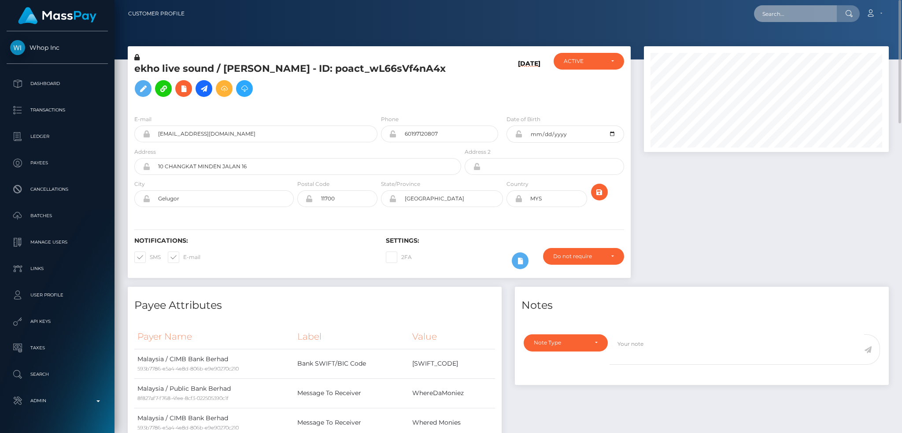
click at [770, 19] on input "text" at bounding box center [795, 13] width 83 height 17
paste input "68bed618cf91f"
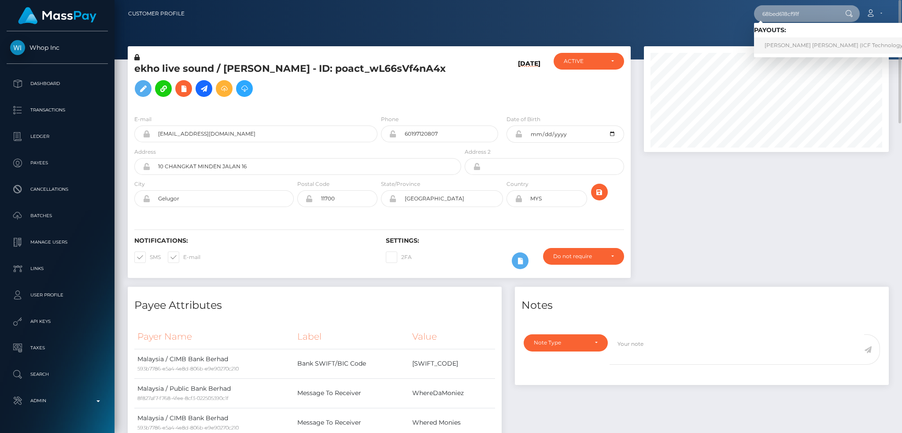
type input "68bed618cf91f"
click at [787, 41] on link "[PERSON_NAME] [PERSON_NAME] (ICF Technology, Inc. - )" at bounding box center [843, 45] width 178 height 16
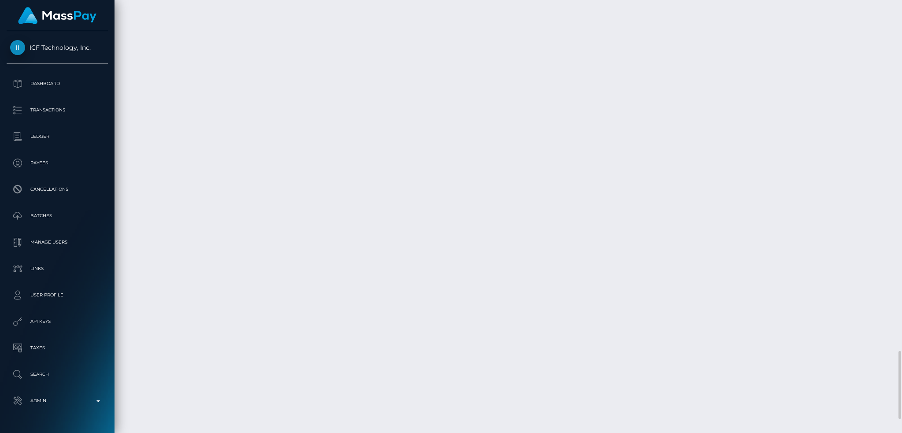
scroll to position [106, 244]
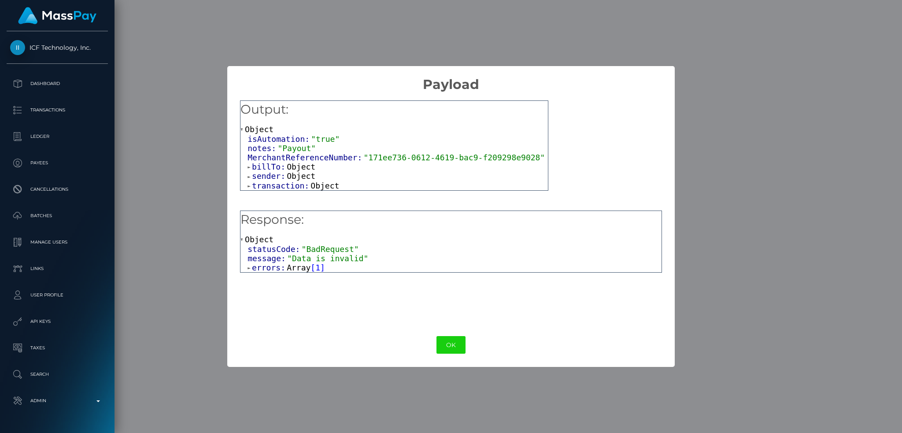
click at [302, 268] on span "Array" at bounding box center [299, 267] width 24 height 9
click at [275, 278] on span "Object" at bounding box center [284, 276] width 29 height 9
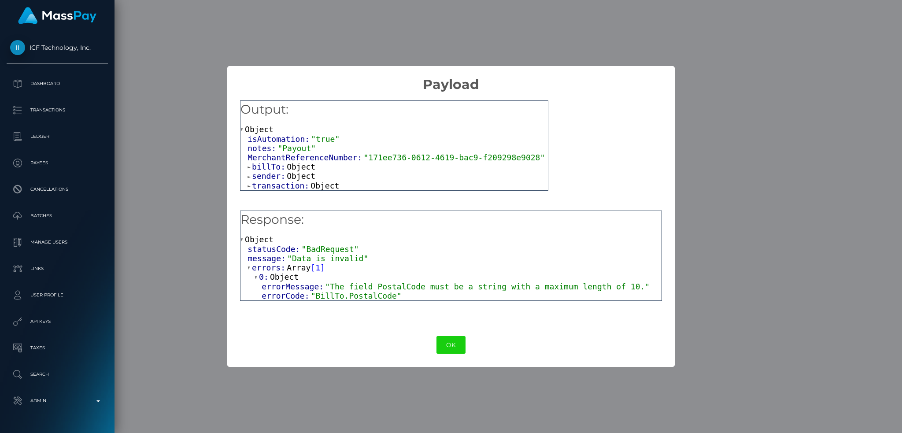
click at [386, 289] on span ""The field PostalCode must be a string with a maximum length of 10."" at bounding box center [487, 286] width 325 height 9
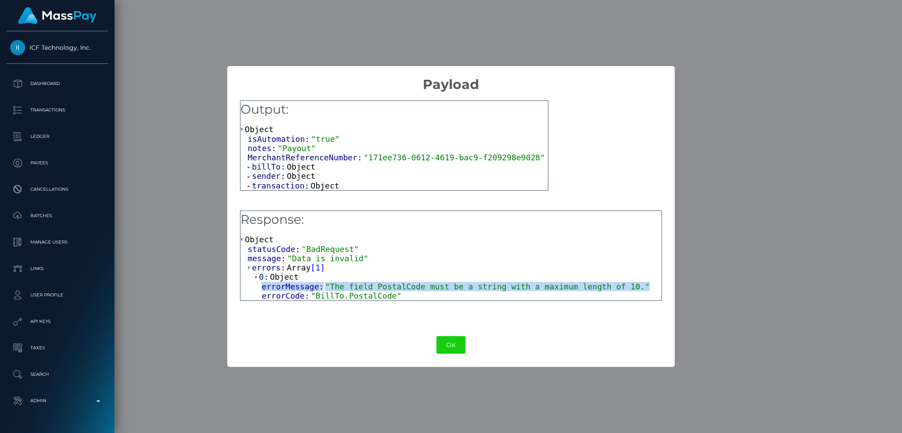
click at [386, 289] on span ""The field PostalCode must be a string with a maximum length of 10."" at bounding box center [487, 286] width 325 height 9
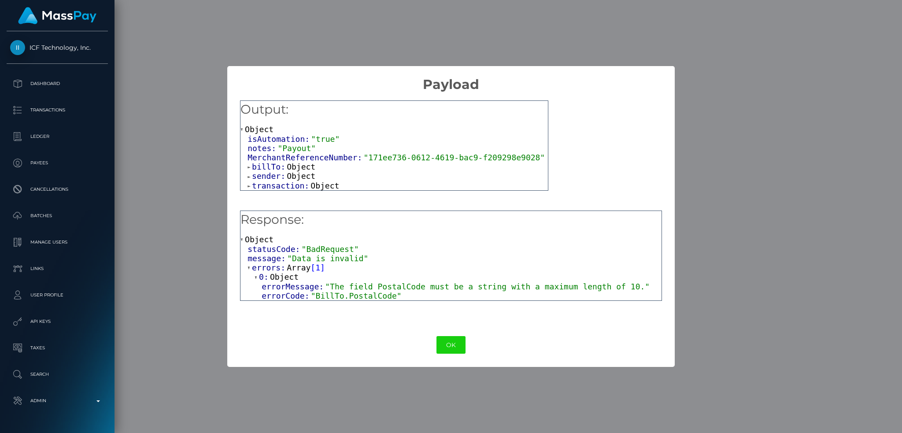
click at [413, 298] on div "errorCode: "BillTo.PostalCode"" at bounding box center [462, 295] width 400 height 9
click at [448, 345] on button "OK" at bounding box center [451, 345] width 29 height 18
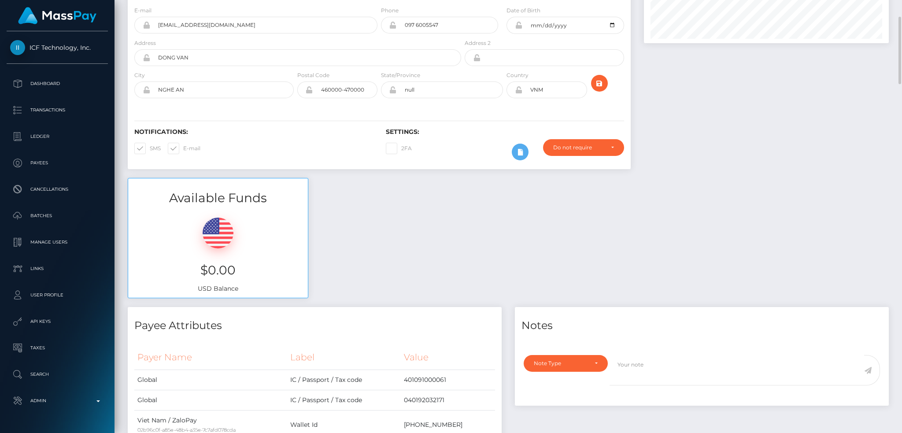
scroll to position [0, 0]
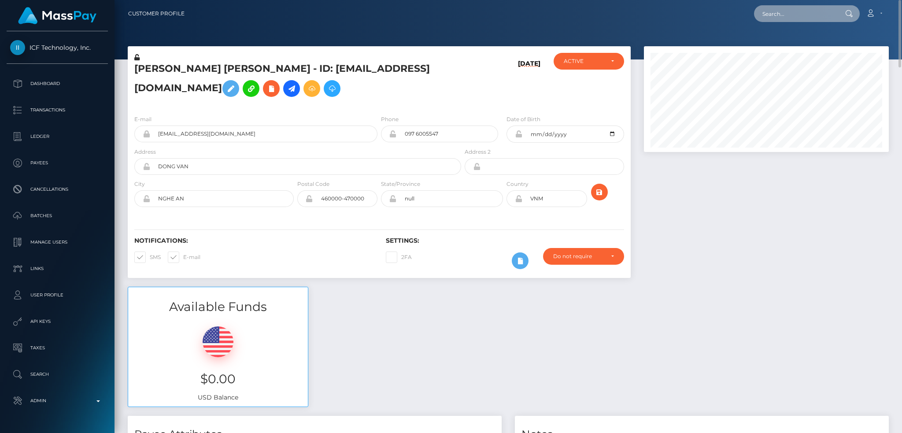
click at [787, 17] on input "text" at bounding box center [795, 13] width 83 height 17
paste input "[EMAIL_ADDRESS][DOMAIN_NAME]"
click at [783, 11] on input "[EMAIL_ADDRESS][DOMAIN_NAME]" at bounding box center [795, 13] width 83 height 17
paste input "[EMAIL_ADDRESS][DOMAIN_NAME],"
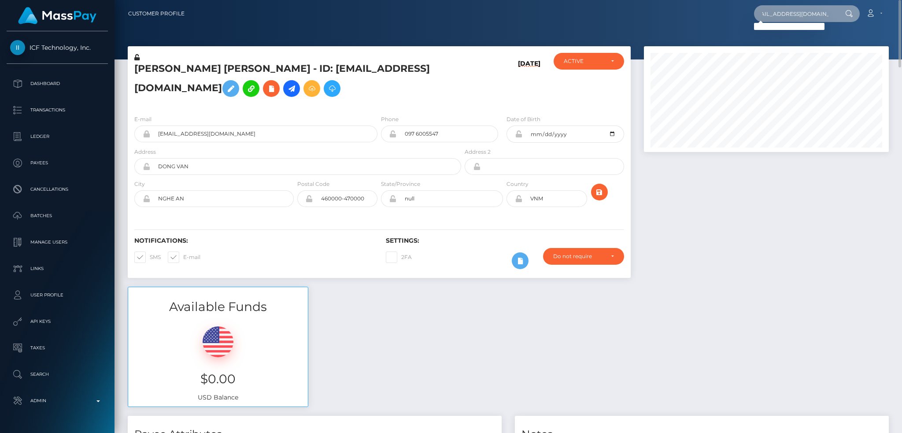
type input "[EMAIL_ADDRESS][DOMAIN_NAME],"
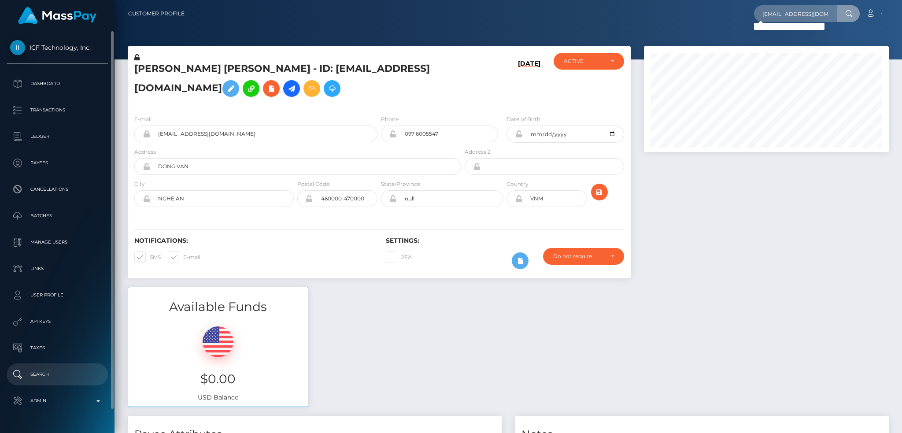
drag, startPoint x: 51, startPoint y: 376, endPoint x: 51, endPoint y: 380, distance: 4.4
click at [51, 376] on p "Search" at bounding box center [57, 374] width 94 height 13
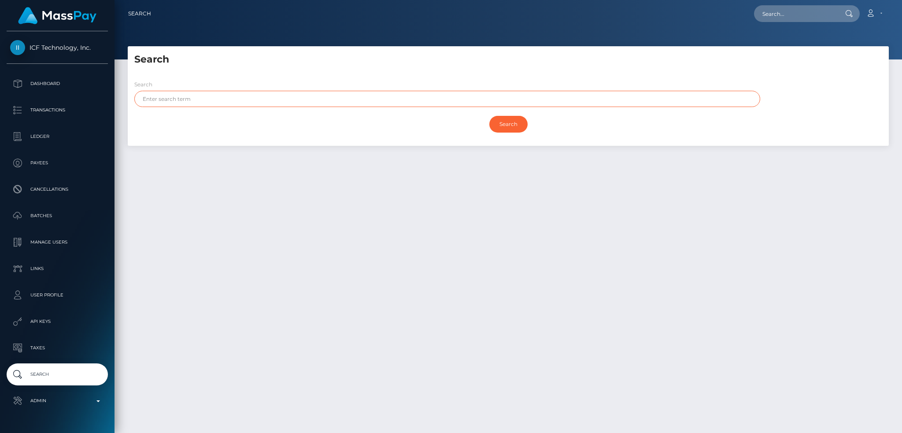
click at [237, 98] on input "text" at bounding box center [447, 99] width 626 height 16
paste input "Carla Harbaugh"
click at [174, 97] on input "Carla Harbaugh" at bounding box center [447, 99] width 626 height 16
drag, startPoint x: 174, startPoint y: 97, endPoint x: 220, endPoint y: 114, distance: 49.2
click at [175, 97] on input "Carla Harbaugh" at bounding box center [447, 99] width 626 height 16
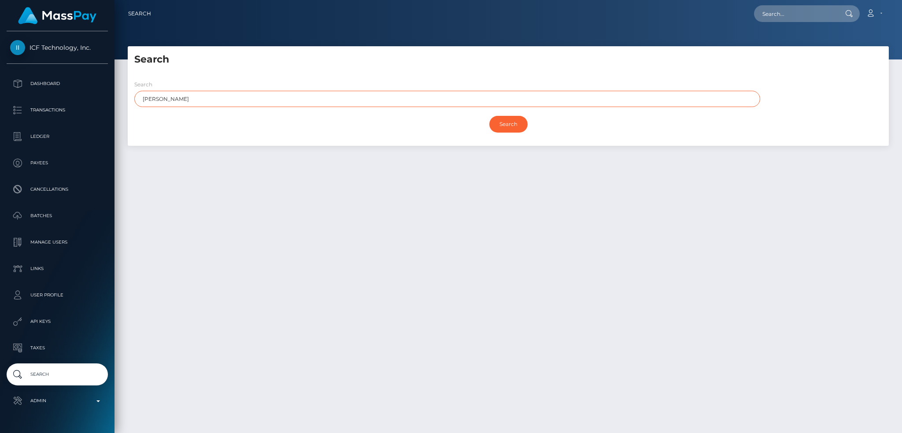
type input "Carla"
click at [489, 116] on input "Search" at bounding box center [508, 124] width 38 height 17
click at [507, 124] on input "Search" at bounding box center [508, 124] width 38 height 17
click at [371, 100] on input "Carla" at bounding box center [447, 99] width 626 height 16
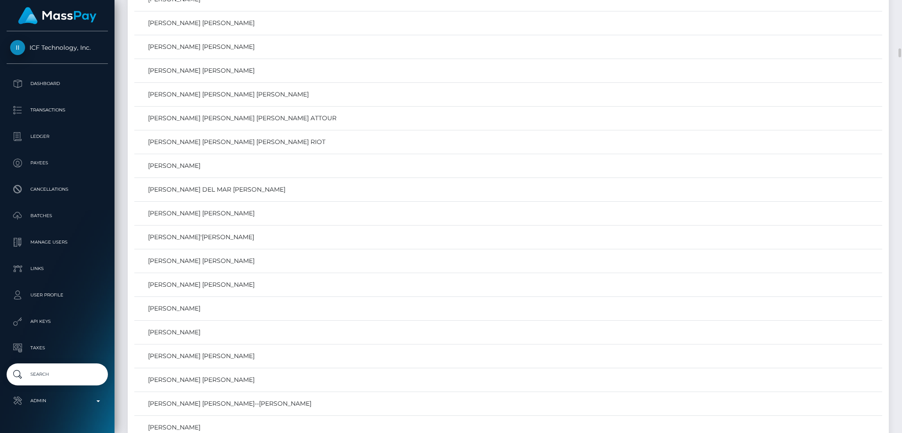
scroll to position [1879, 0]
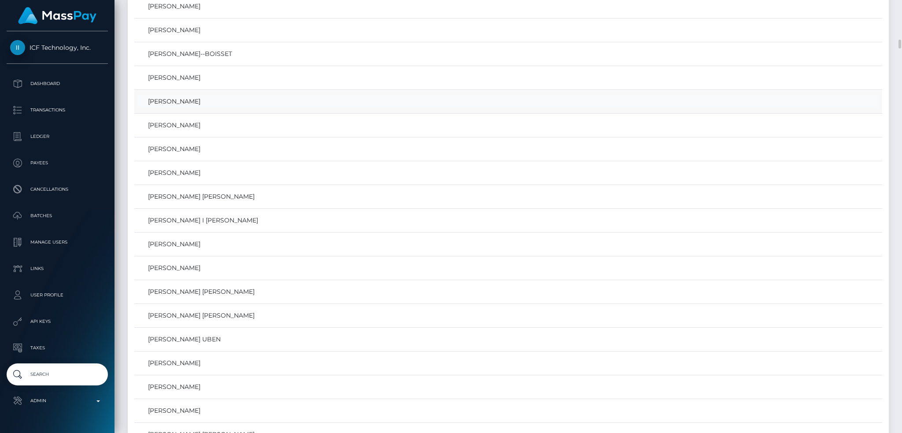
click at [181, 104] on link "Carla Harbaugh" at bounding box center [508, 101] width 742 height 13
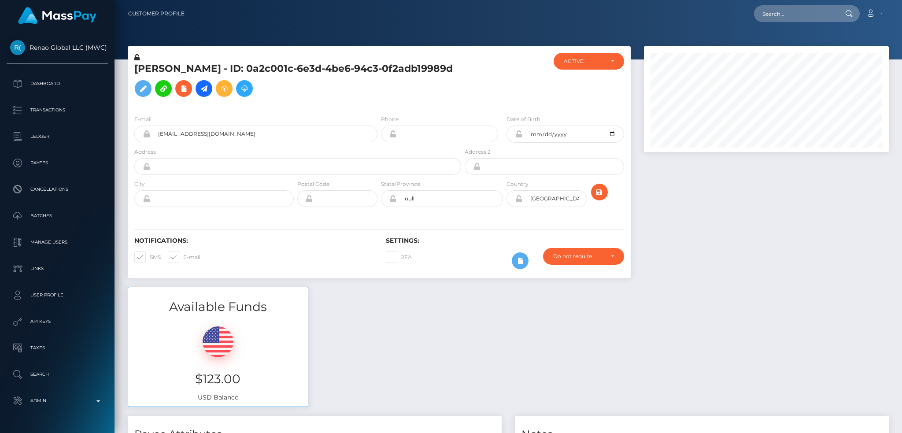
scroll to position [106, 244]
click at [603, 193] on icon "submit" at bounding box center [599, 192] width 11 height 11
click at [781, 11] on input "text" at bounding box center [795, 13] width 83 height 17
paste input "harbaughcarta3@gmail.com"
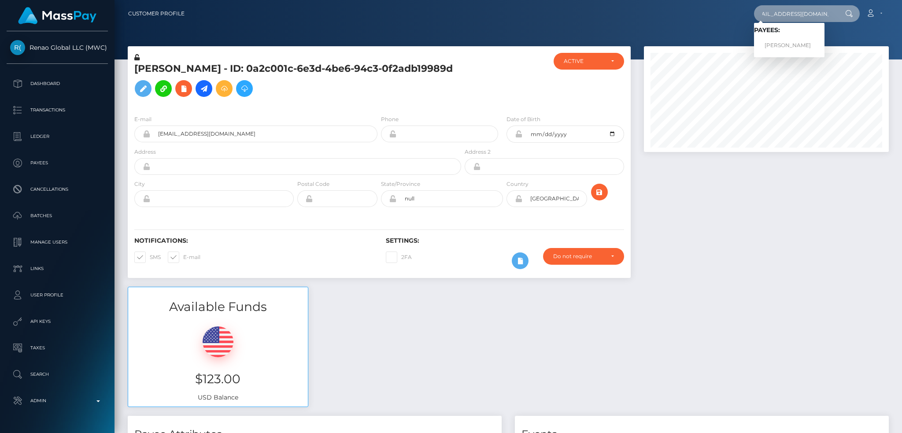
scroll to position [0, 0]
click at [792, 12] on input "harbaughcarta3@gmail.com" at bounding box center [795, 13] width 83 height 17
paste input "poact_TcmBj2GQdPJ4"
type input "poact_TcmBj2GQdPJ4"
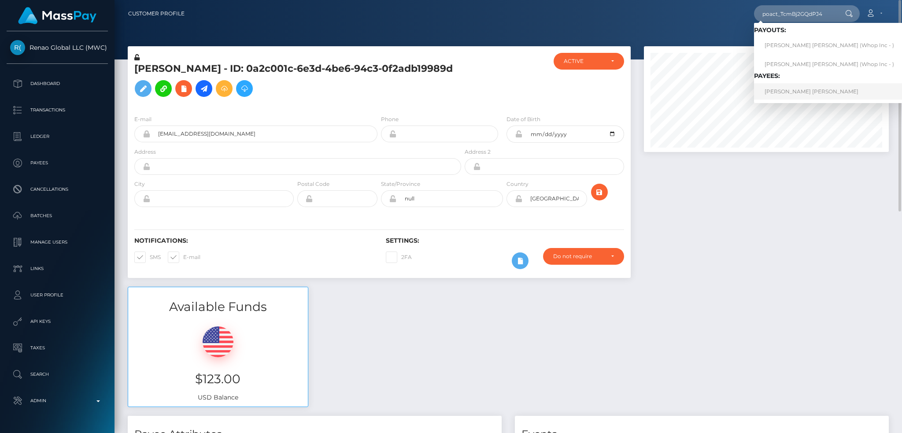
click at [776, 90] on link "MICHAEL WILLIAM MCDOUGALL" at bounding box center [829, 91] width 151 height 16
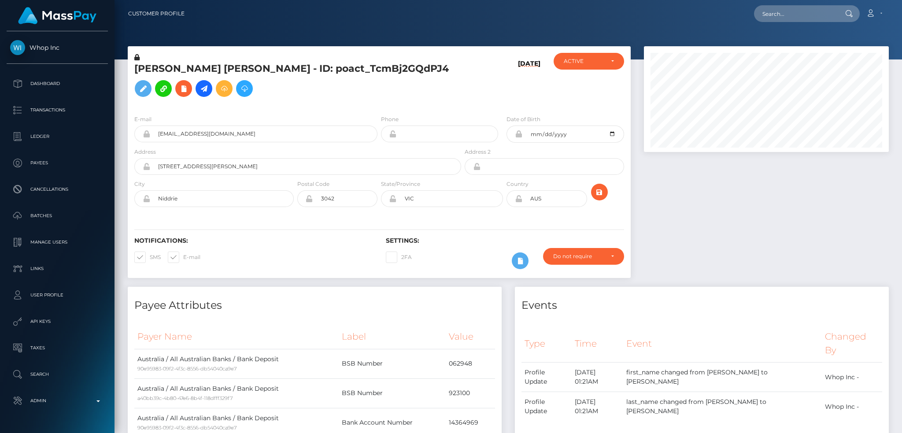
scroll to position [106, 244]
click at [333, 62] on h5 "[PERSON_NAME] [PERSON_NAME] - ID: poact_TcmBj2GQdPJ4" at bounding box center [295, 81] width 322 height 39
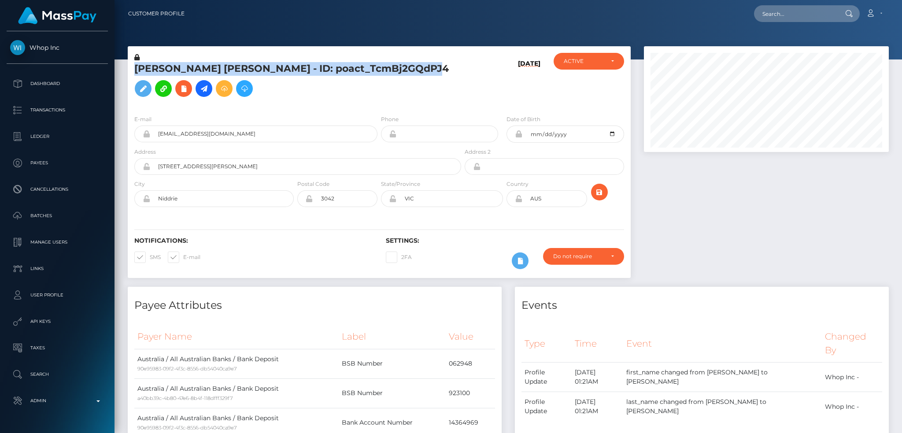
click at [333, 62] on h5 "[PERSON_NAME] [PERSON_NAME] - ID: poact_TcmBj2GQdPJ4" at bounding box center [295, 81] width 322 height 39
copy h5 "[PERSON_NAME] [PERSON_NAME] - ID: poact_TcmBj2GQdPJ4"
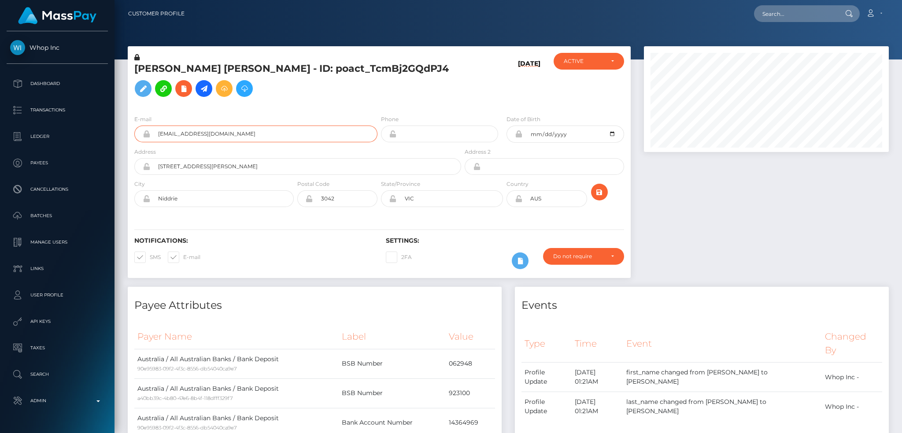
click at [265, 137] on input "[EMAIL_ADDRESS][DOMAIN_NAME]" at bounding box center [263, 134] width 227 height 17
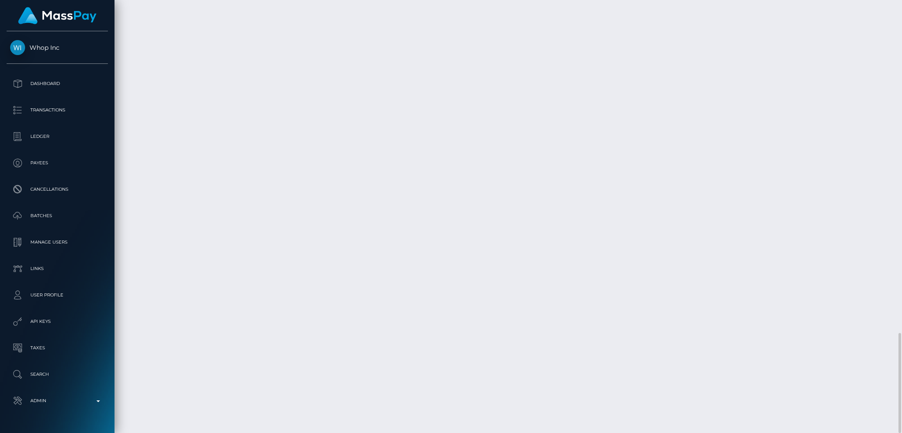
copy td "All Australian Banks / Bank Deposit / Confirmation: 399b7980-ae14-4e47-b277-bf2…"
drag, startPoint x: 671, startPoint y: 344, endPoint x: 777, endPoint y: 346, distance: 105.7
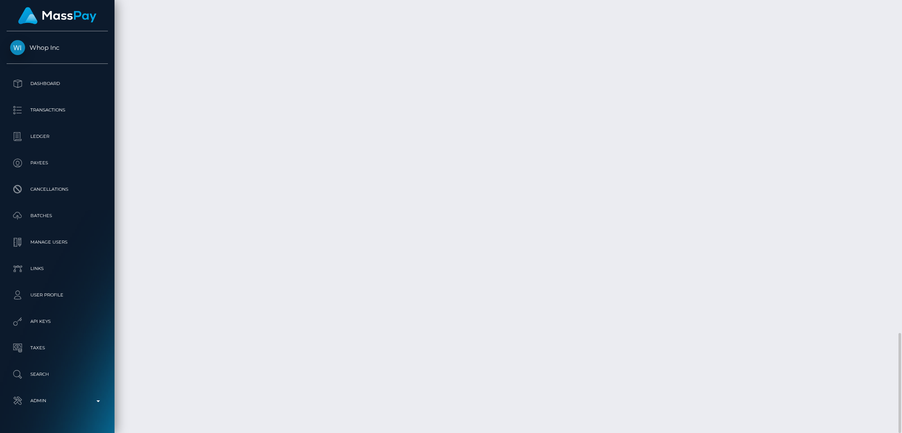
copy tr "($595.17 USD) $1 862.43 AUD"
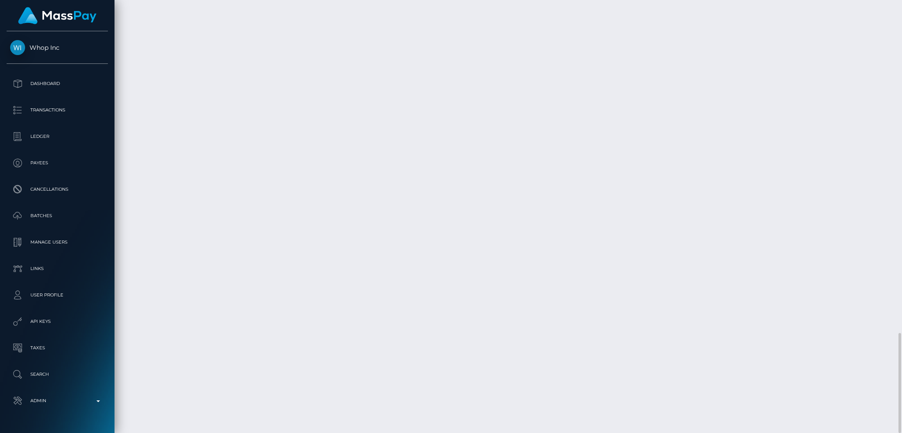
copy td "All Australian Banks / Bank Deposit / Confirmation: 399b7980-ae14-4e47-b277-bf2…"
drag, startPoint x: 672, startPoint y: 346, endPoint x: 716, endPoint y: 342, distance: 43.8
copy td "($595.17 USD)"
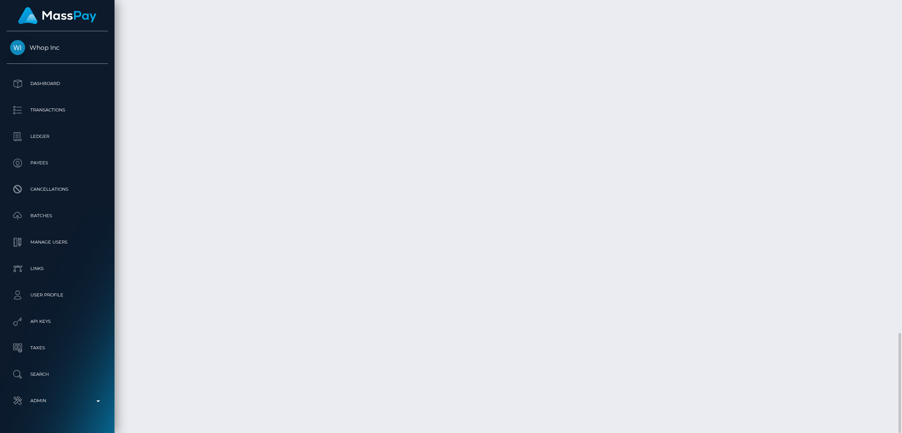
copy tr "862.43 AUD"
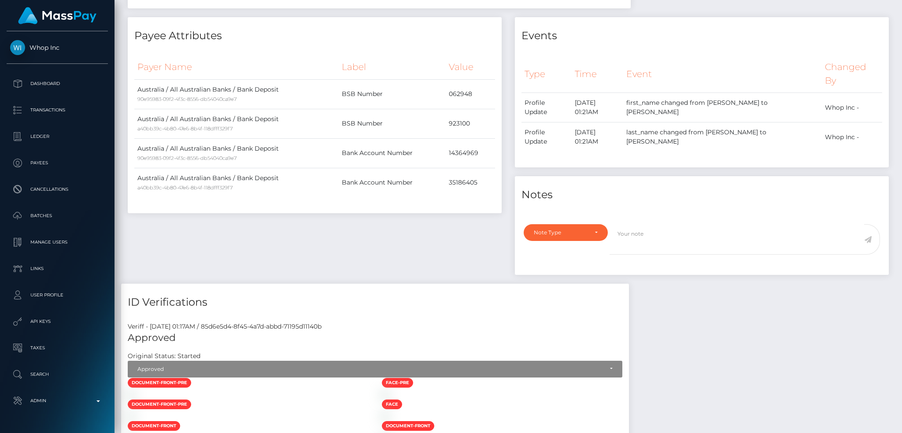
scroll to position [0, 0]
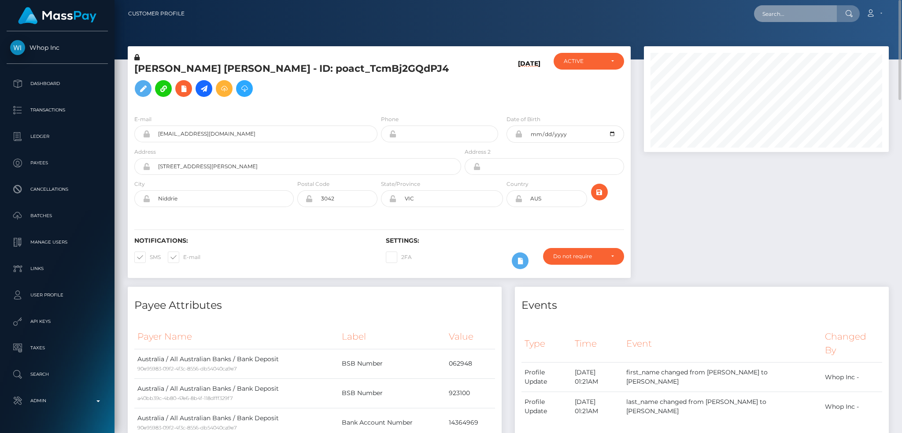
drag, startPoint x: 796, startPoint y: 12, endPoint x: 706, endPoint y: 27, distance: 91.5
click at [796, 12] on input "text" at bounding box center [795, 13] width 83 height 17
paste input "poact_Mk6hpH2ScDx2"
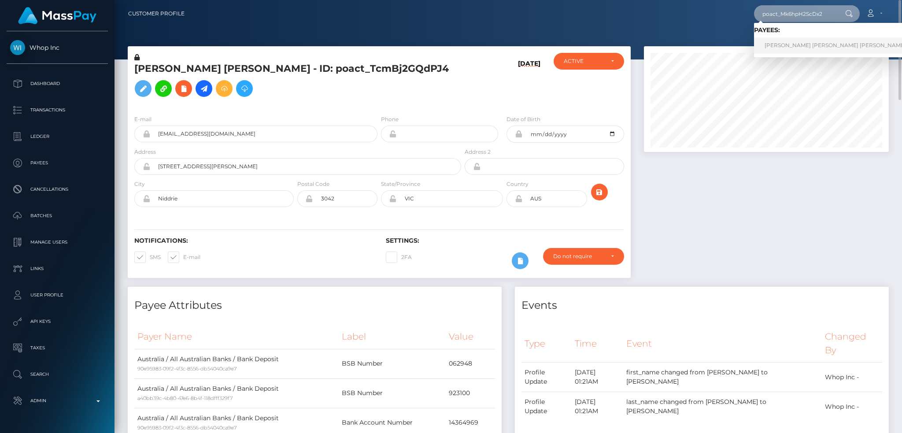
type input "poact_Mk6hpH2ScDx2"
click at [797, 46] on link "TRẦN BÌNH MINH Tran Binh" at bounding box center [835, 45] width 163 height 16
